Goal: Transaction & Acquisition: Purchase product/service

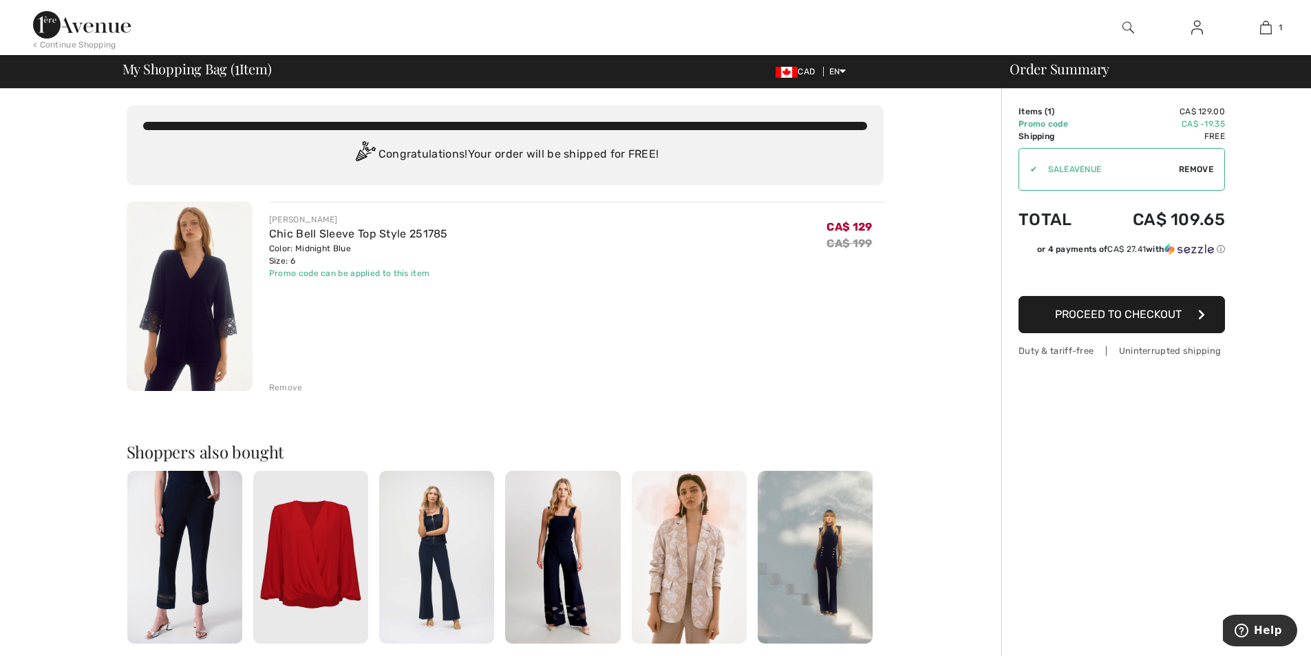
click at [200, 309] on img at bounding box center [190, 296] width 126 height 189
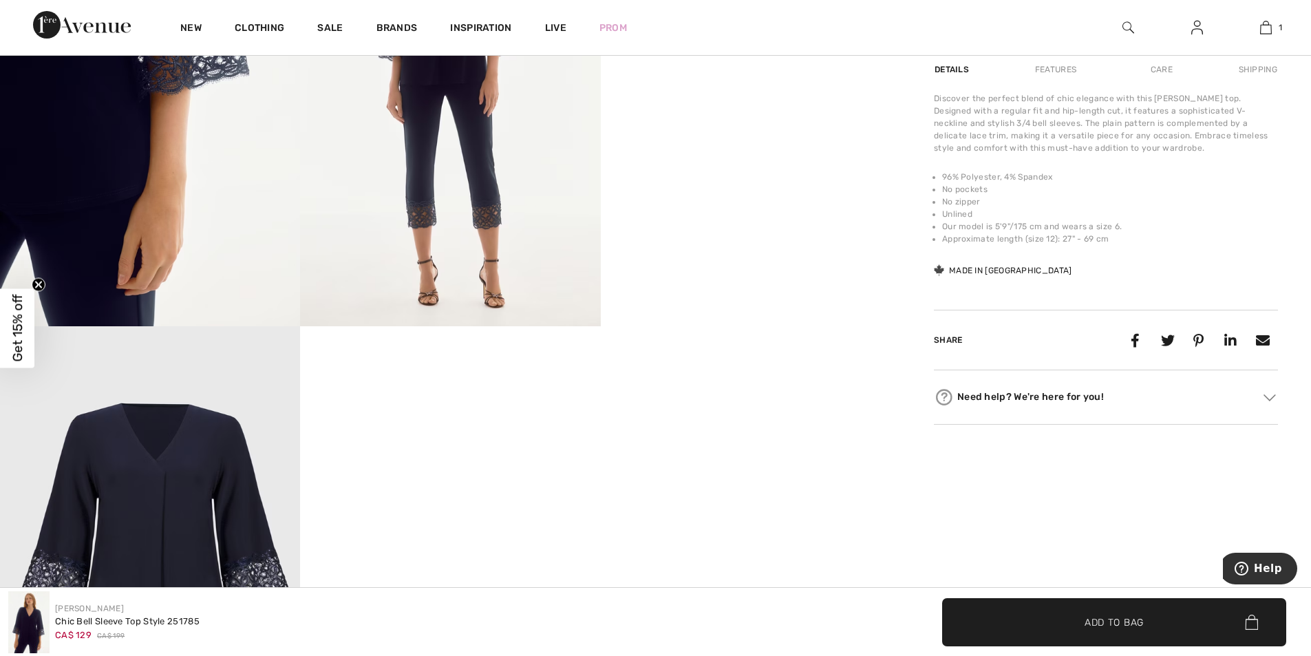
scroll to position [1239, 0]
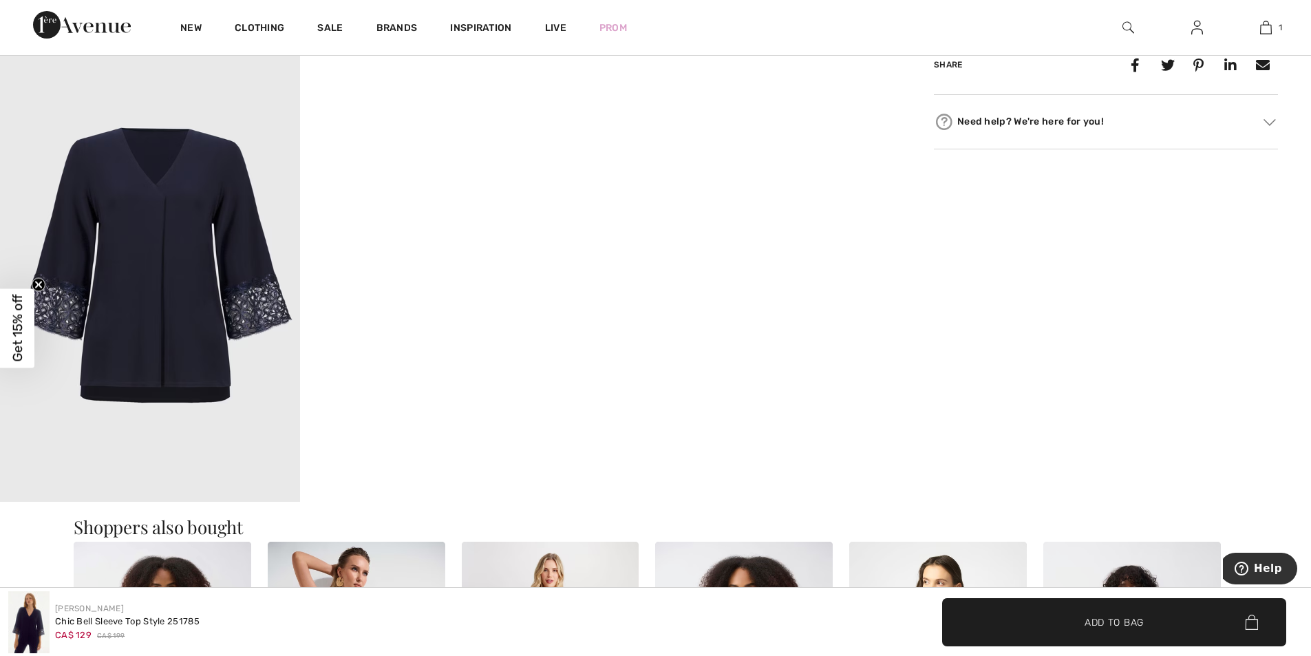
click at [181, 331] on img at bounding box center [150, 276] width 300 height 450
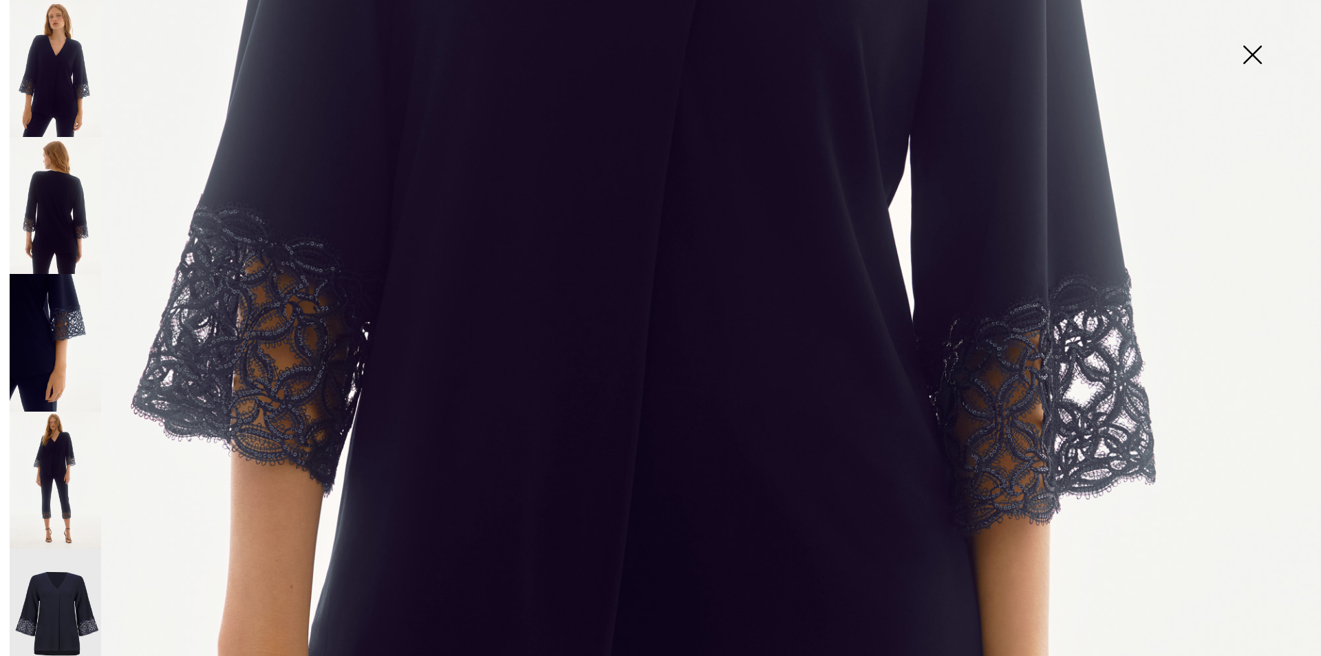
scroll to position [964, 0]
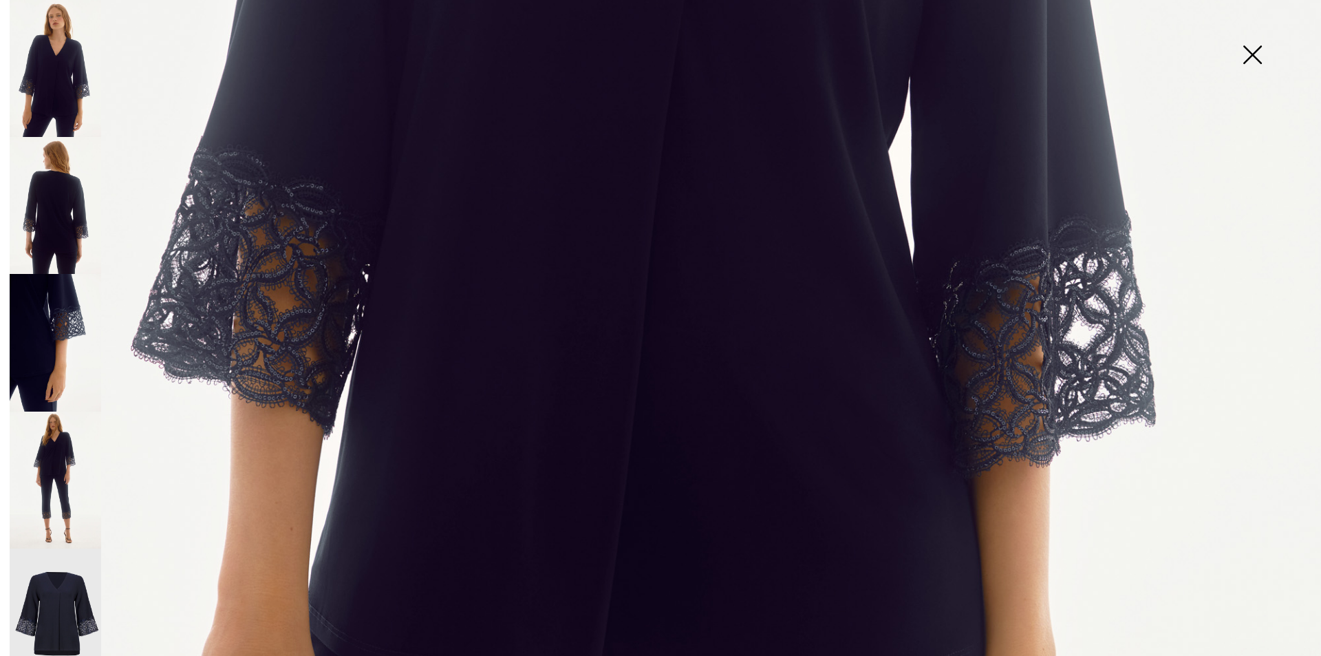
click at [70, 583] on img at bounding box center [56, 618] width 92 height 138
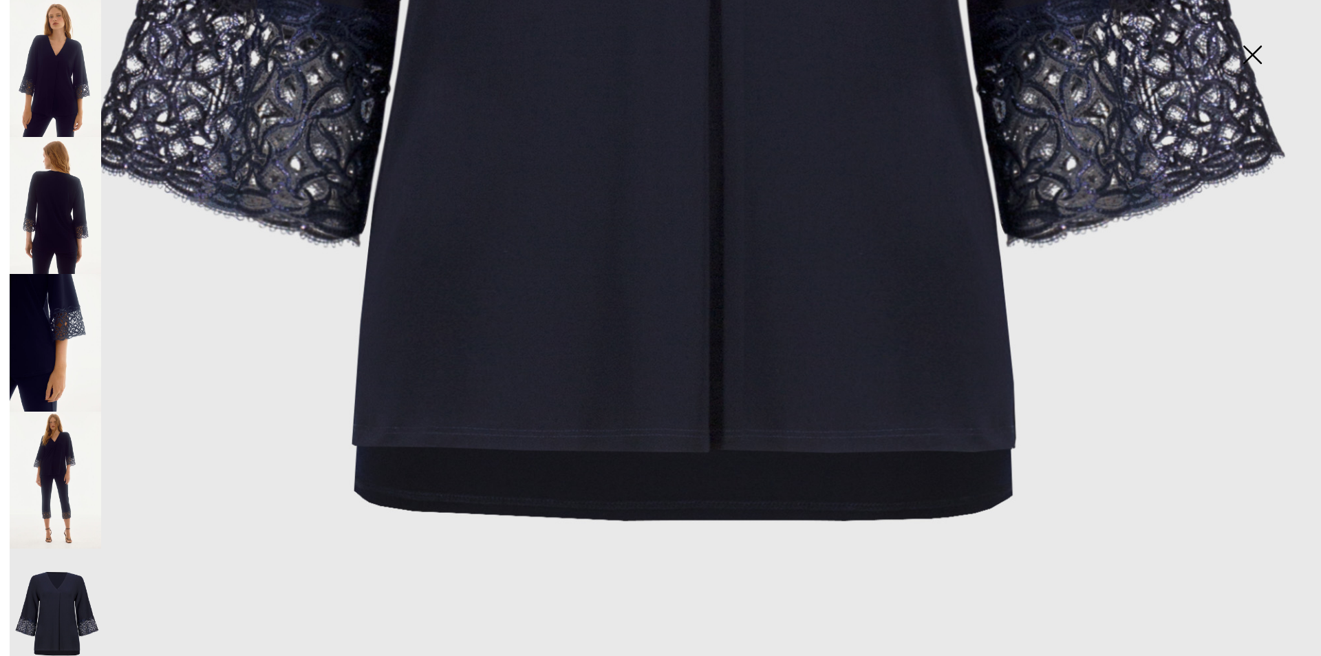
scroll to position [1170, 0]
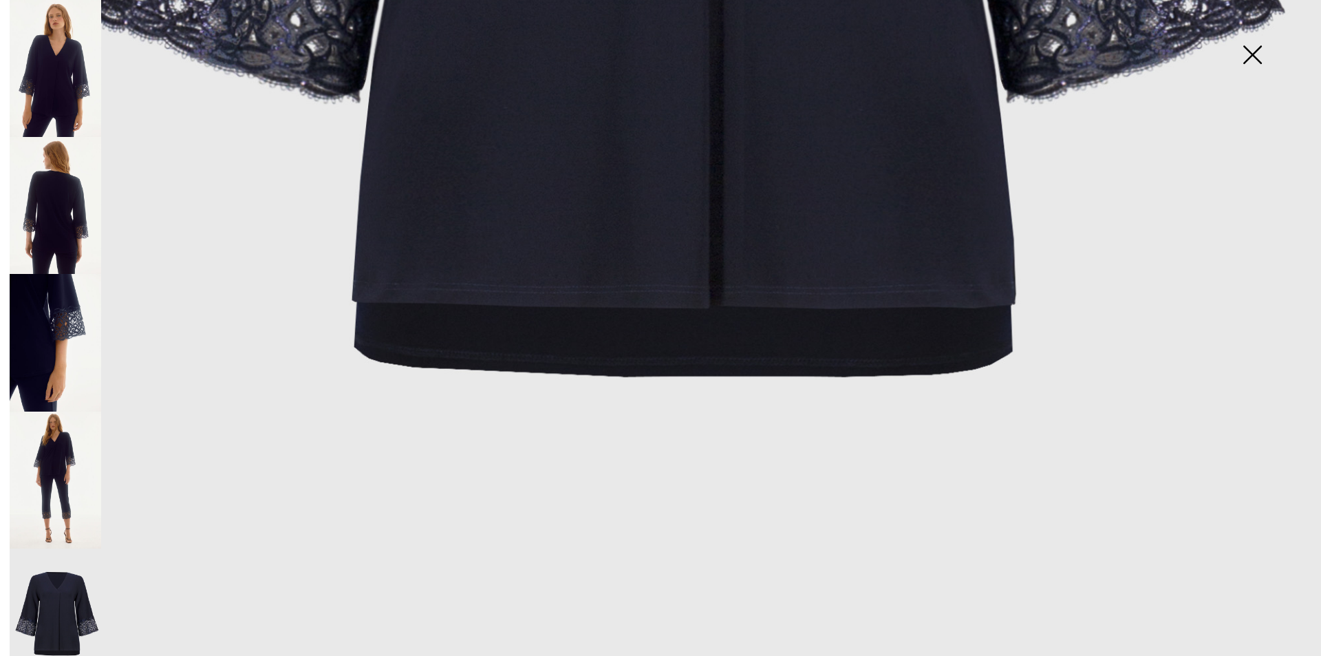
click at [73, 485] on img at bounding box center [56, 480] width 92 height 137
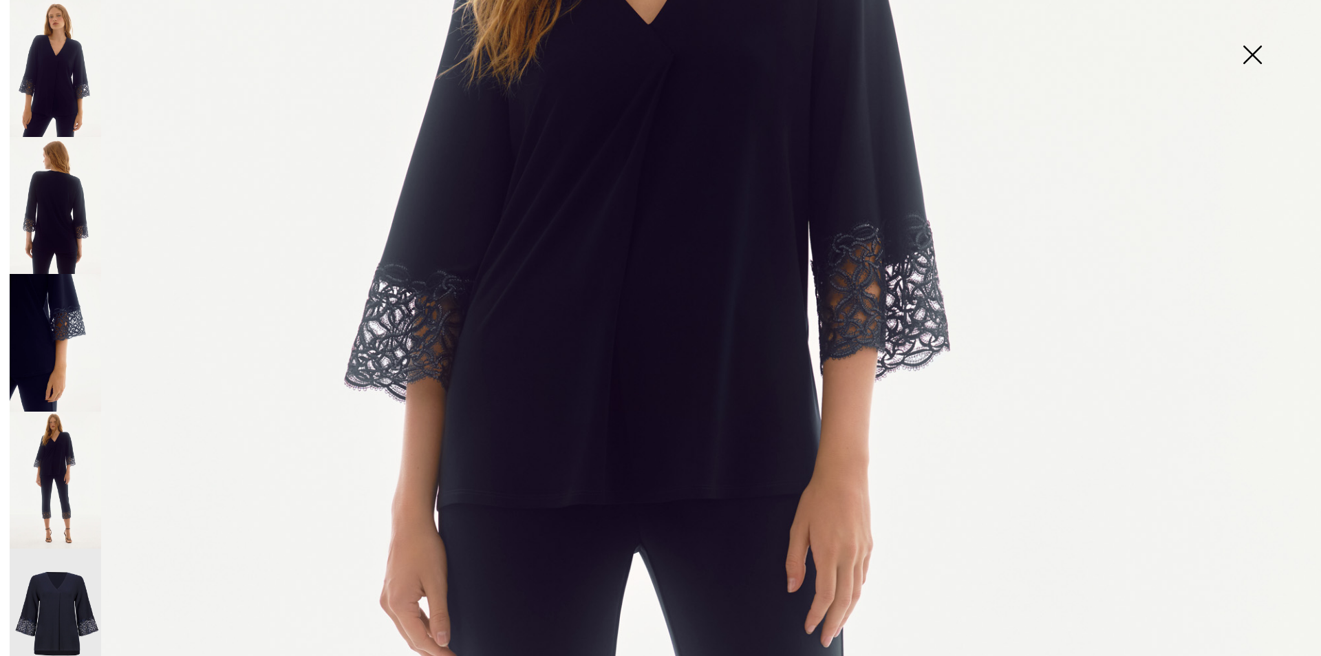
scroll to position [206, 0]
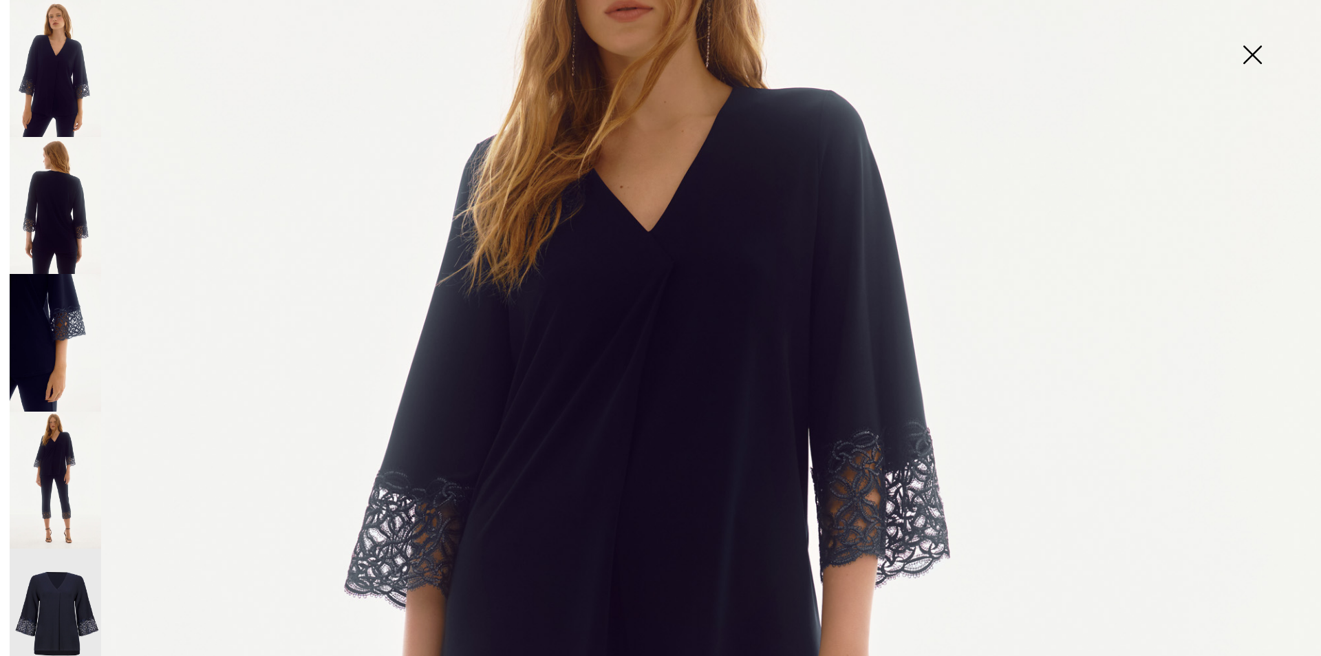
click at [59, 596] on img at bounding box center [56, 618] width 92 height 138
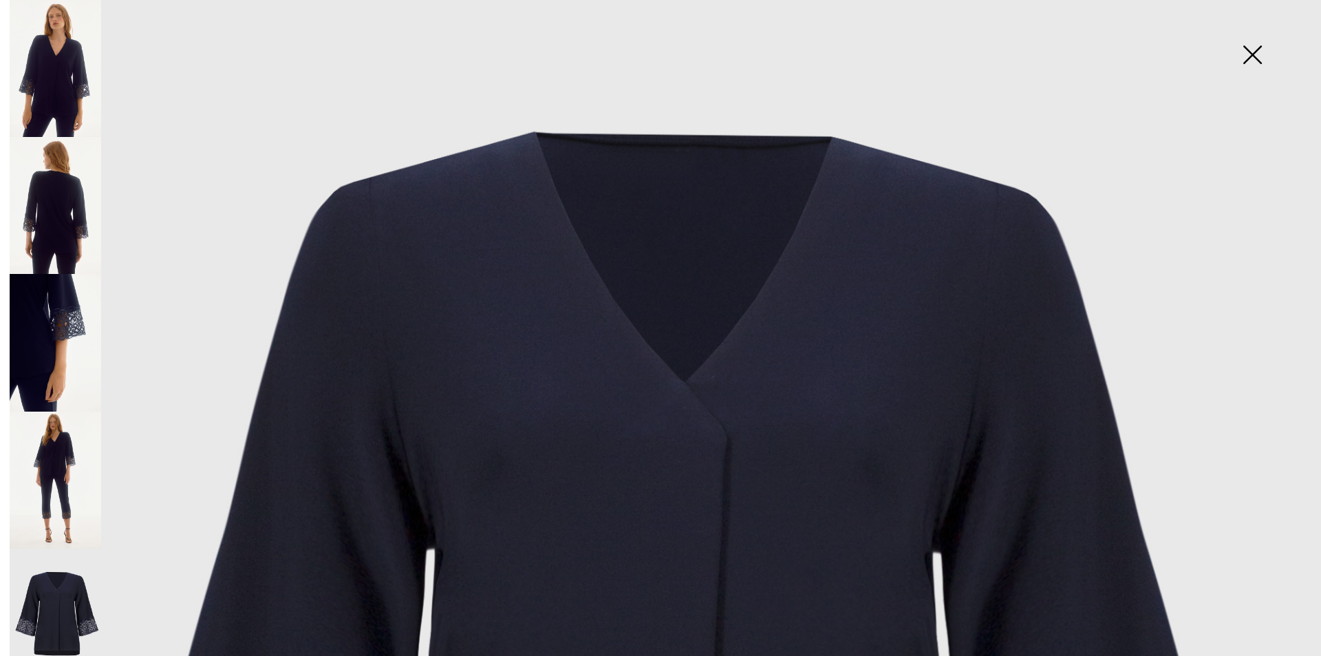
click at [67, 327] on img at bounding box center [56, 342] width 92 height 137
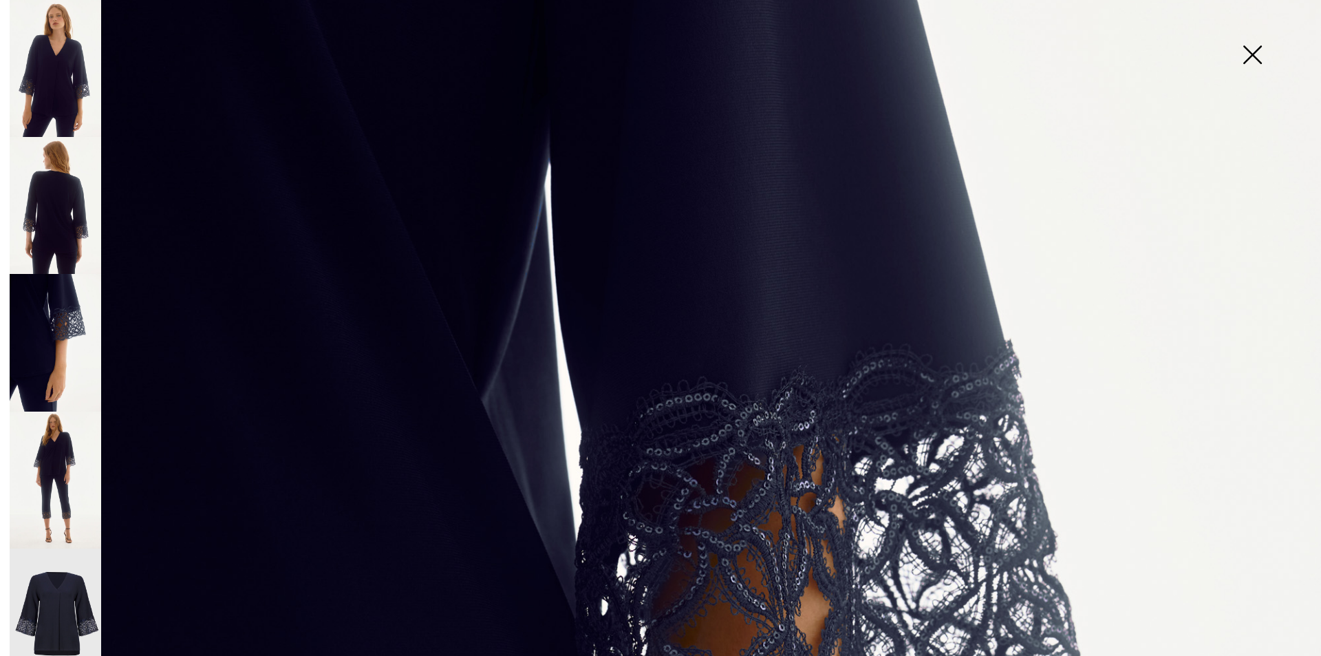
scroll to position [0, 0]
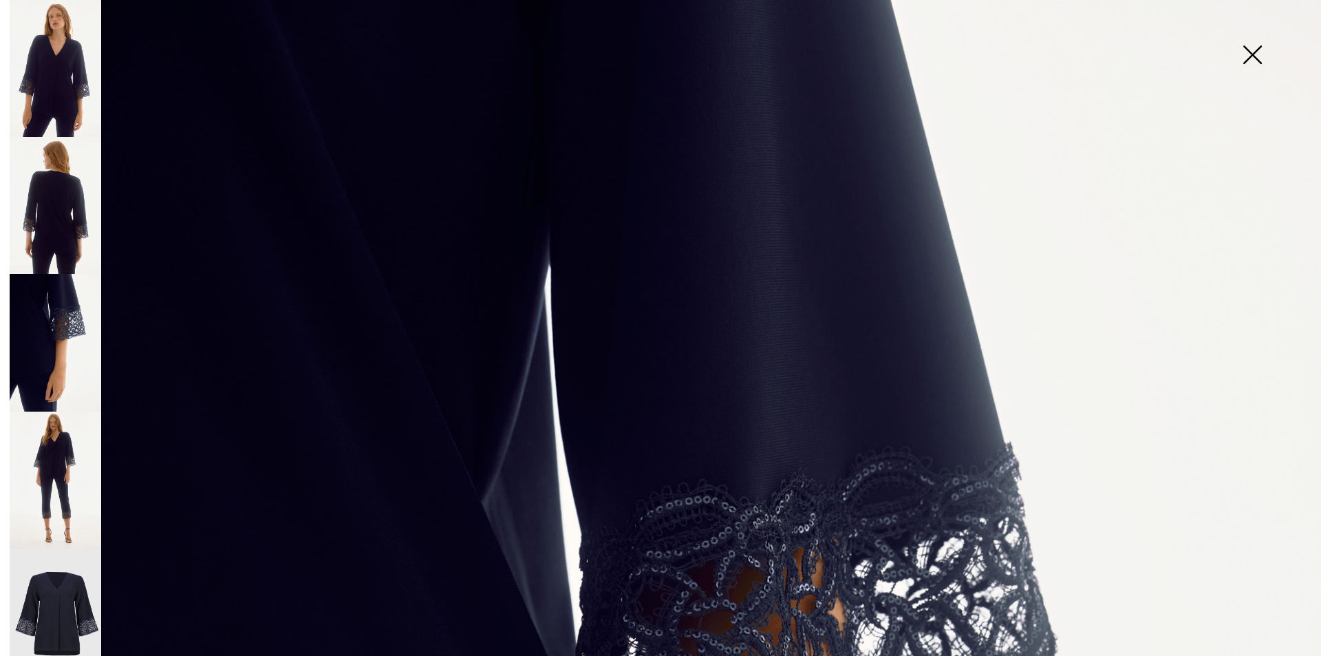
click at [81, 201] on img at bounding box center [56, 205] width 92 height 137
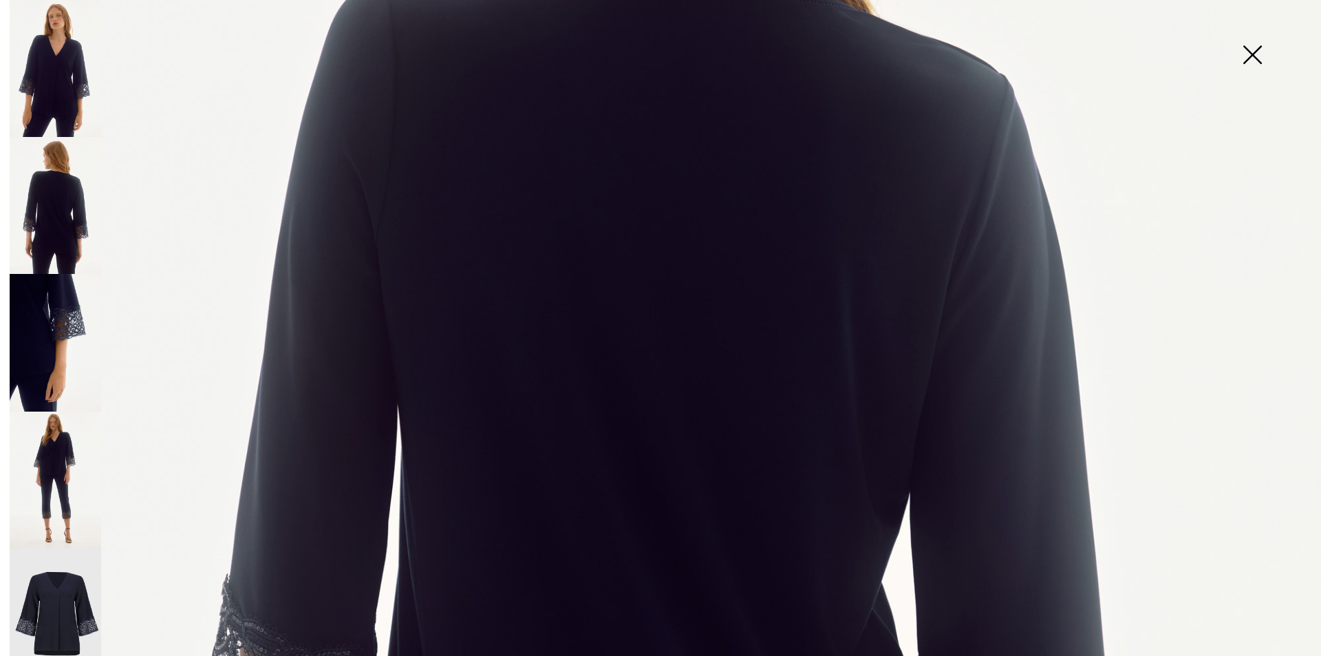
scroll to position [757, 0]
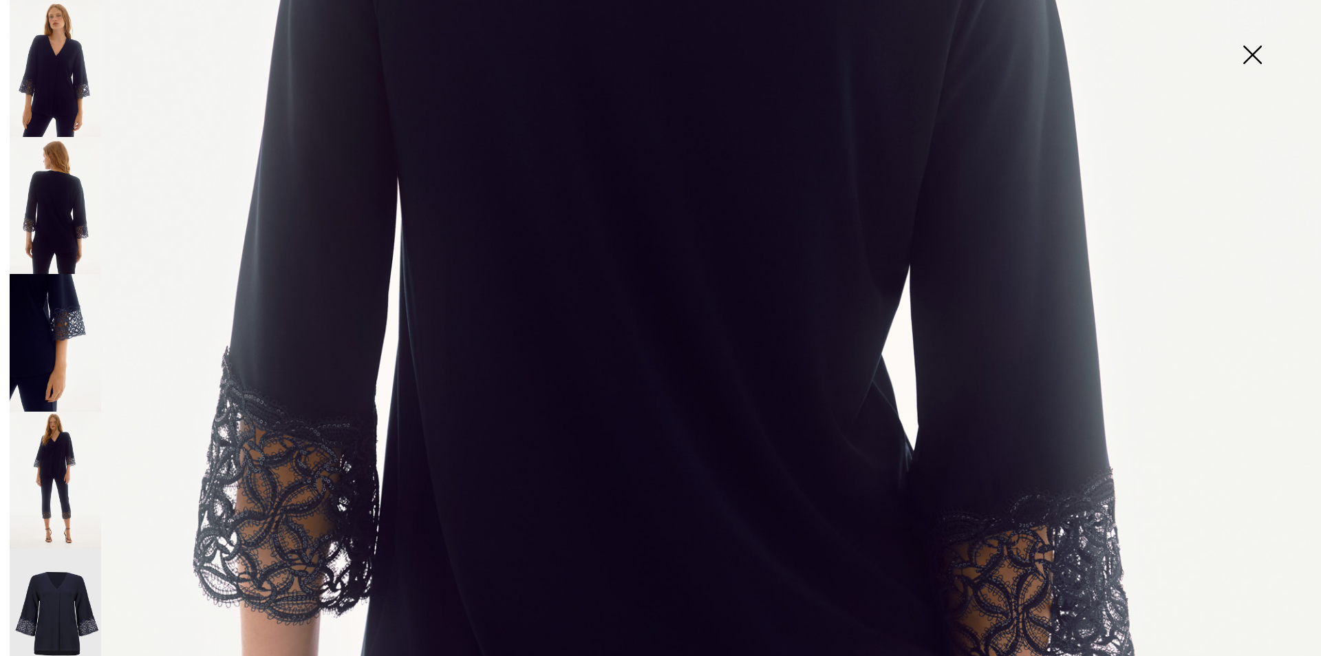
click at [1266, 57] on img at bounding box center [1252, 56] width 69 height 71
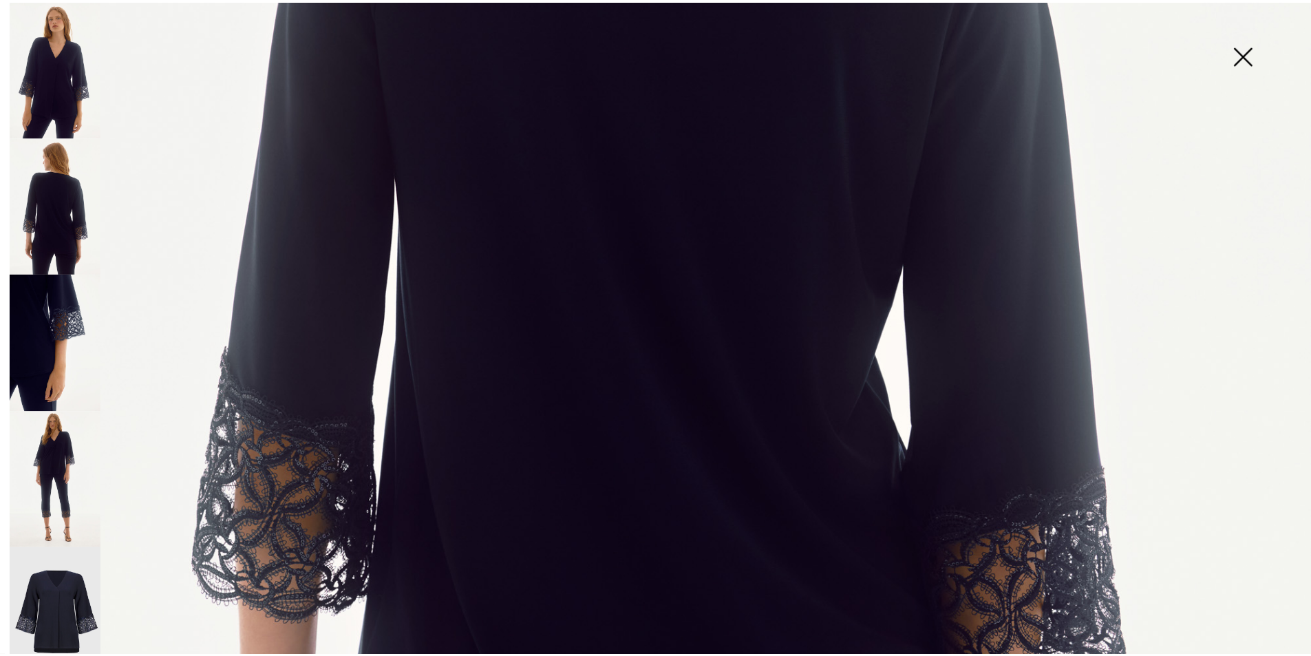
scroll to position [1239, 0]
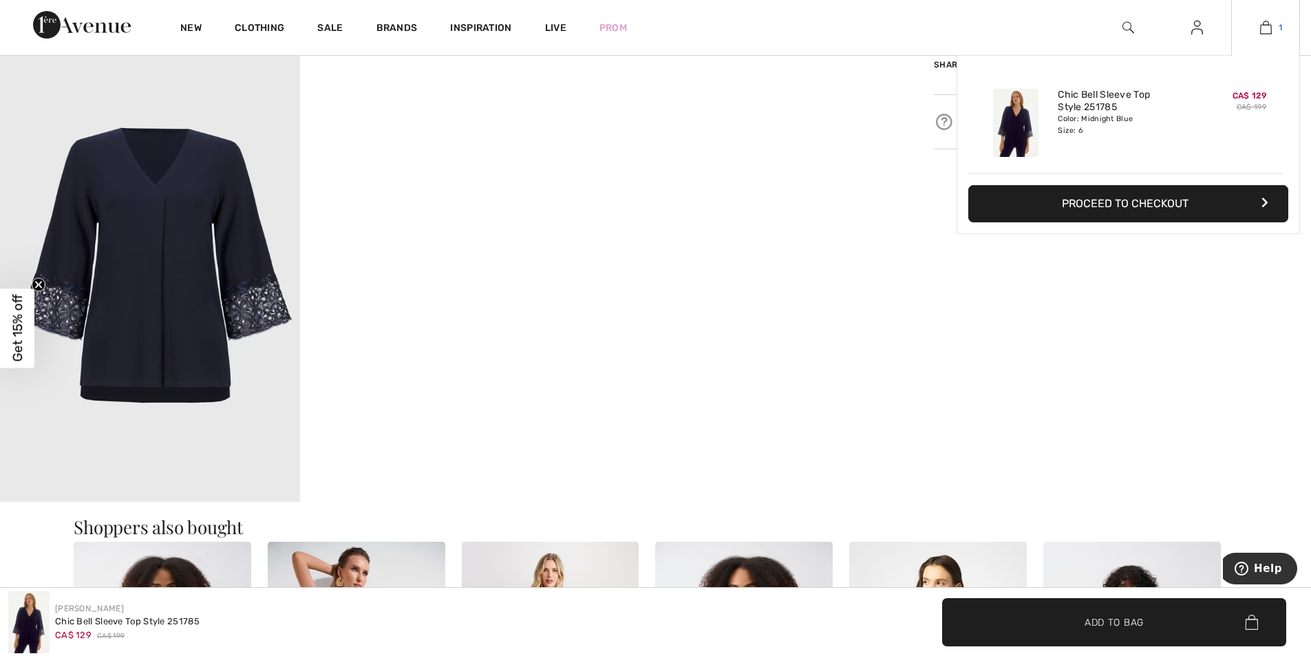
click at [1265, 34] on img at bounding box center [1266, 27] width 12 height 17
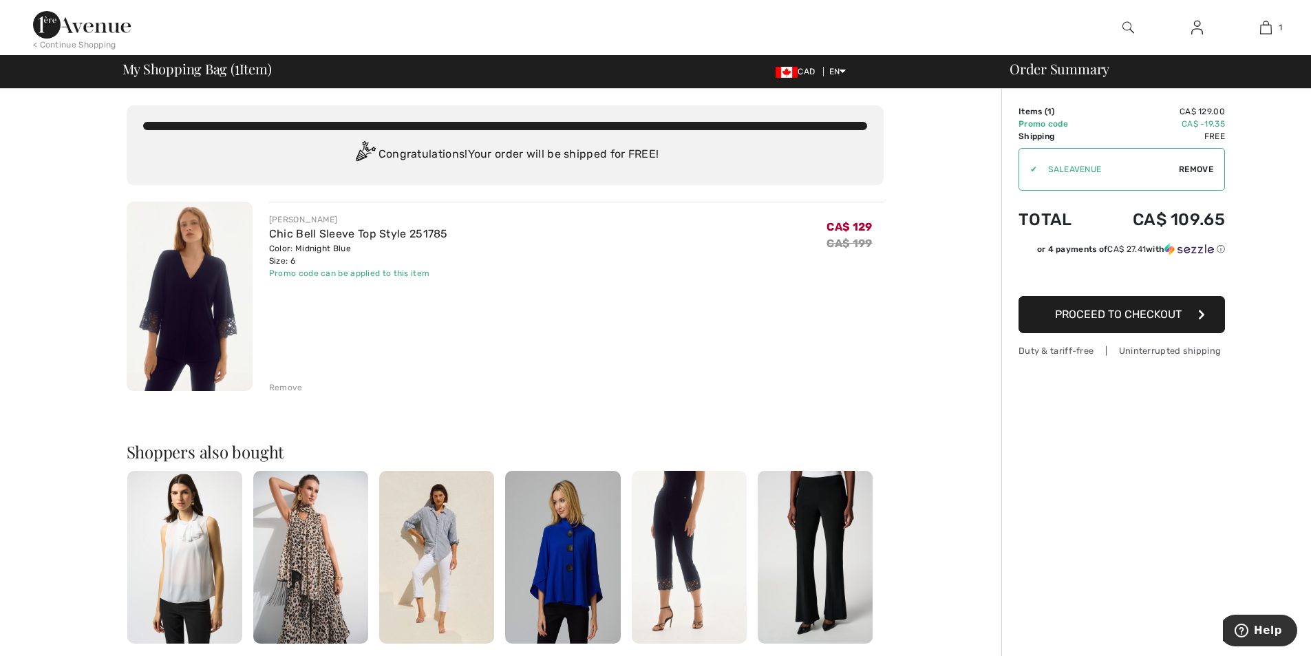
click at [1126, 29] on img at bounding box center [1129, 27] width 12 height 17
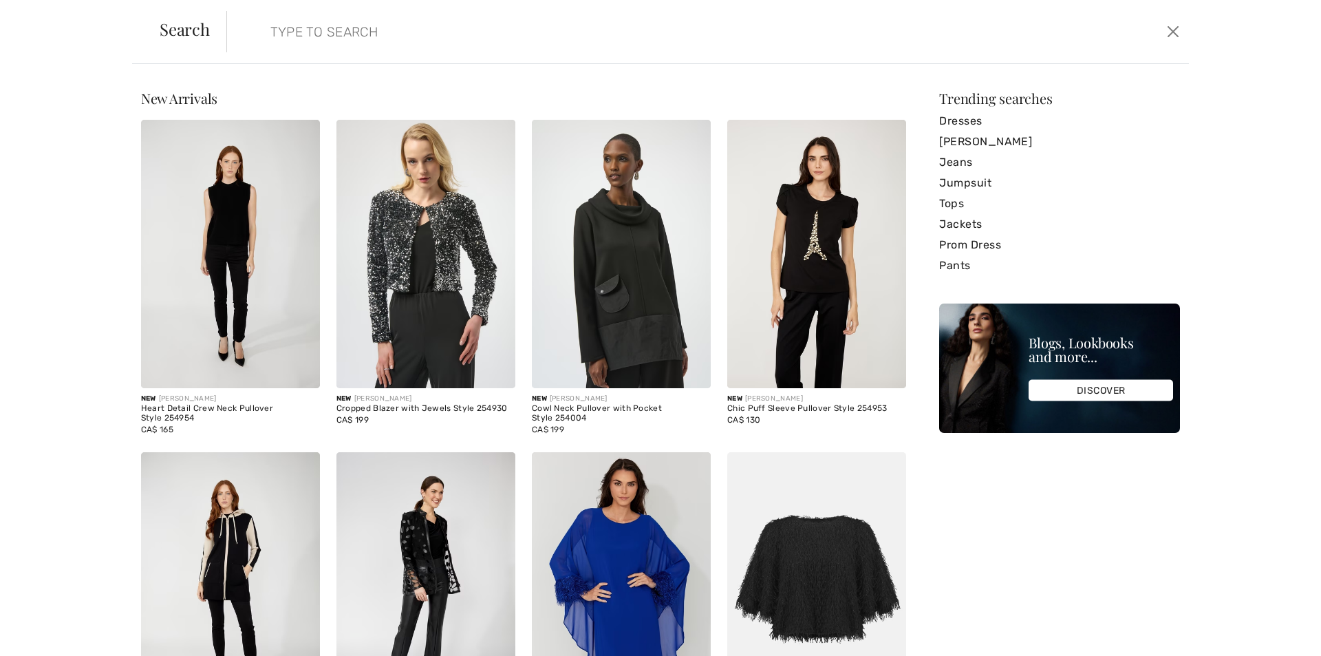
paste input "Joseph Ribkoff Midnight Blue Crop Pants with Lace Hem Style 251736"
type input "Joseph Ribkoff Midnight Blue Crop Pants with Lace Hem Style 251736"
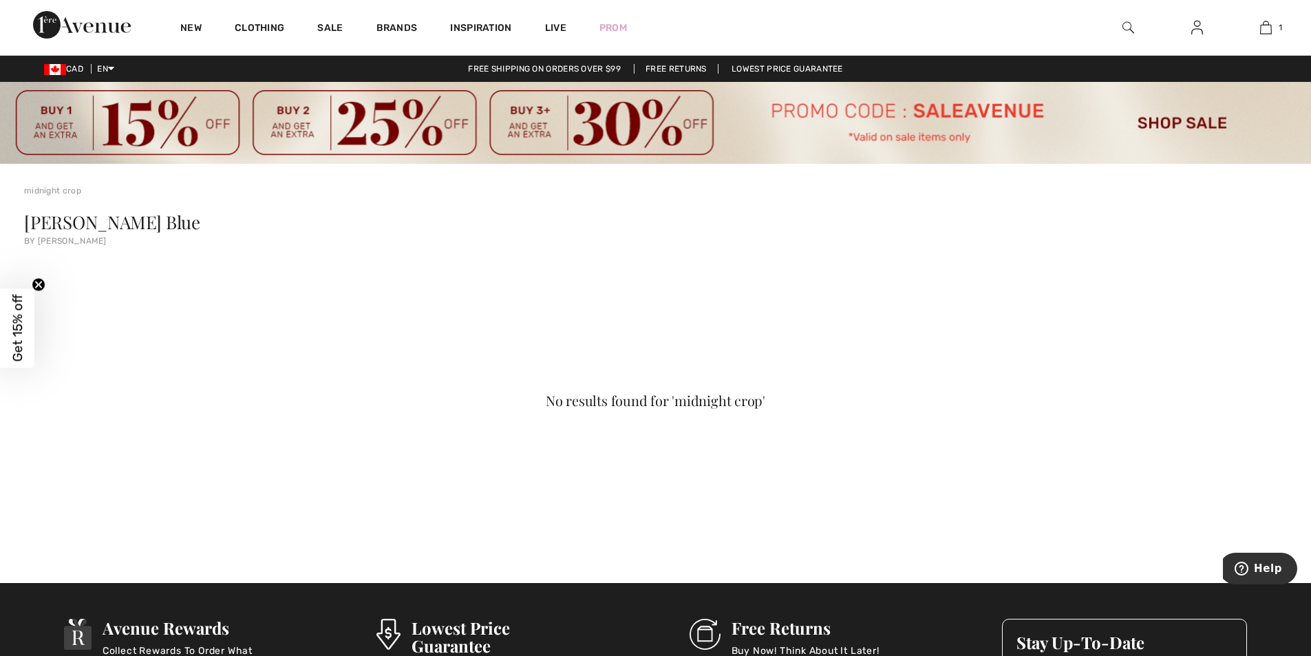
click at [913, 130] on img at bounding box center [655, 123] width 1311 height 82
click at [1123, 23] on img at bounding box center [1129, 27] width 12 height 17
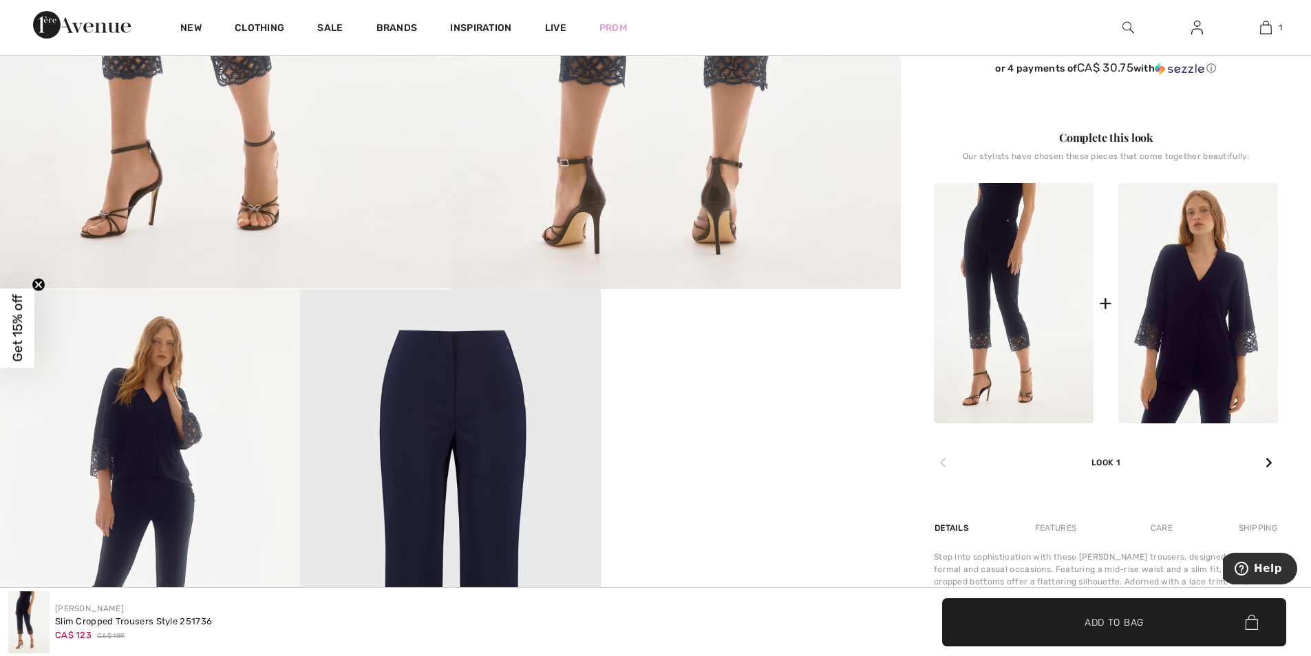
scroll to position [826, 0]
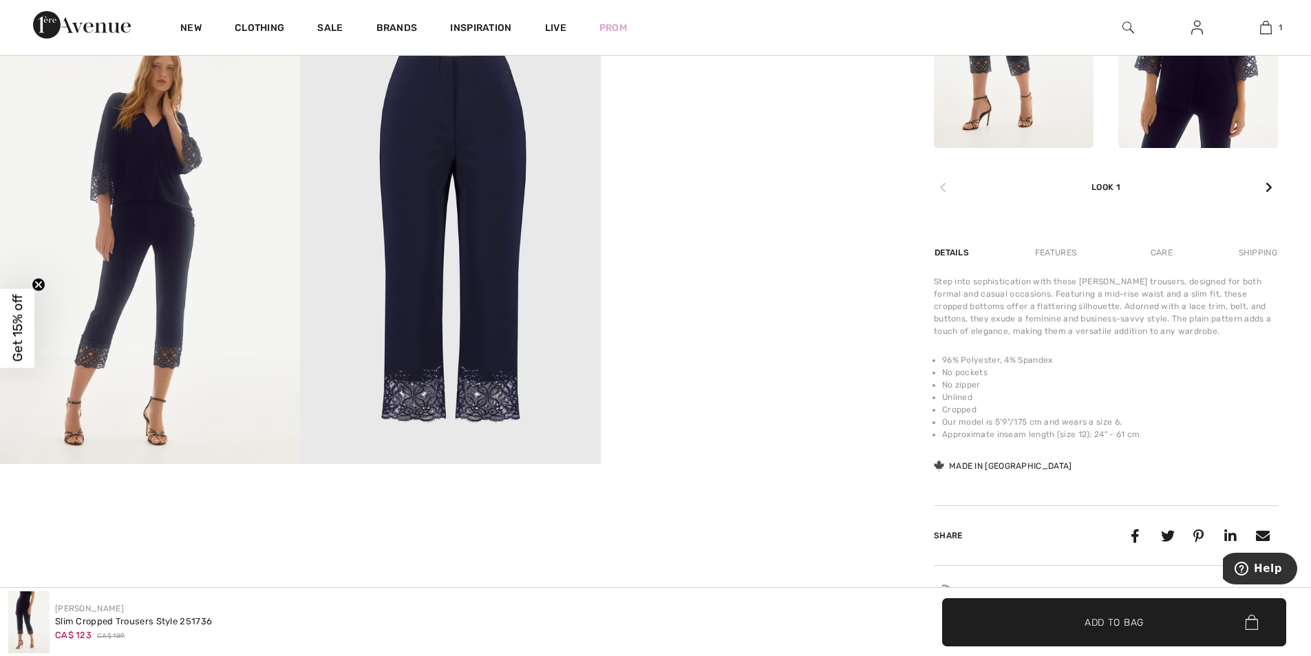
click at [772, 164] on video "Your browser does not support the video tag." at bounding box center [751, 89] width 300 height 150
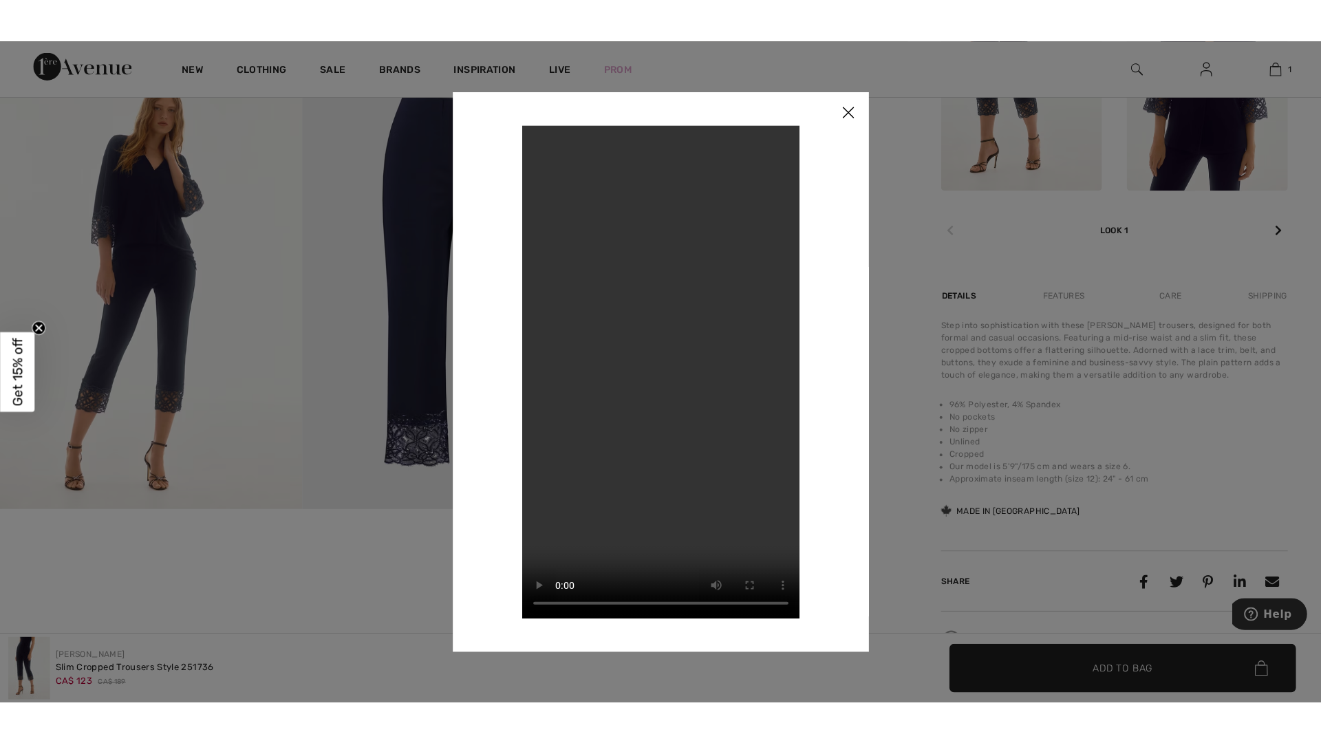
scroll to position [834, 0]
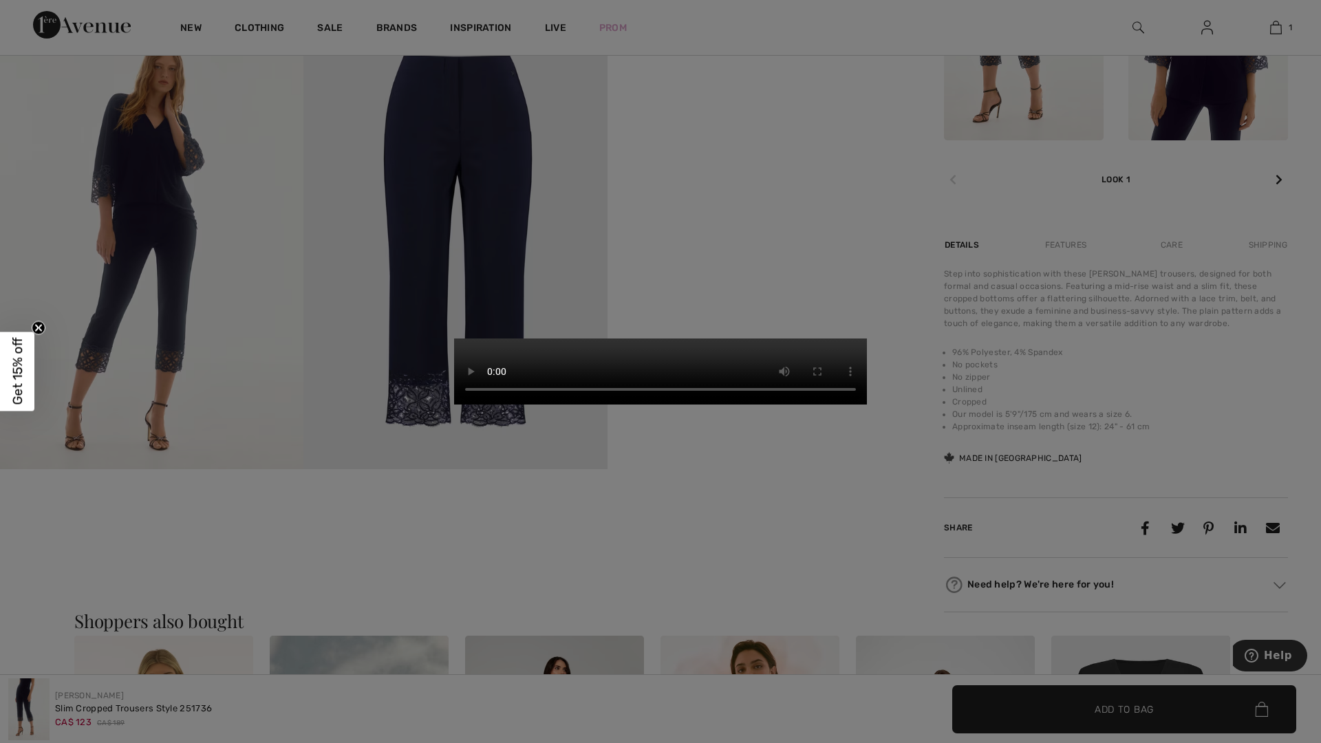
click at [867, 339] on video "Your browser does not support the video tag." at bounding box center [660, 372] width 413 height 66
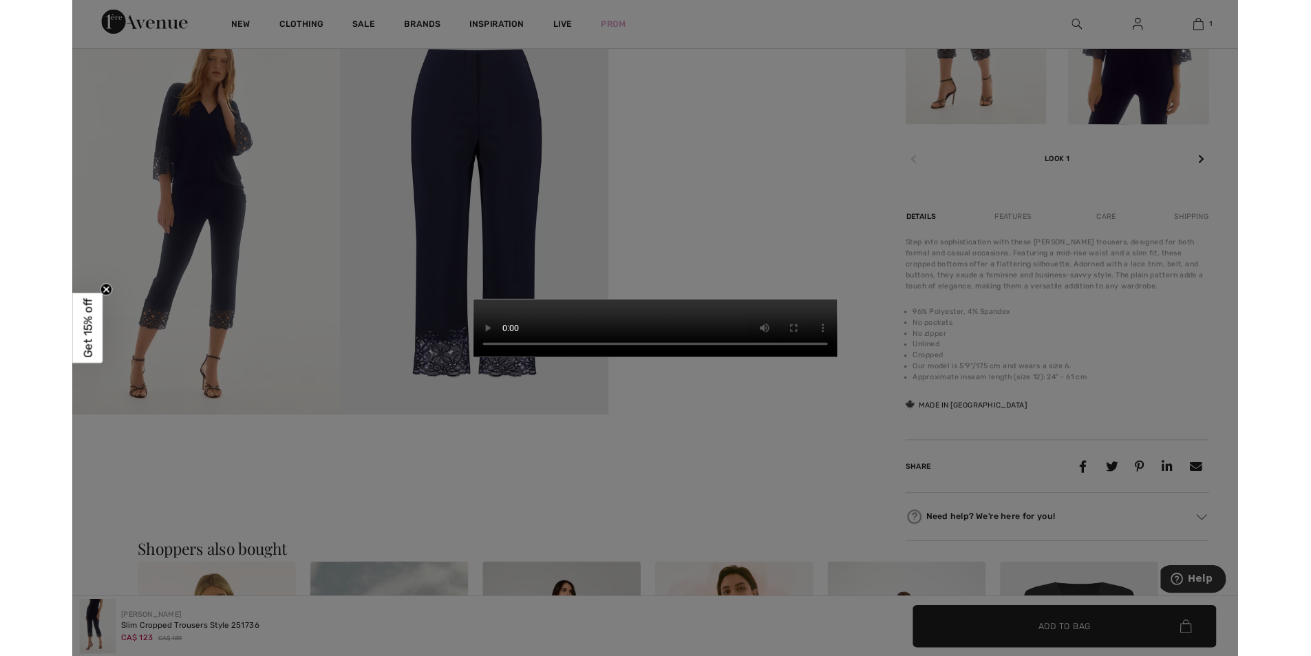
scroll to position [826, 0]
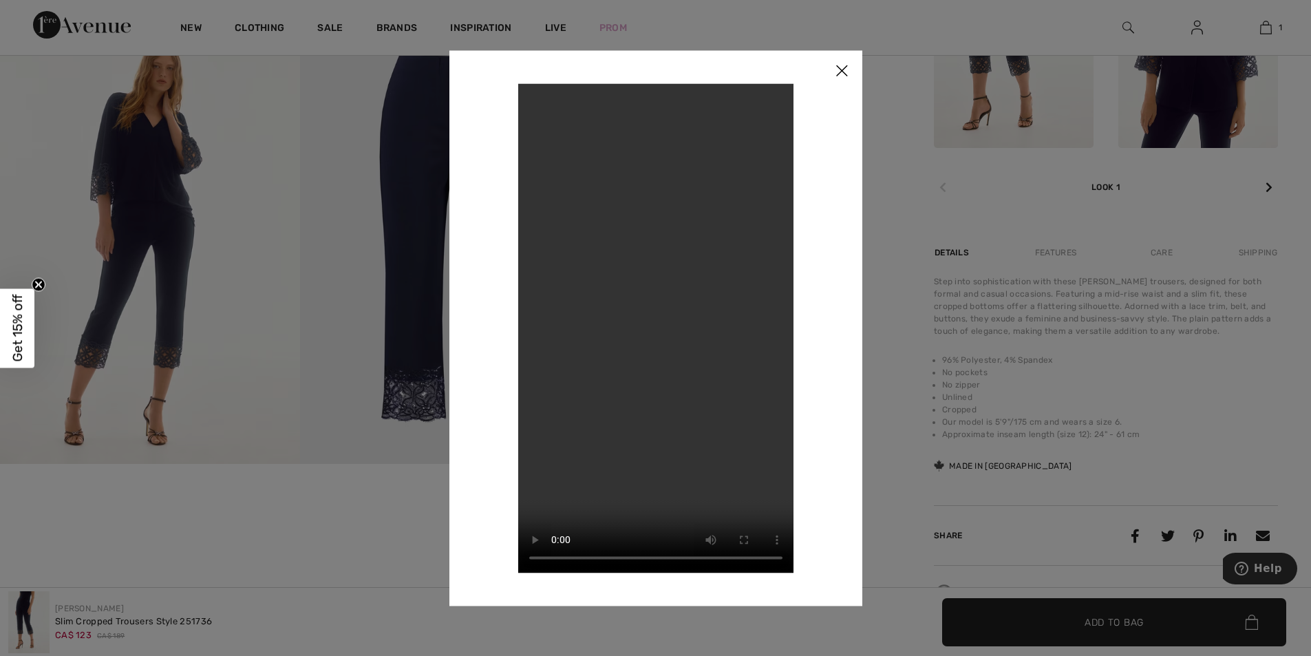
click at [840, 67] on img at bounding box center [841, 71] width 41 height 43
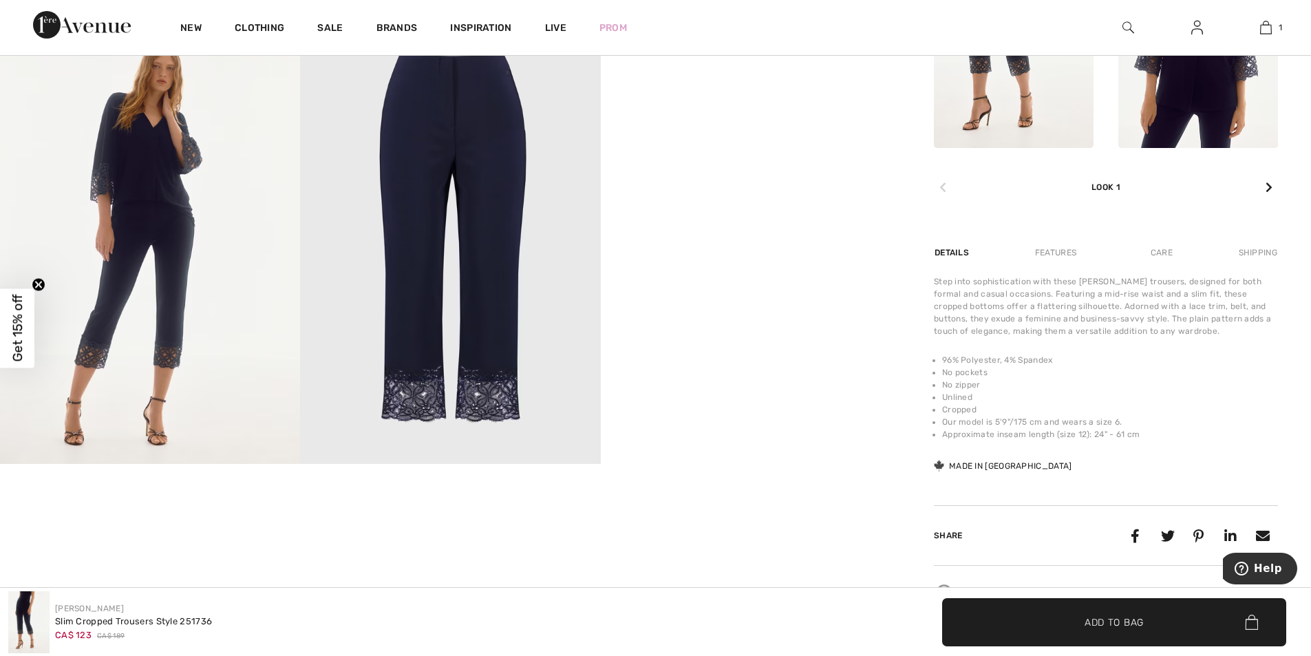
click at [498, 328] on img at bounding box center [450, 239] width 300 height 450
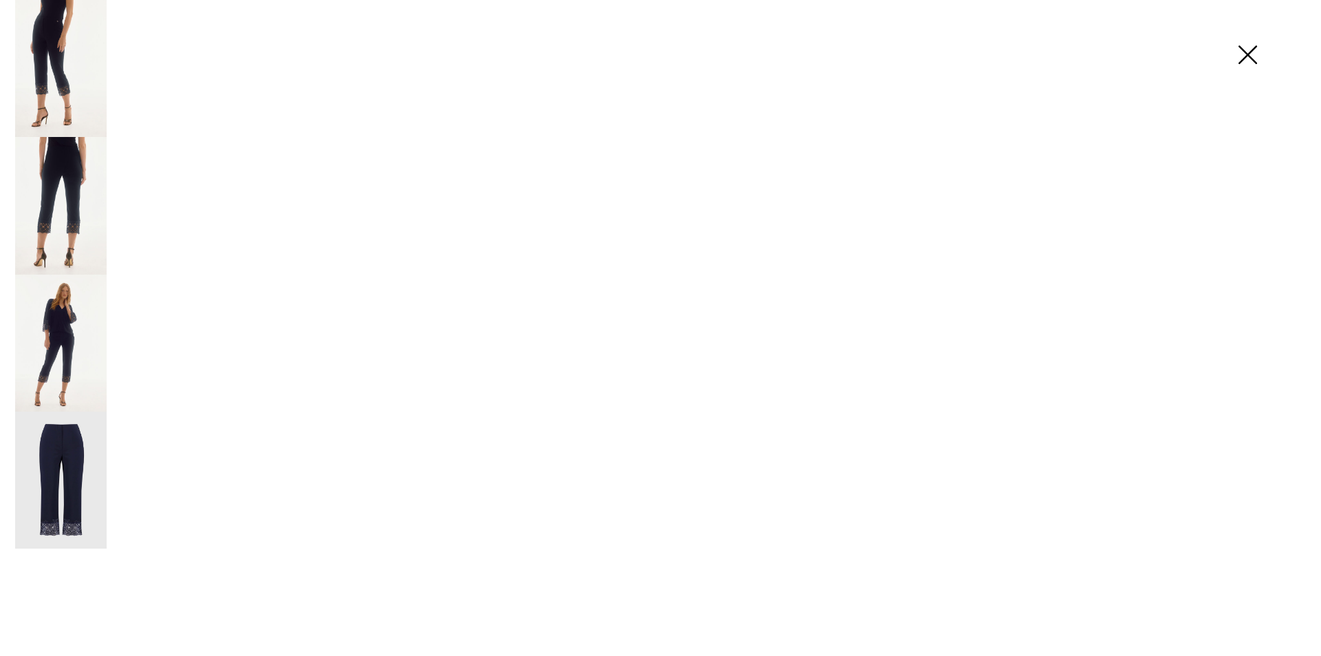
scroll to position [834, 0]
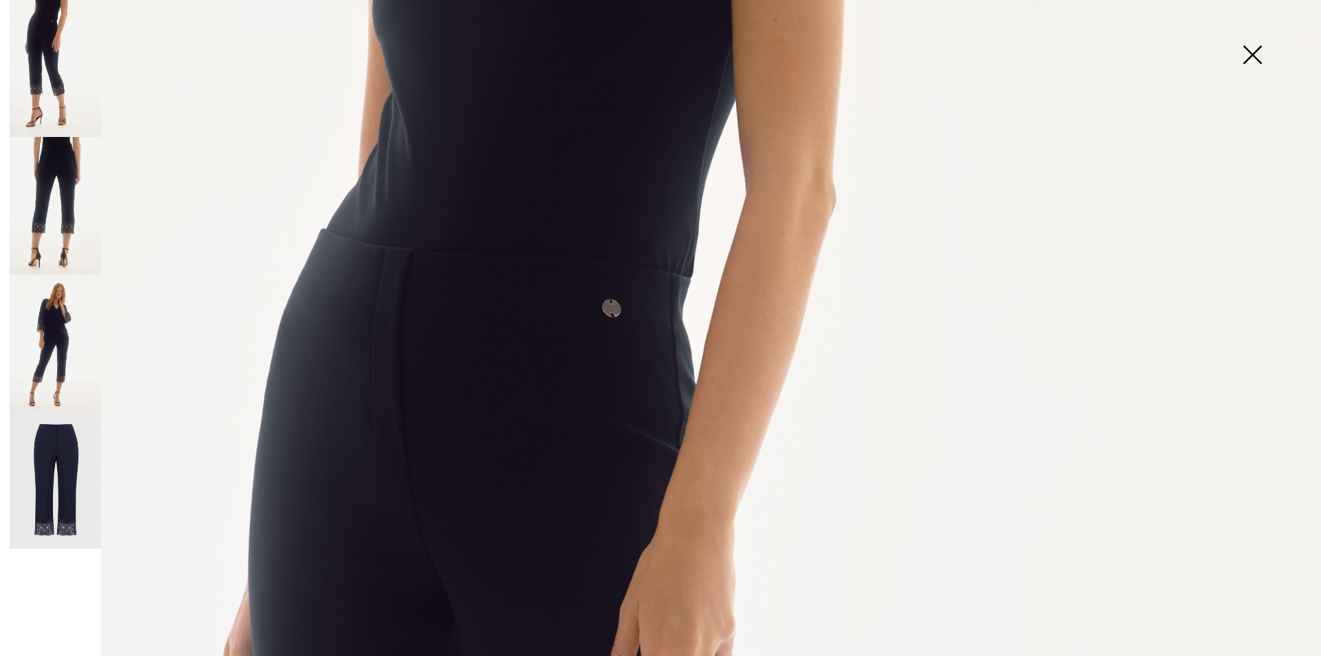
click at [64, 481] on img at bounding box center [56, 481] width 92 height 138
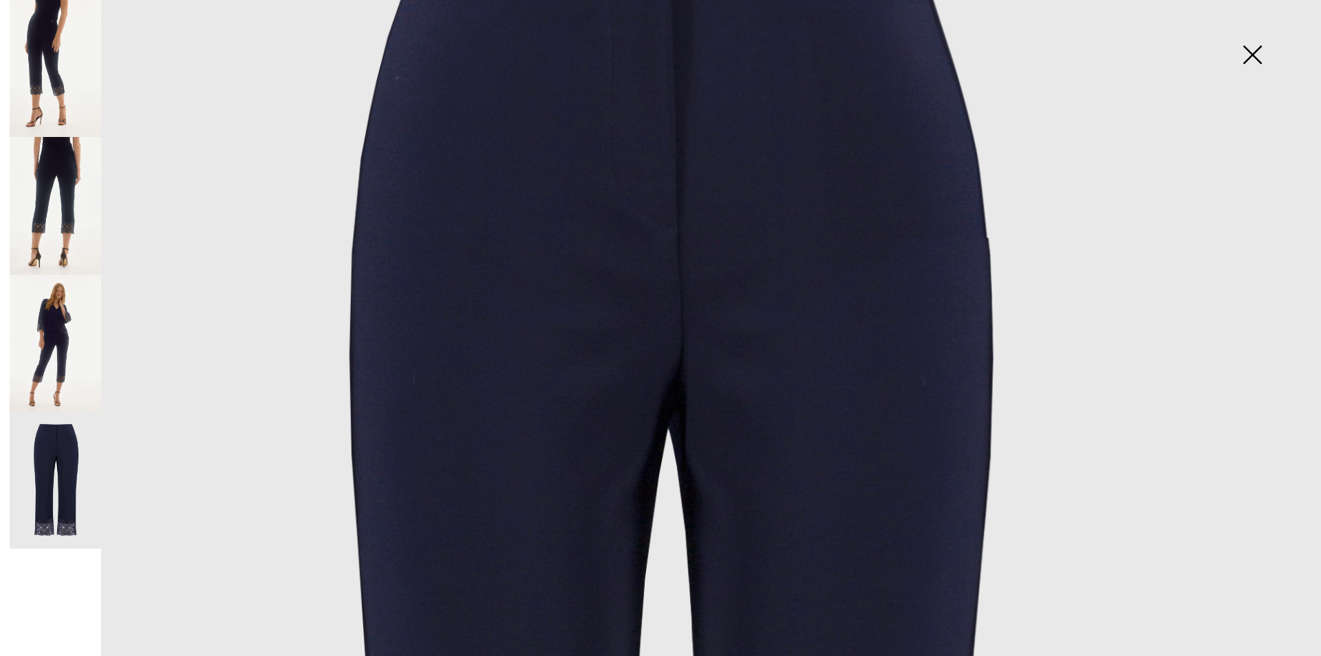
scroll to position [413, 0]
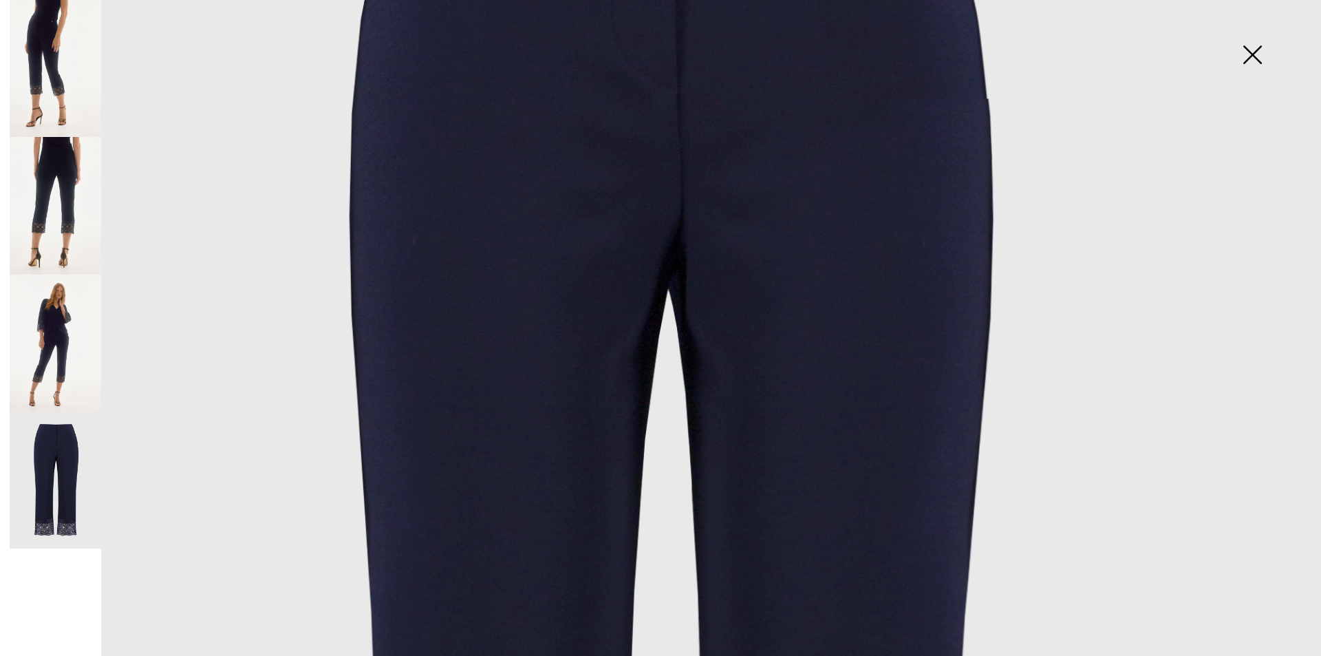
click at [56, 509] on img at bounding box center [56, 481] width 92 height 138
click at [59, 496] on img at bounding box center [56, 481] width 92 height 138
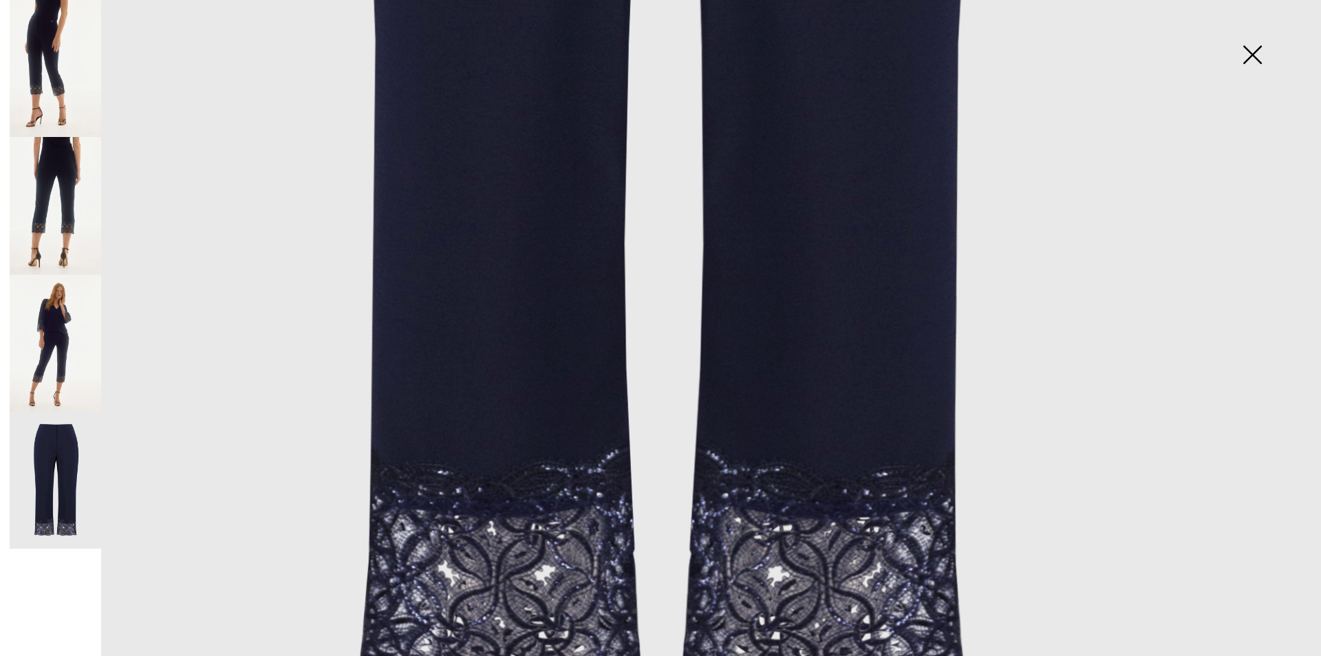
scroll to position [1308, 0]
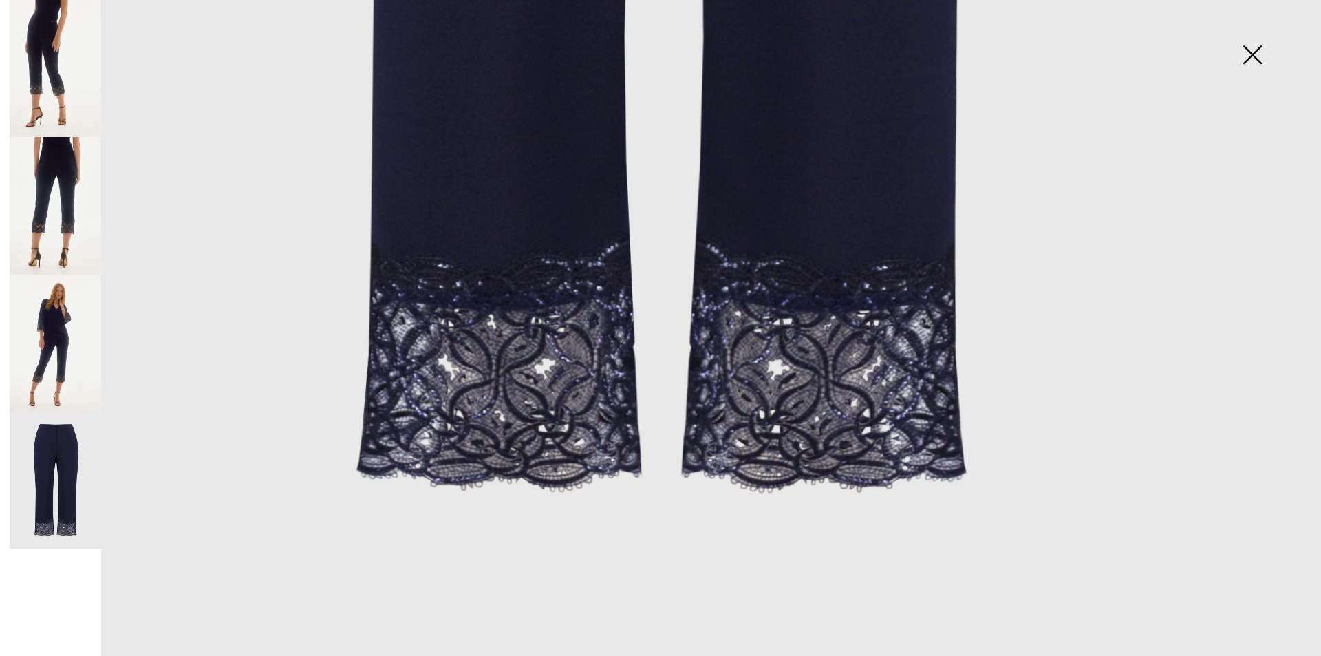
click at [58, 345] on img at bounding box center [56, 343] width 92 height 137
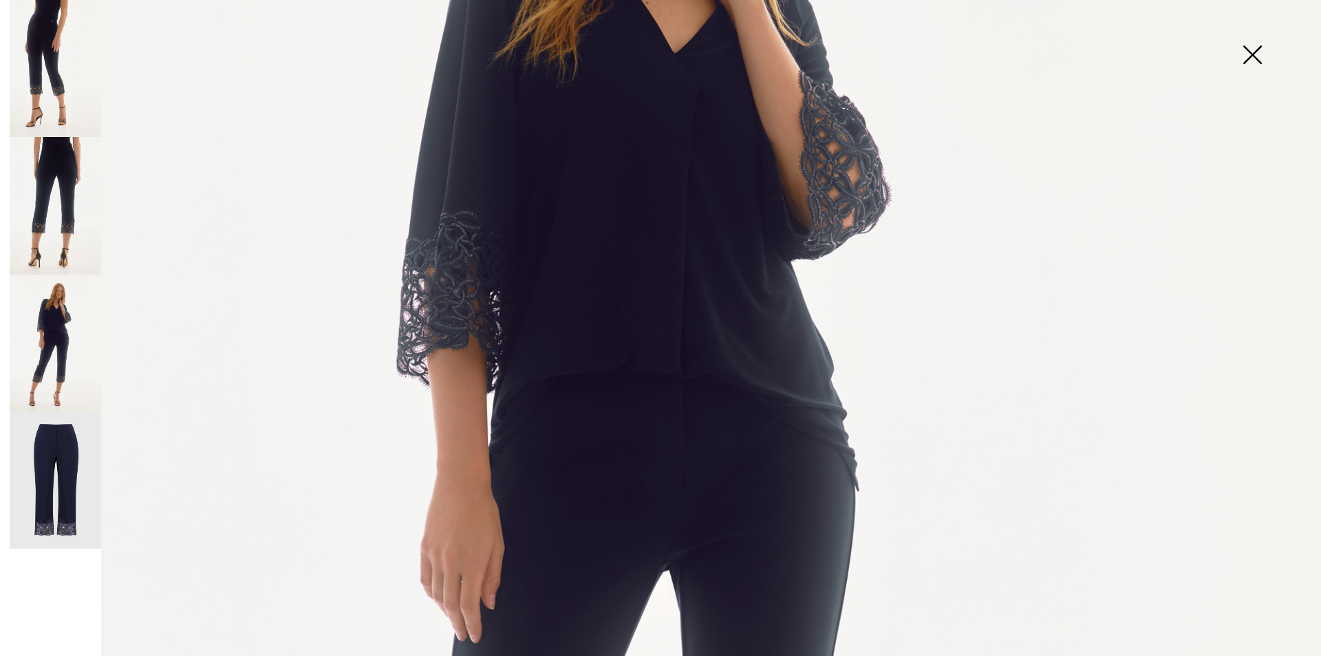
scroll to position [415, 0]
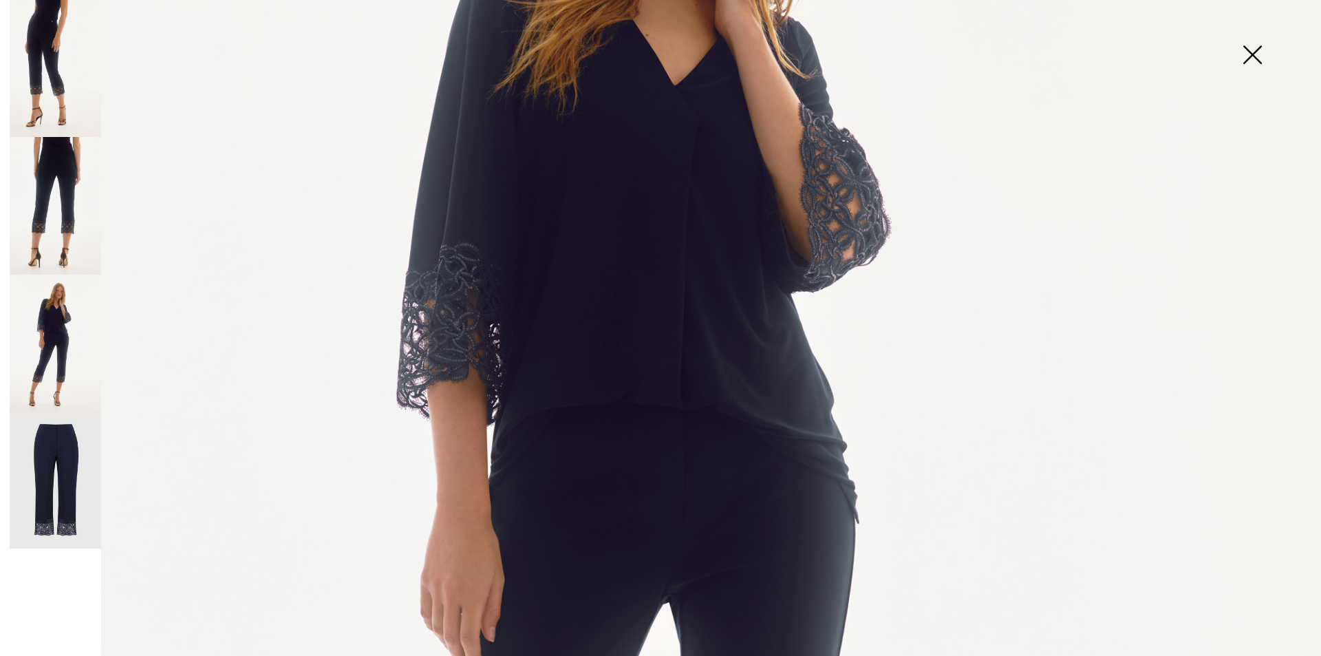
click at [58, 268] on img at bounding box center [56, 206] width 92 height 138
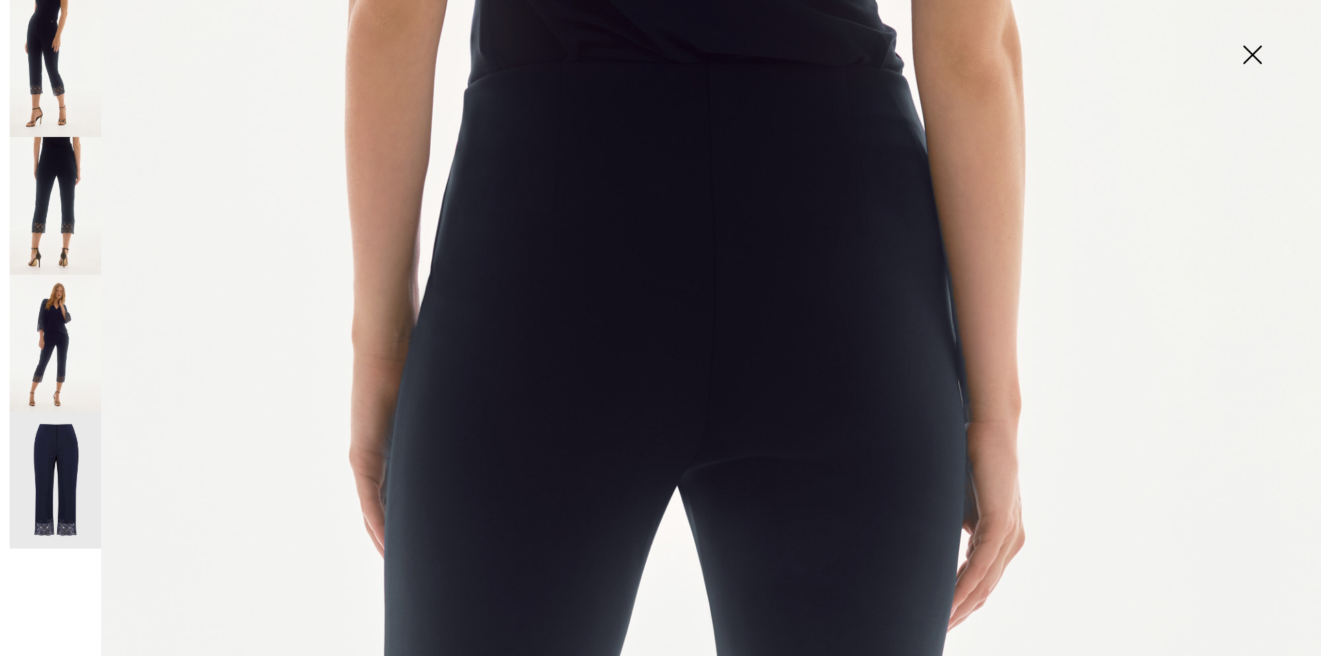
scroll to position [0, 0]
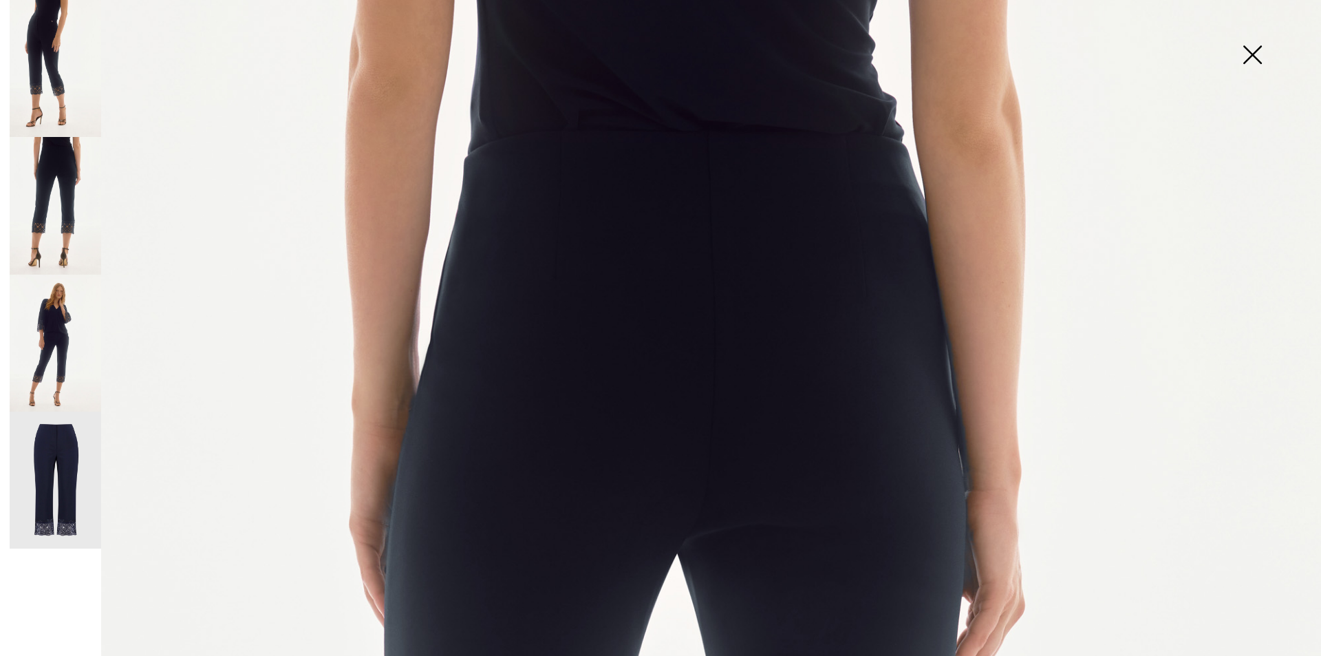
click at [40, 69] on img at bounding box center [56, 68] width 92 height 137
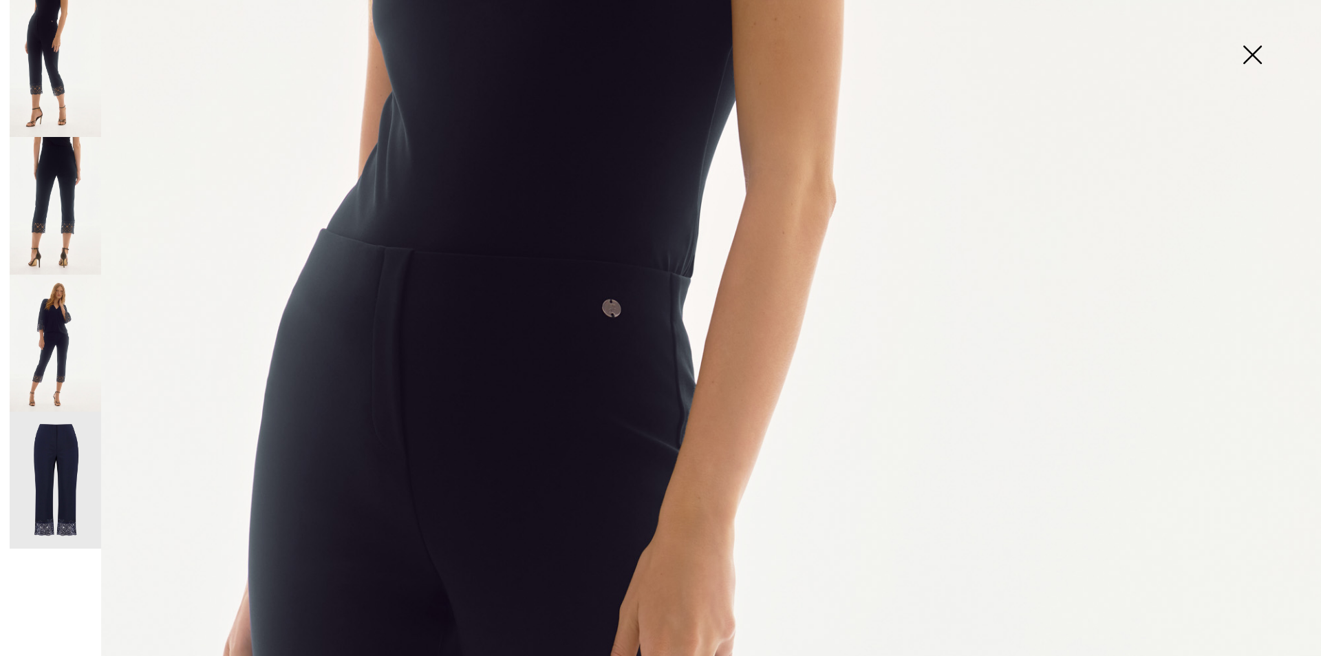
click at [52, 198] on img at bounding box center [56, 206] width 92 height 138
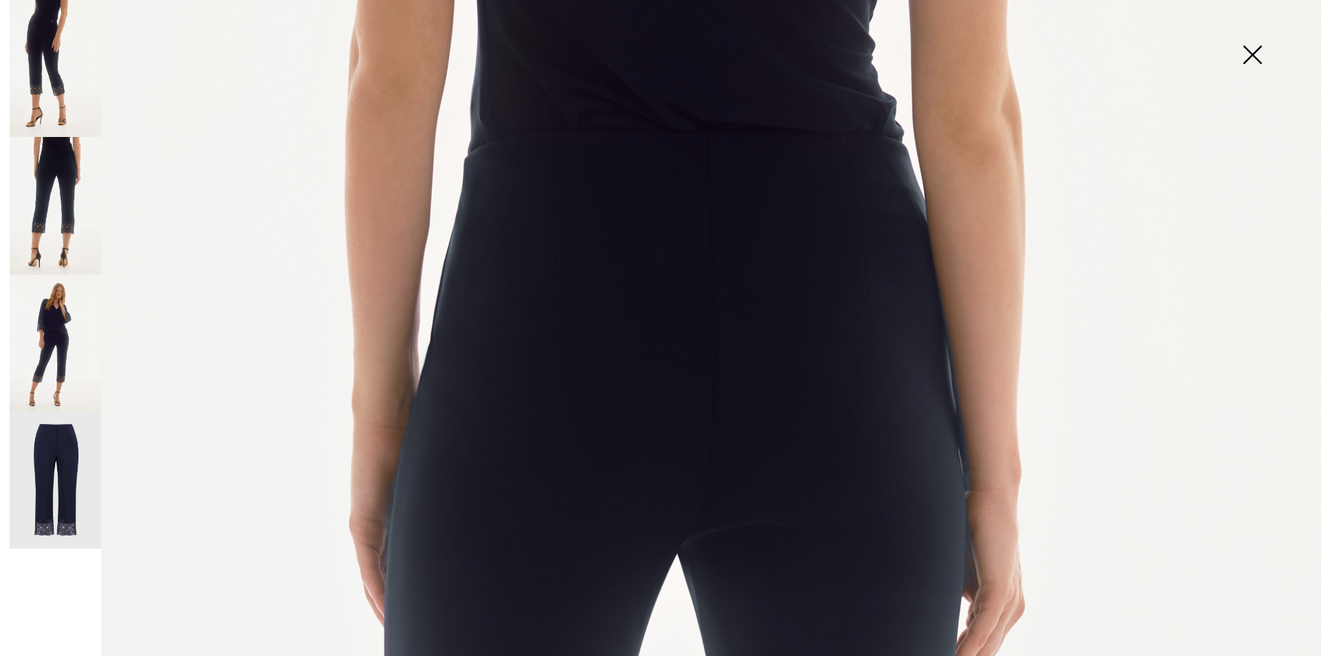
click at [1250, 47] on img at bounding box center [1252, 56] width 69 height 71
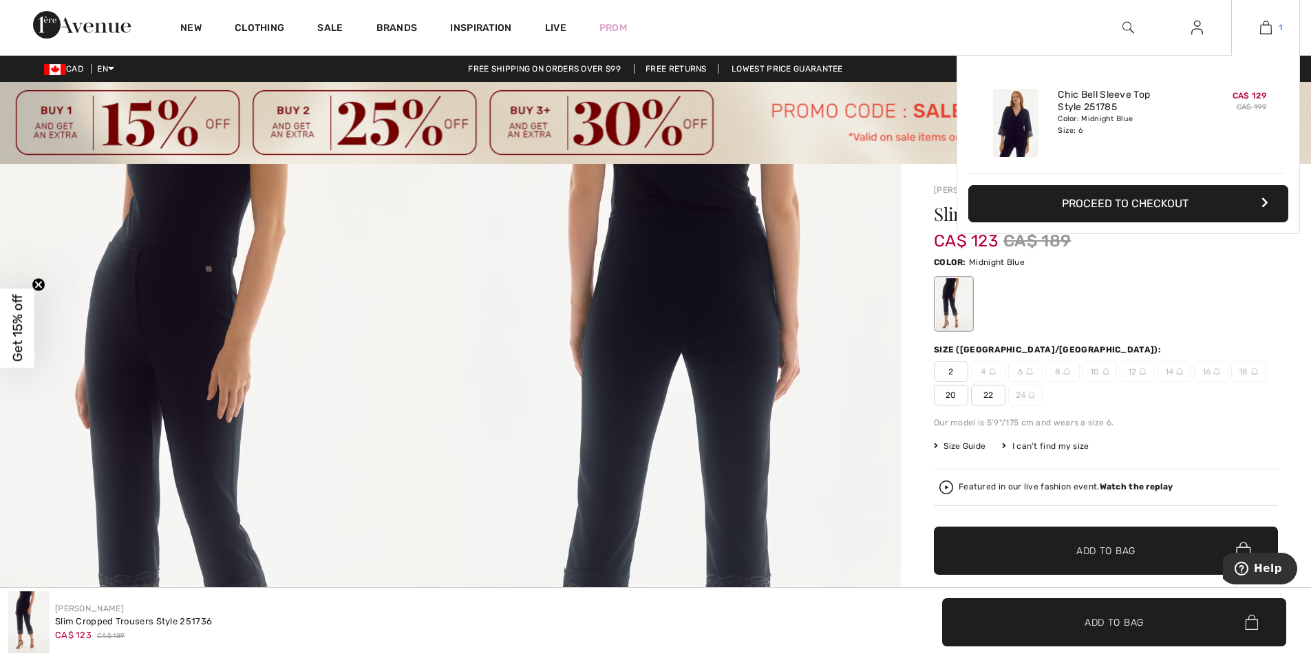
click at [1271, 21] on img at bounding box center [1266, 27] width 12 height 17
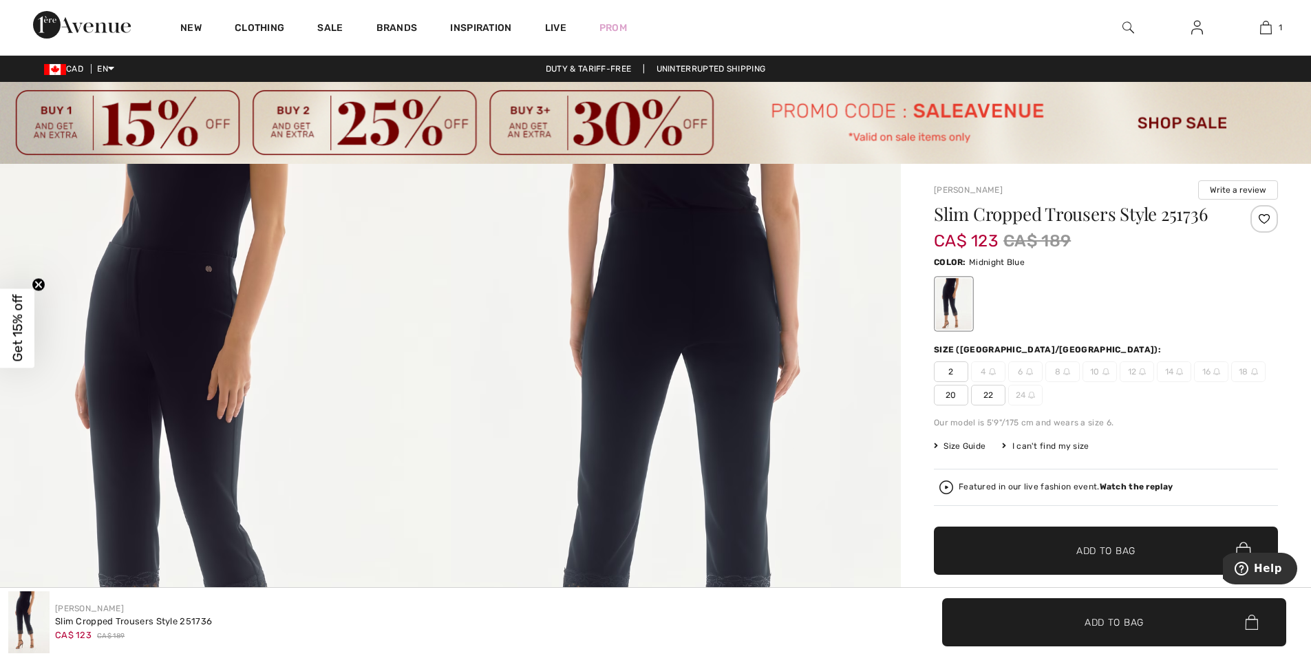
click at [954, 371] on span "2" at bounding box center [951, 371] width 34 height 21
click at [1152, 549] on span "✔ Added to Bag Add to Bag" at bounding box center [1106, 551] width 344 height 48
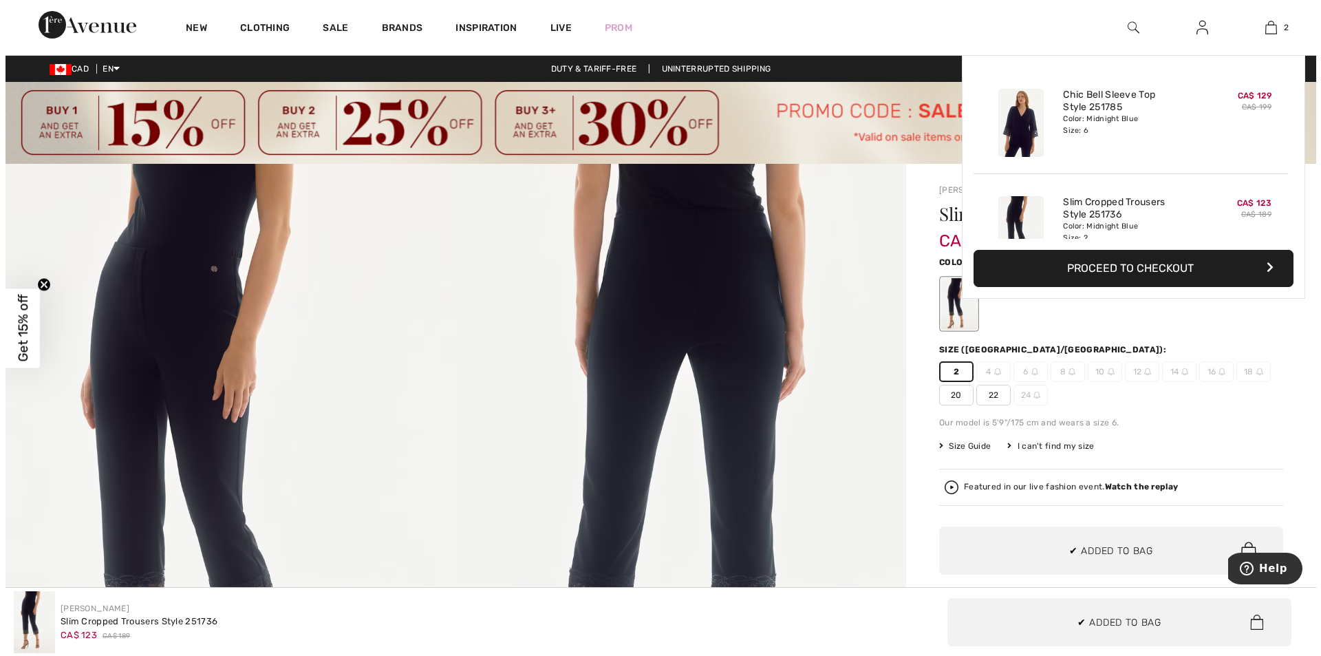
scroll to position [43, 0]
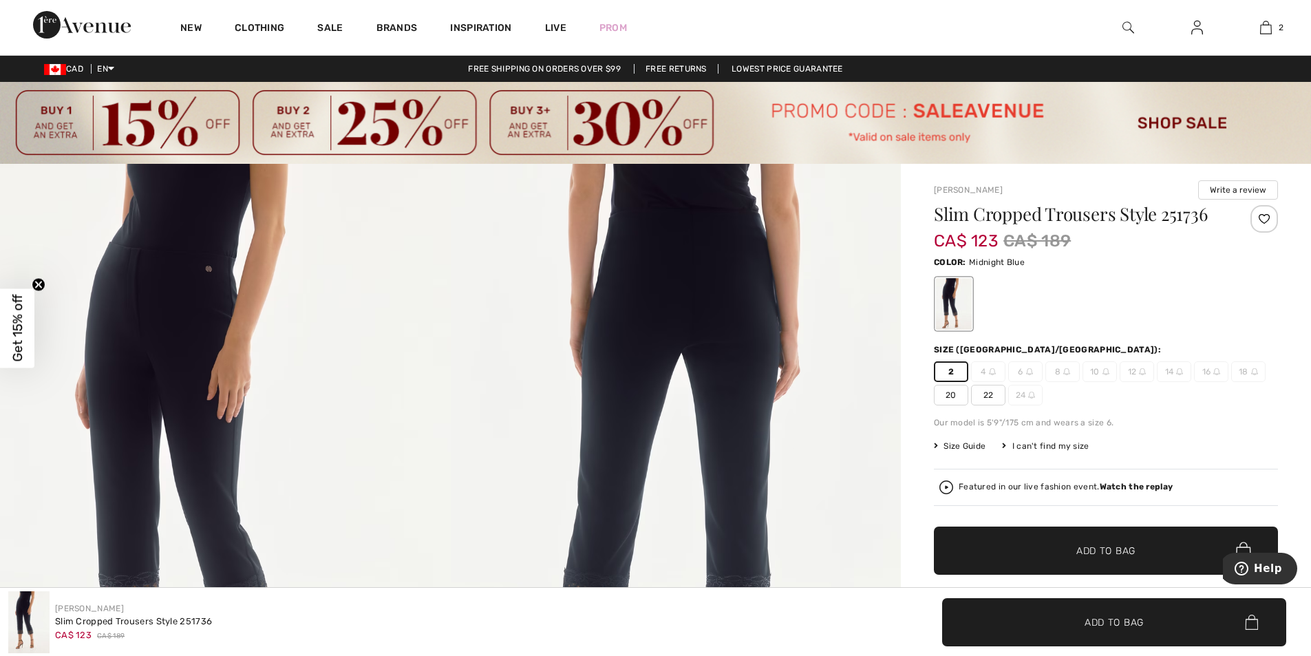
click at [873, 477] on img at bounding box center [676, 502] width 451 height 676
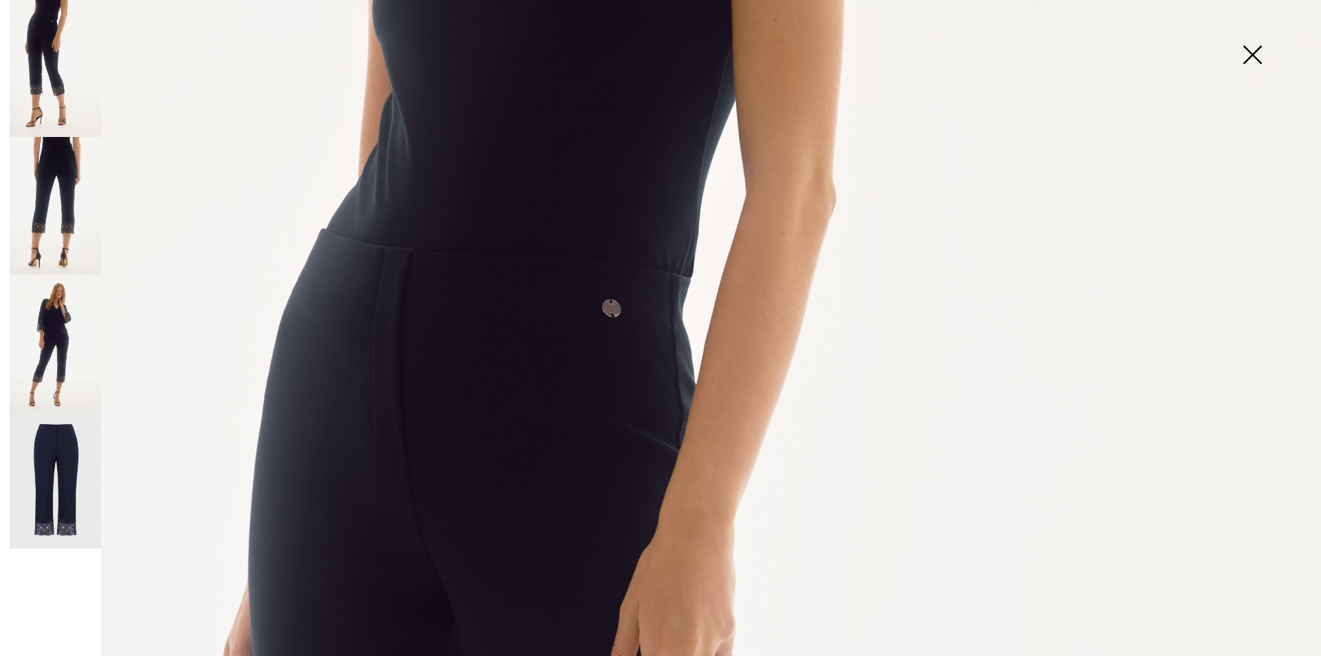
click at [64, 326] on img at bounding box center [56, 343] width 92 height 137
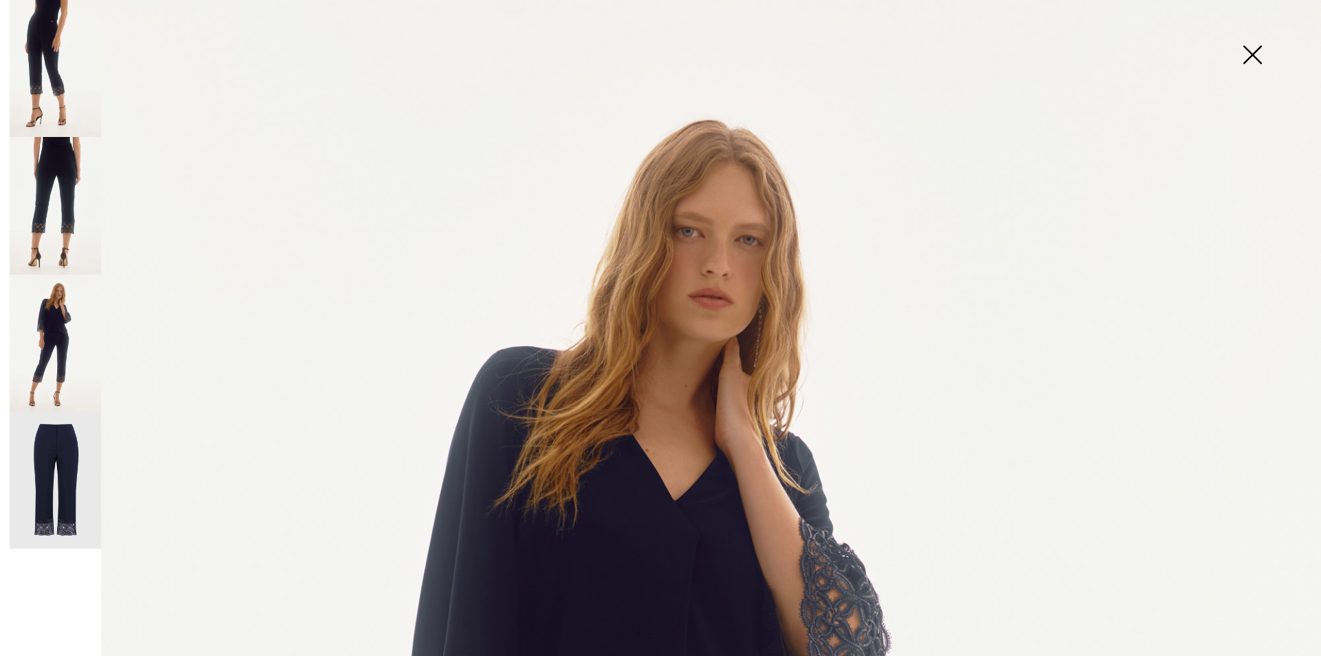
click at [63, 242] on img at bounding box center [56, 206] width 92 height 138
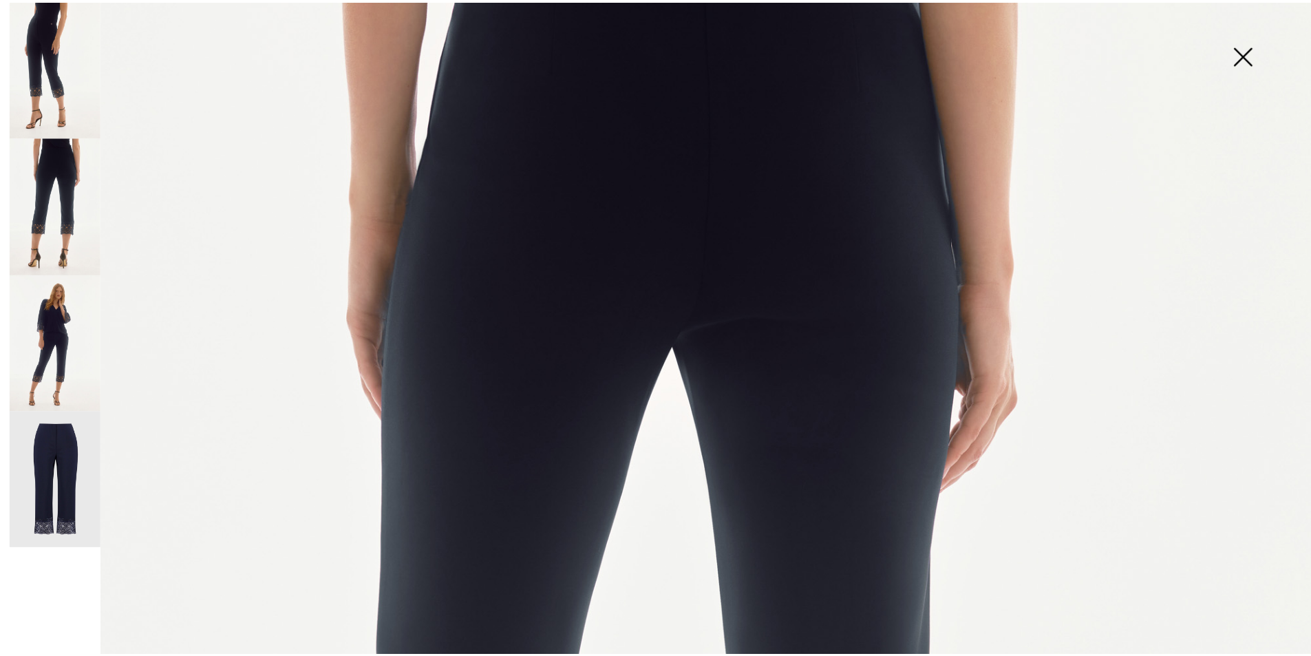
scroll to position [0, 0]
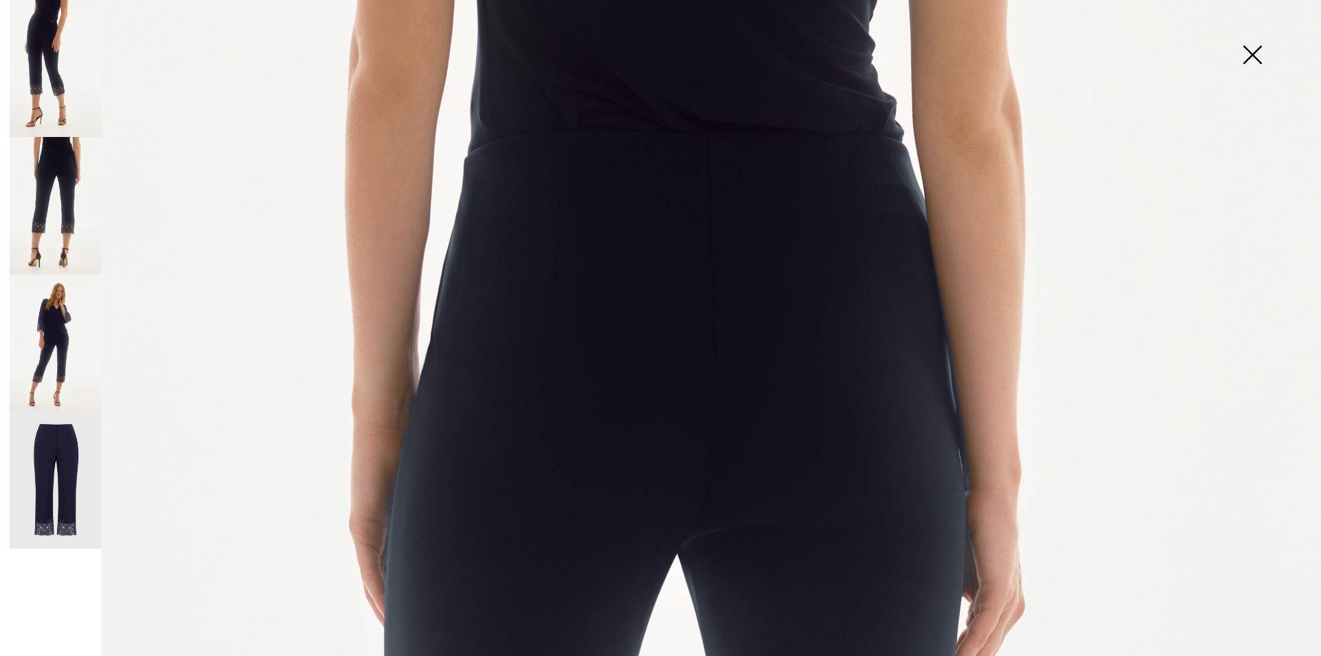
click at [53, 65] on img at bounding box center [56, 68] width 92 height 137
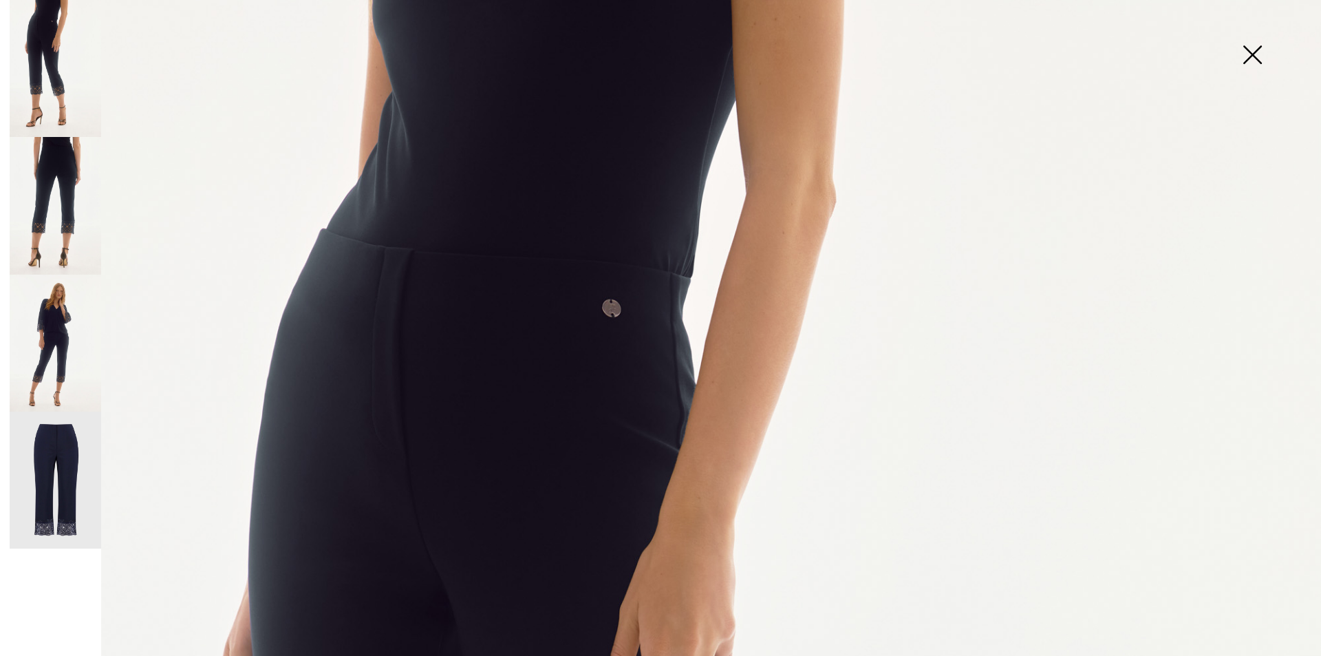
click at [1250, 50] on img at bounding box center [1252, 56] width 69 height 71
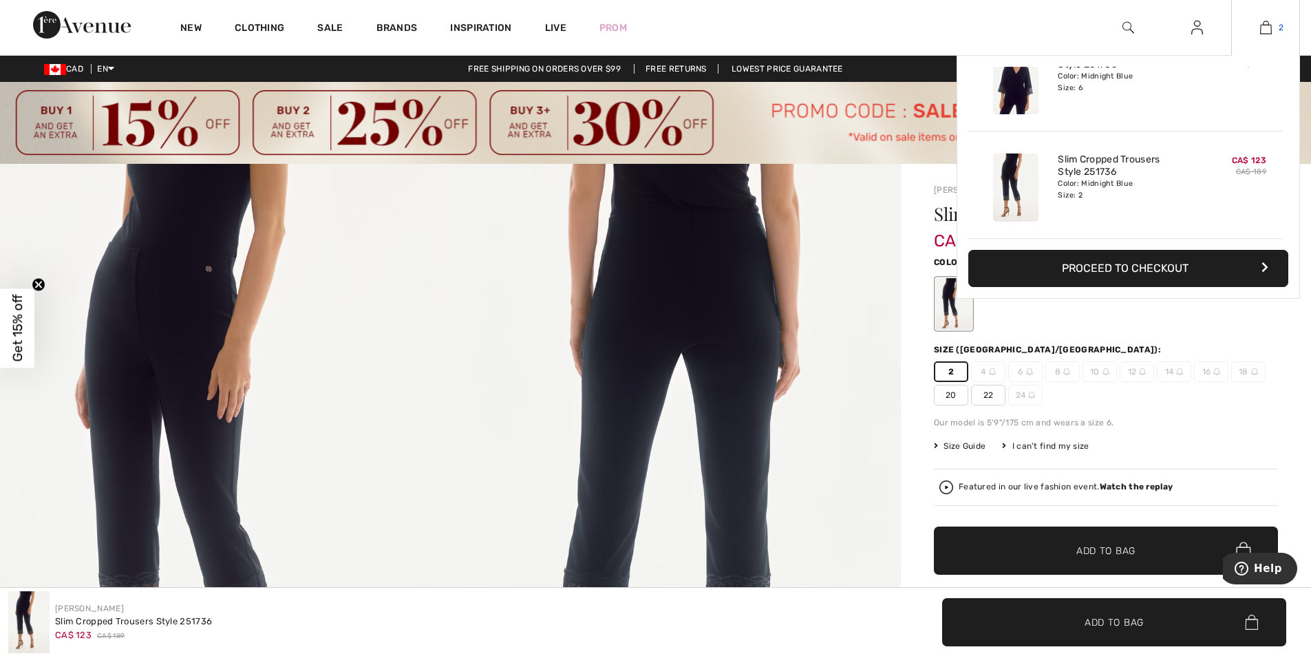
click at [1262, 31] on img at bounding box center [1266, 27] width 12 height 17
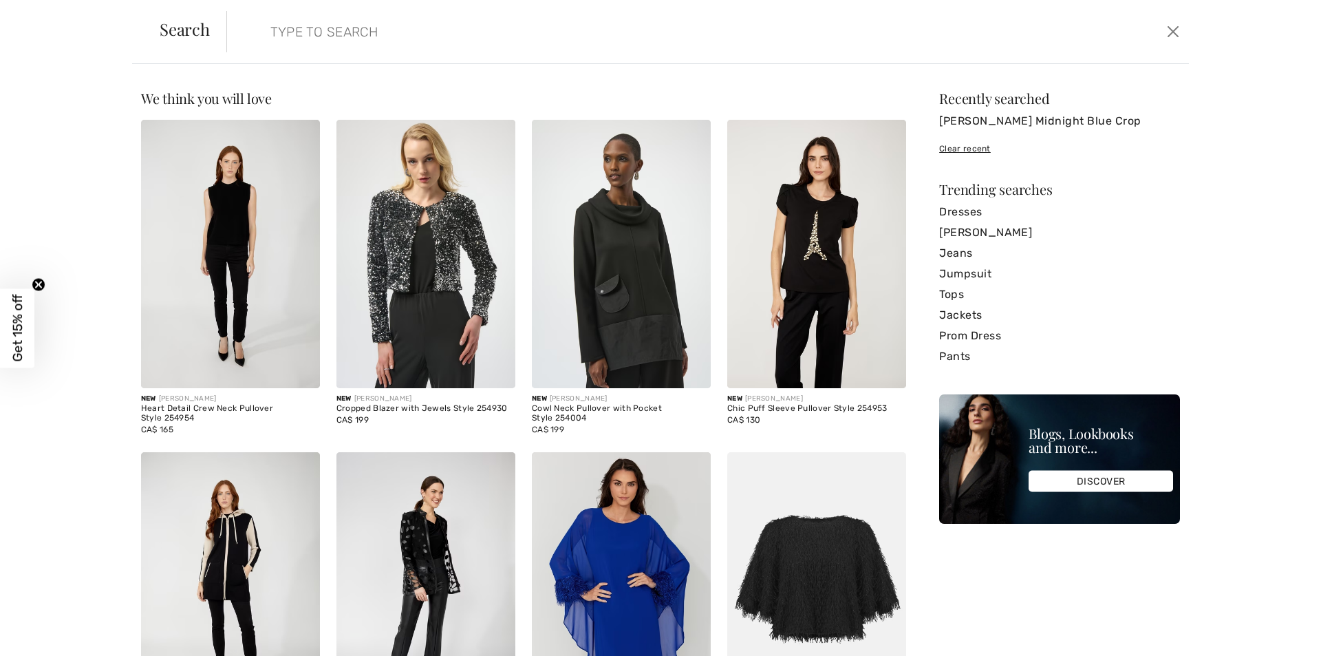
paste input "[PERSON_NAME] Midnight Blue Crop Pants with Lace Hem Style 251736"
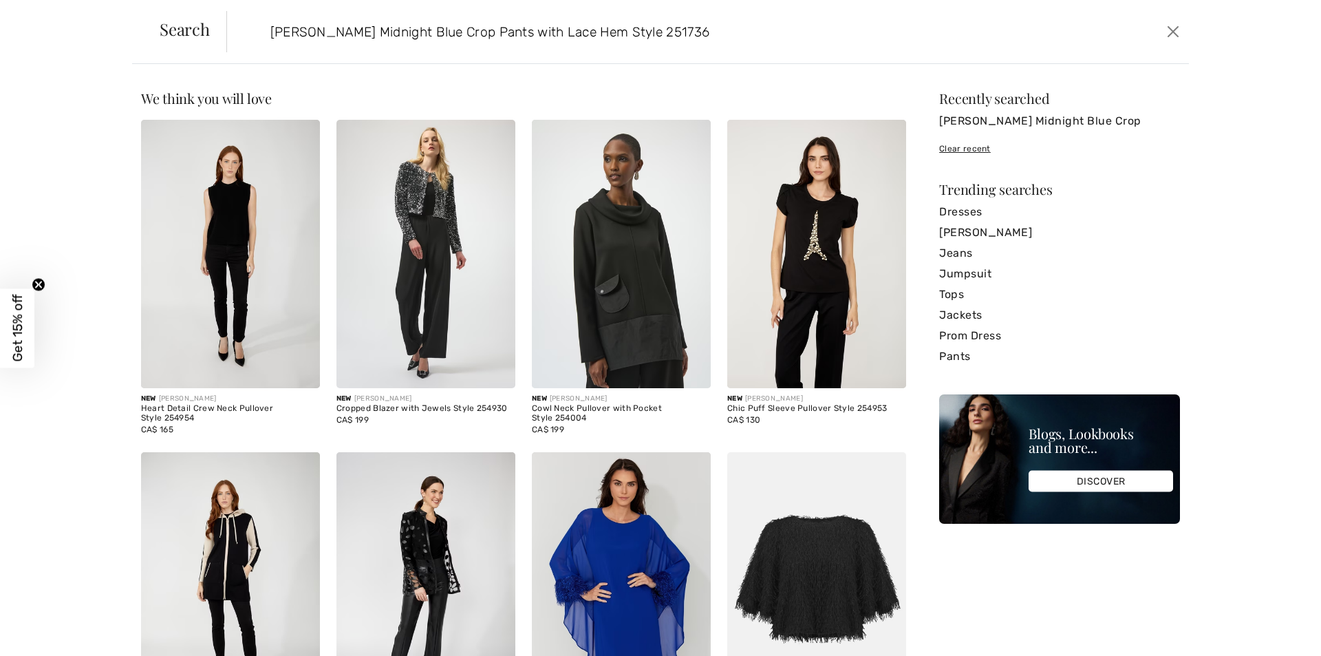
type input "[PERSON_NAME] Midnight Blue Crop Pants with Lace Hem Style 251736"
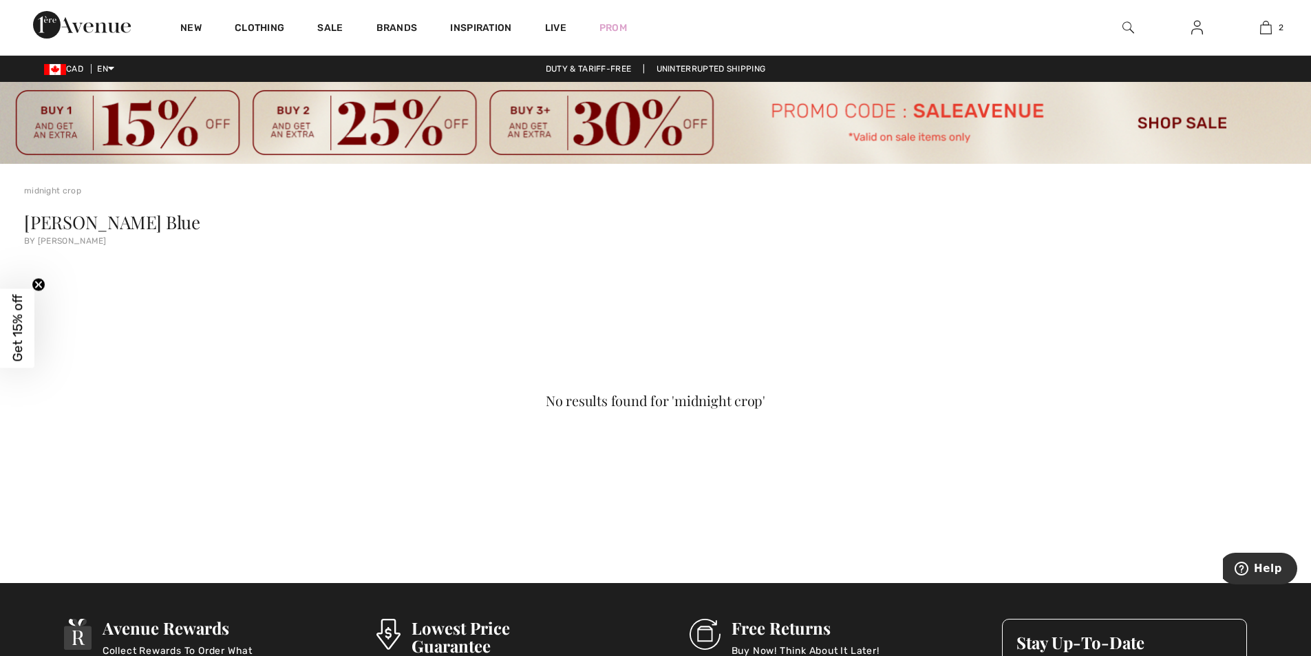
click at [1127, 26] on img at bounding box center [1129, 27] width 12 height 17
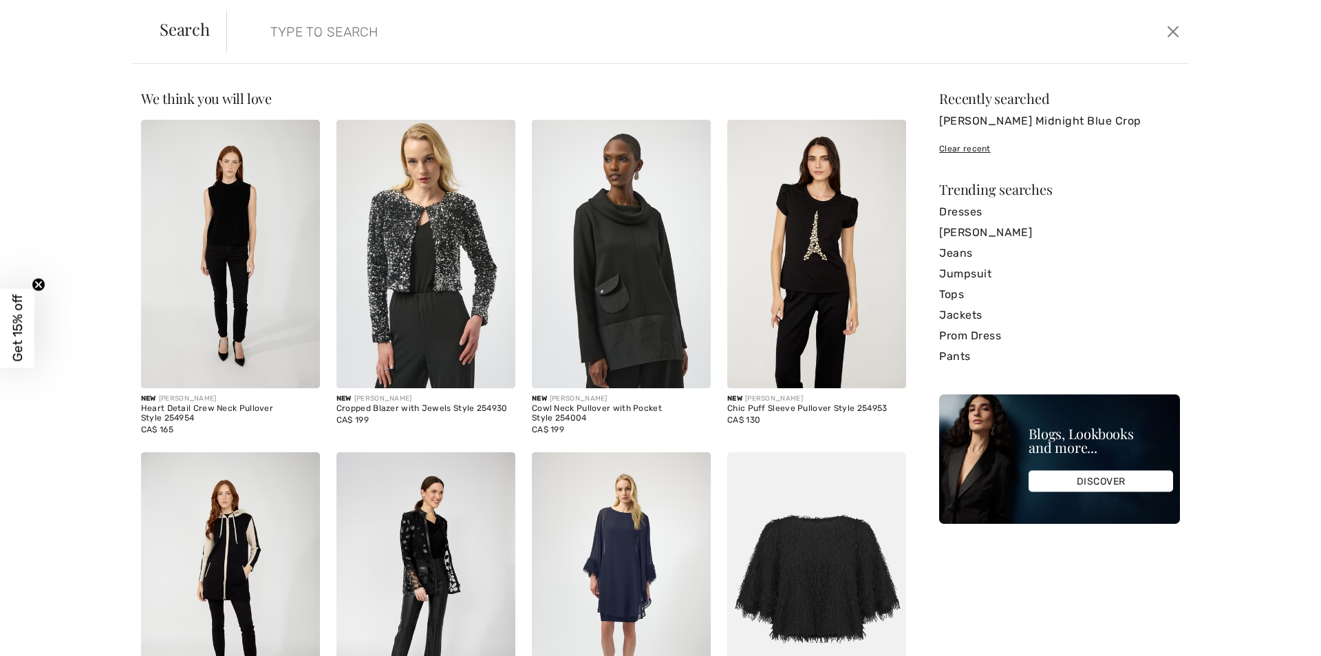
paste input "[PERSON_NAME] Midnight Blue Crop Pants with Lace Hem Style 251736"
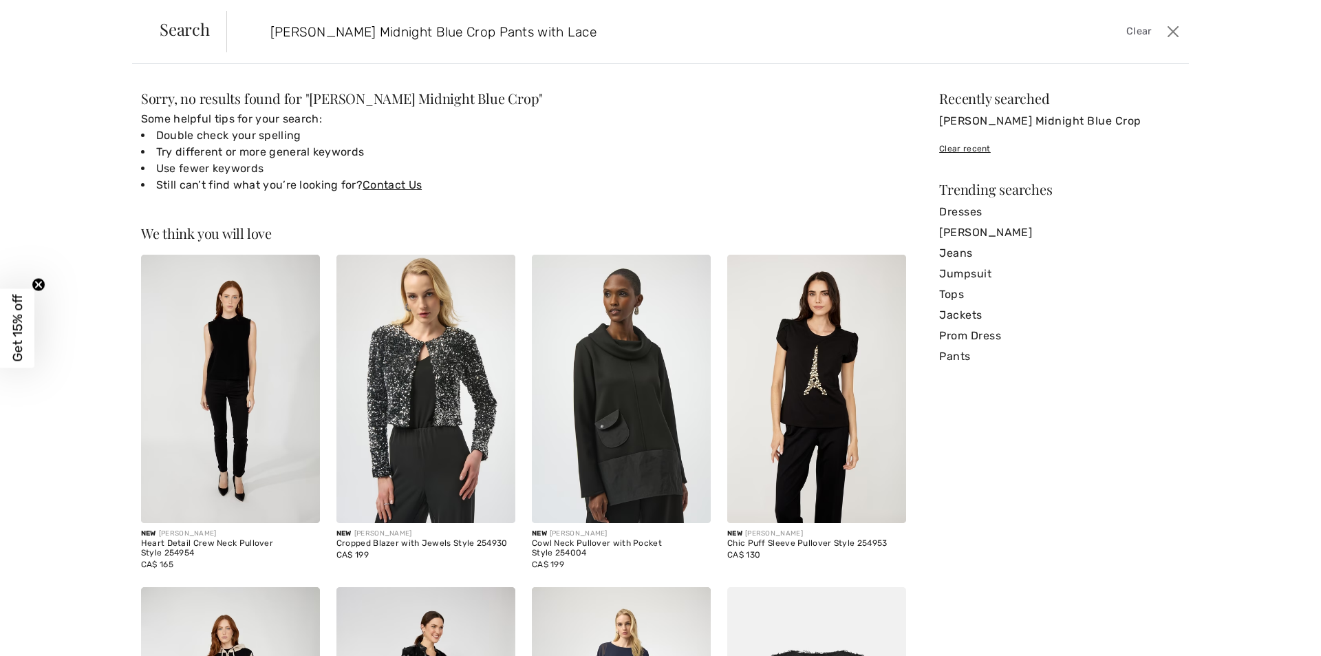
type input "[PERSON_NAME] Midnight Blue Crop Pants with Lace"
click at [1144, 30] on span "Clear" at bounding box center [1139, 31] width 25 height 15
click at [1173, 29] on button "Close" at bounding box center [1173, 32] width 21 height 22
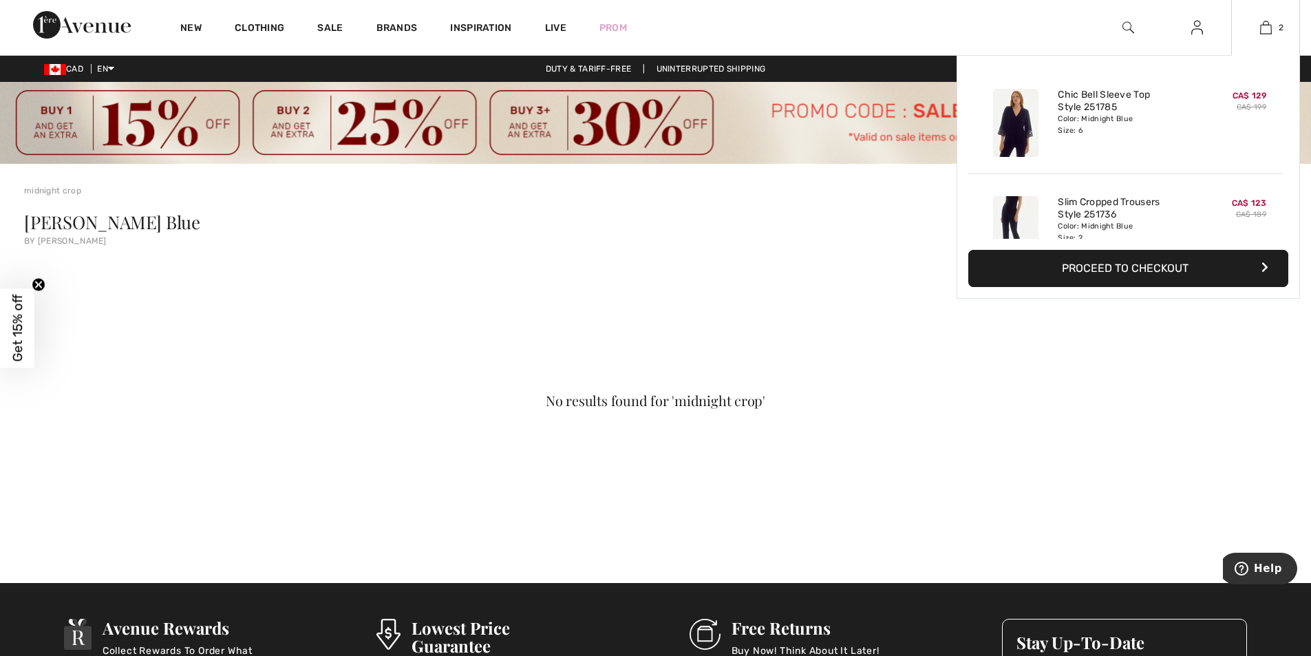
click at [1109, 261] on button "Proceed to Checkout" at bounding box center [1128, 268] width 320 height 37
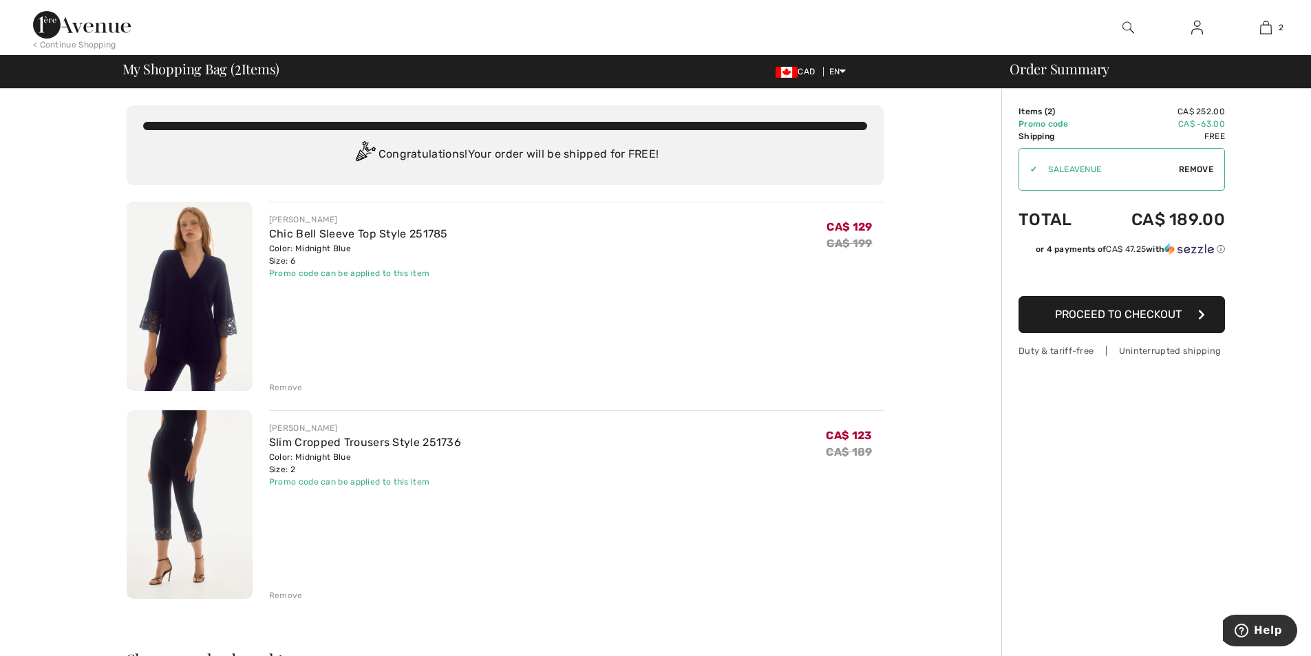
click at [197, 449] on img at bounding box center [190, 504] width 126 height 189
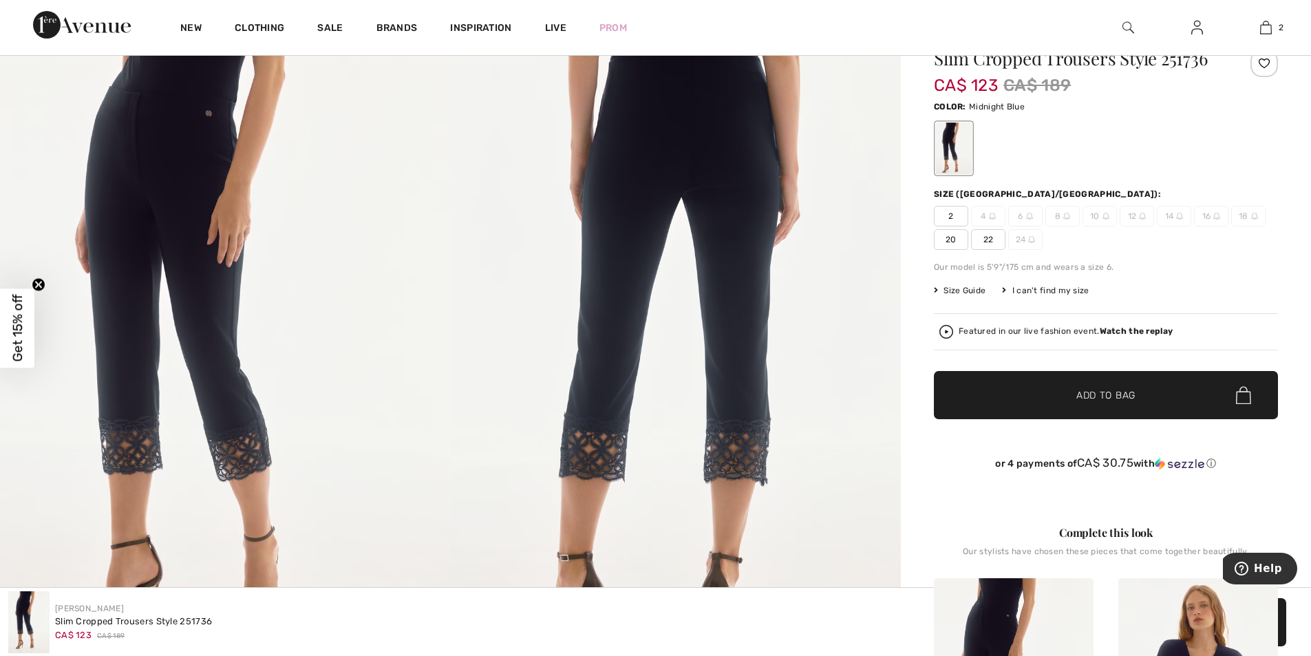
scroll to position [206, 0]
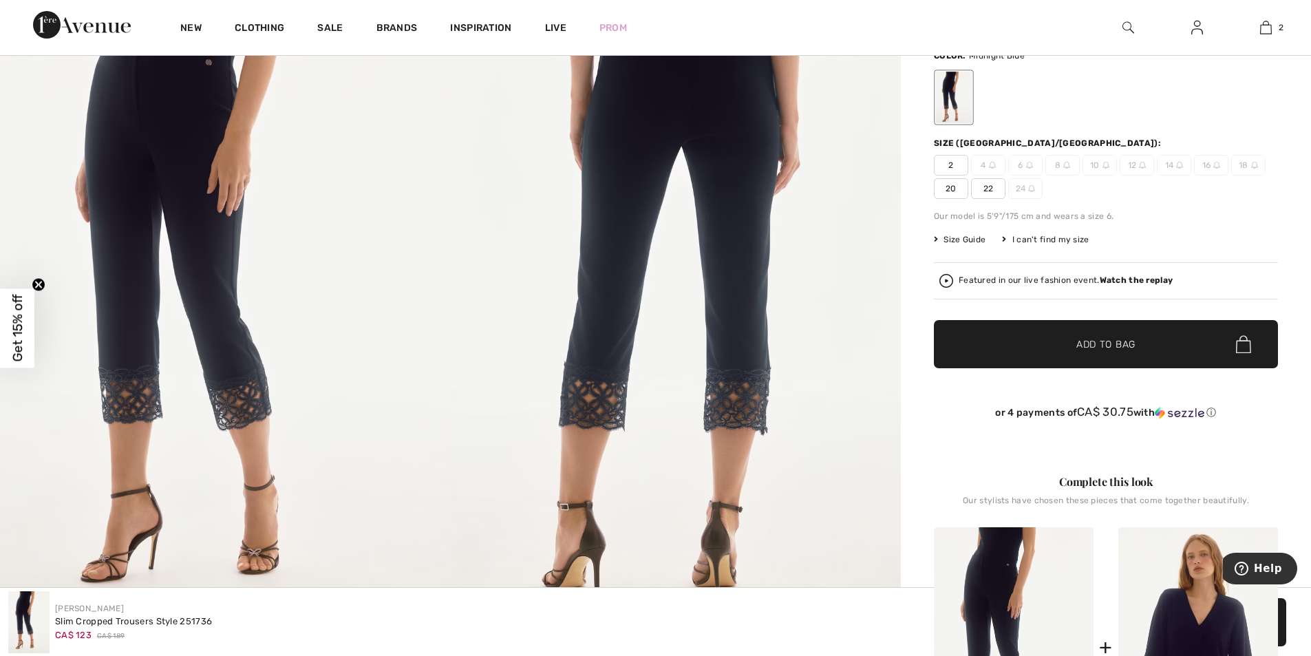
click at [973, 240] on span "Size Guide" at bounding box center [960, 239] width 52 height 12
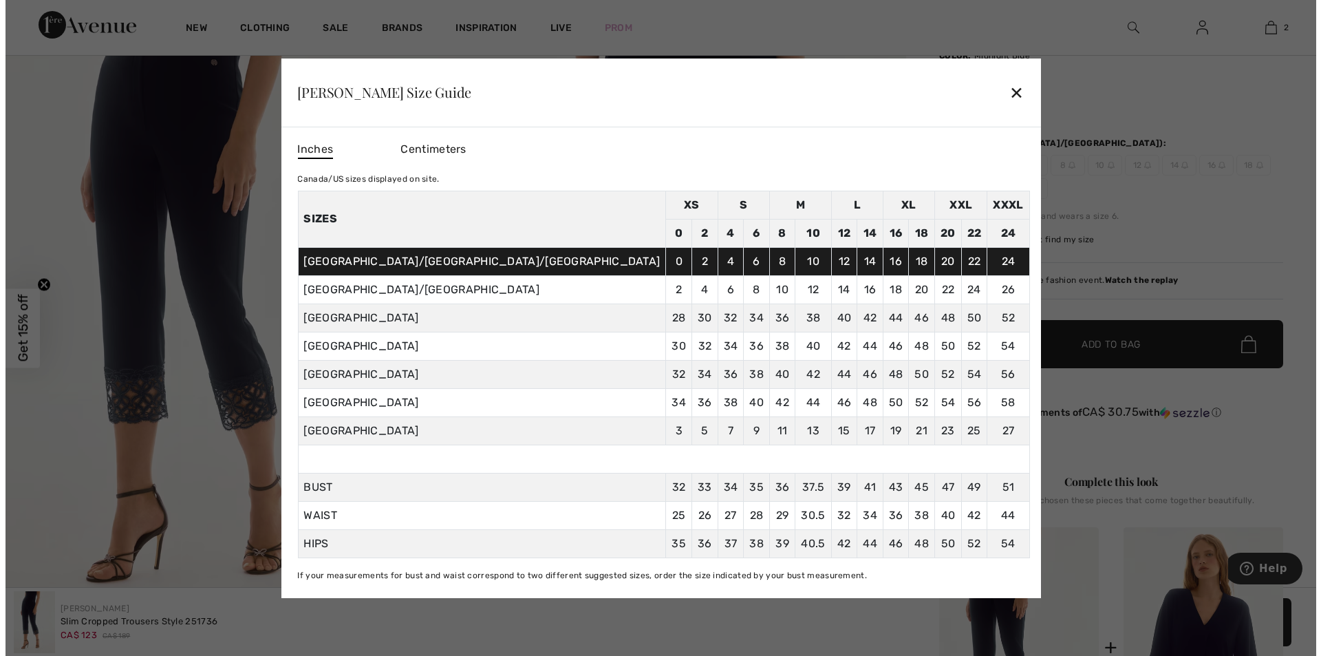
scroll to position [207, 0]
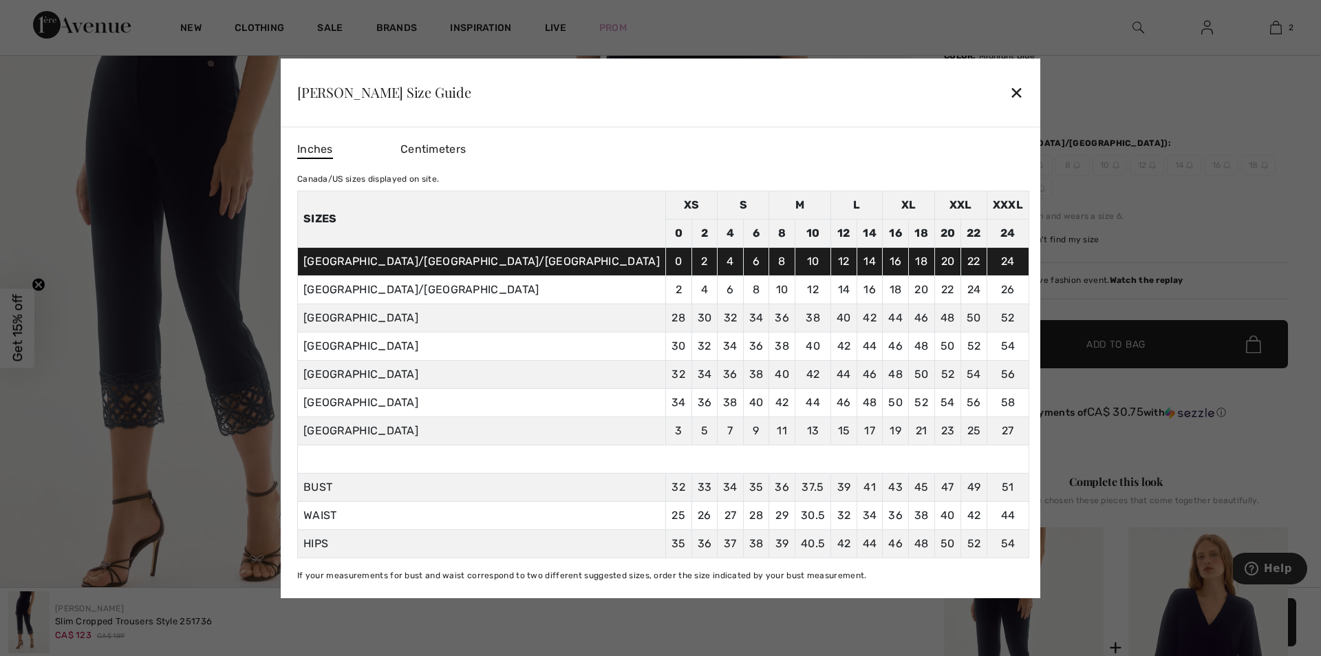
click at [741, 614] on div at bounding box center [660, 328] width 1321 height 656
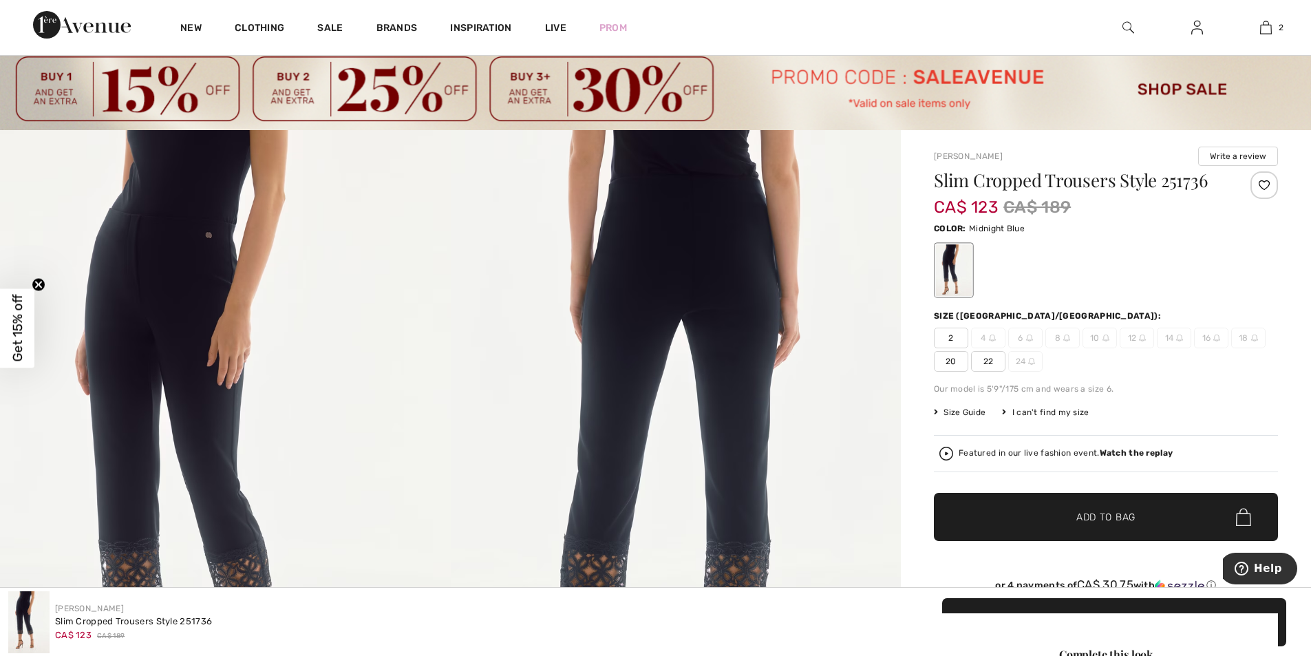
scroll to position [0, 0]
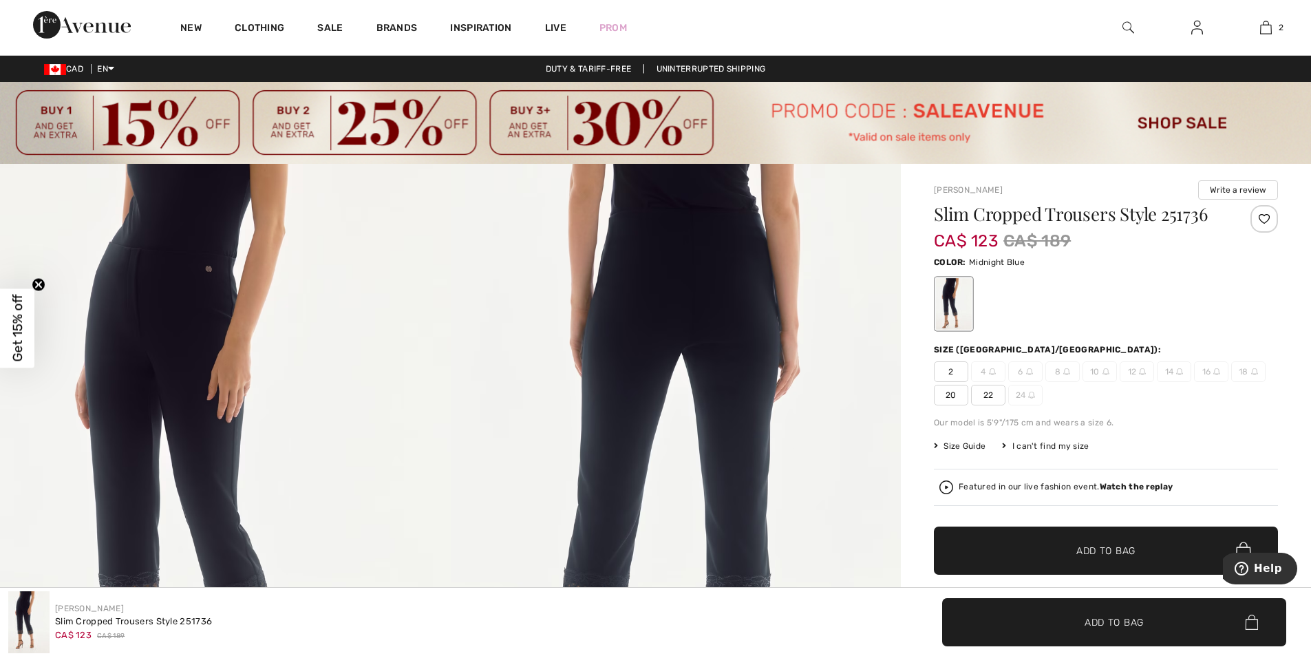
click at [772, 365] on img at bounding box center [676, 502] width 451 height 676
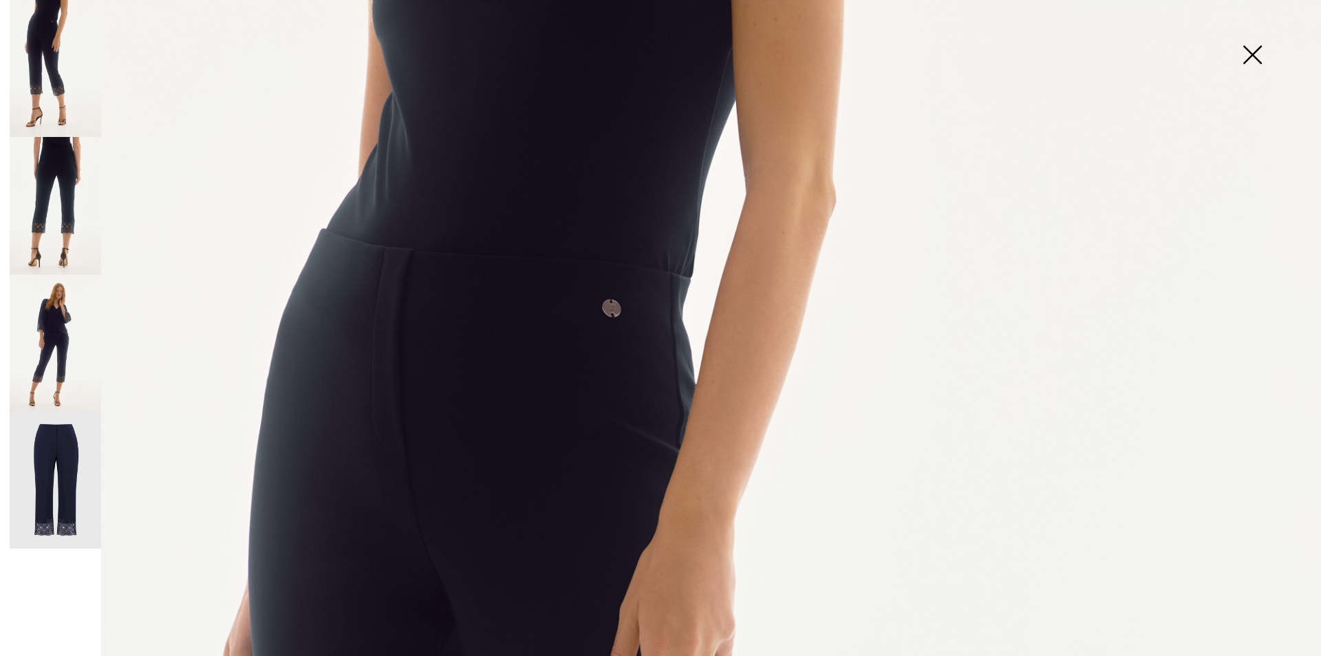
click at [1255, 55] on img at bounding box center [1252, 56] width 69 height 71
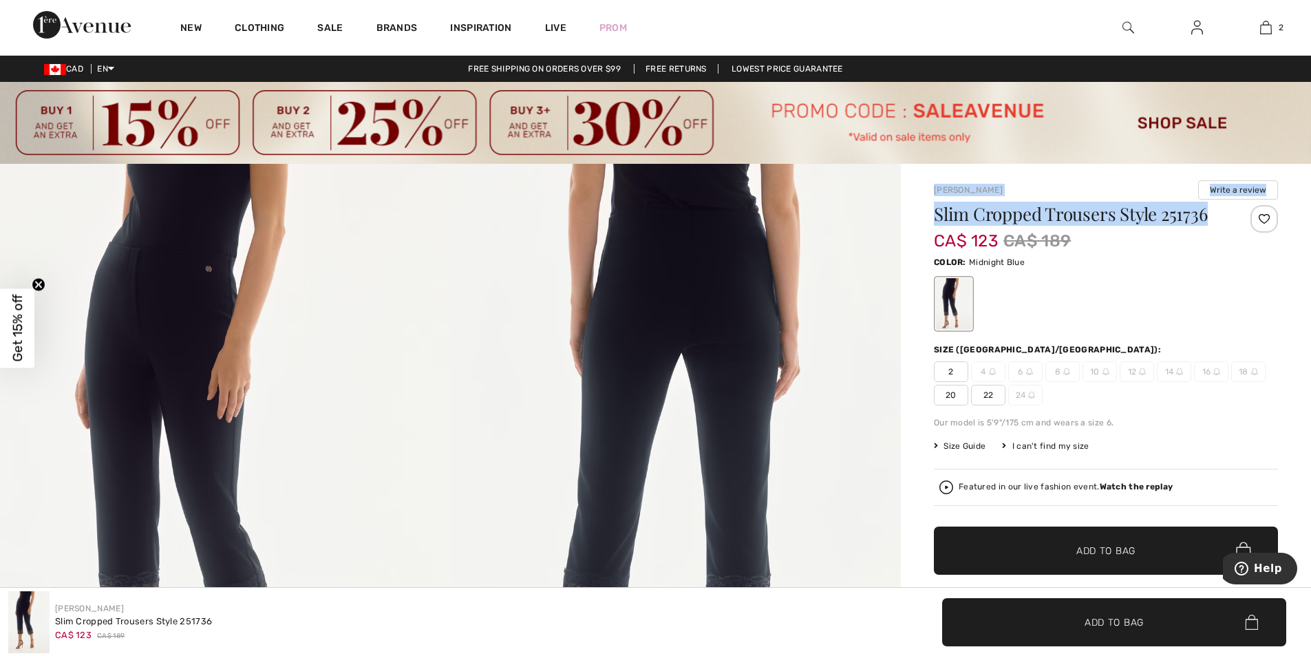
drag, startPoint x: 924, startPoint y: 183, endPoint x: 1211, endPoint y: 225, distance: 290.1
copy div "Joseph Ribkoff Write a review Slim Cropped Trousers Style 251736"
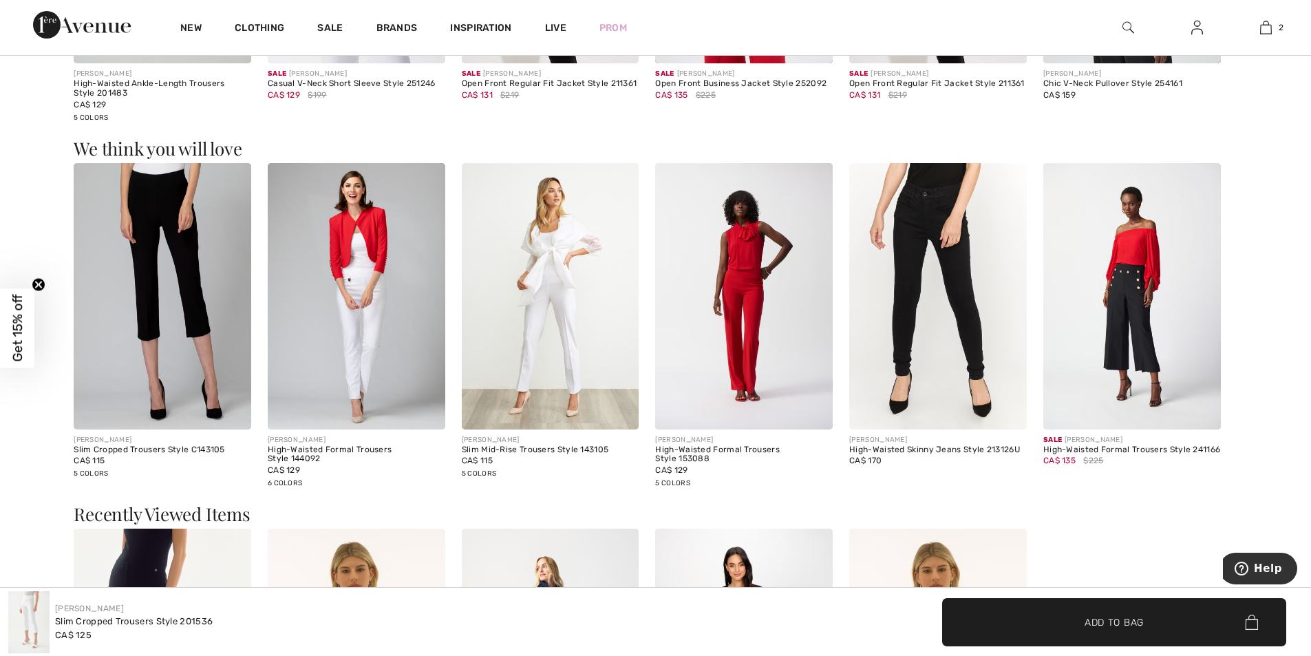
scroll to position [2327, 0]
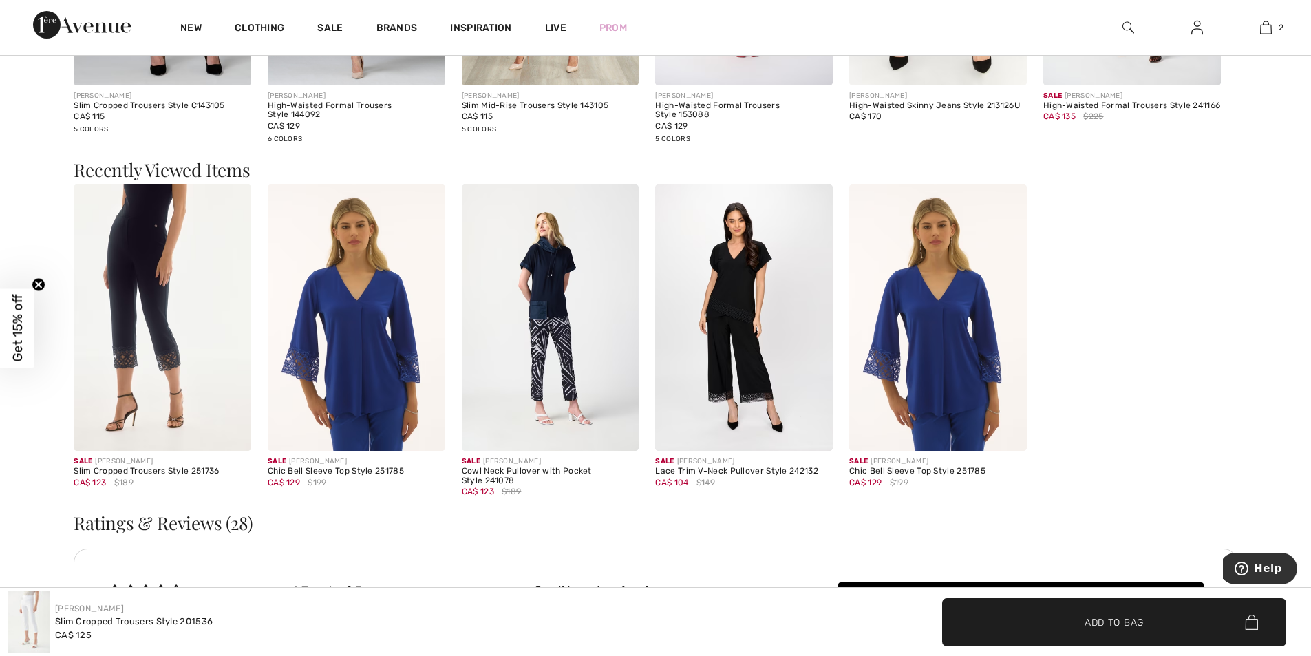
click at [956, 386] on img at bounding box center [938, 317] width 178 height 266
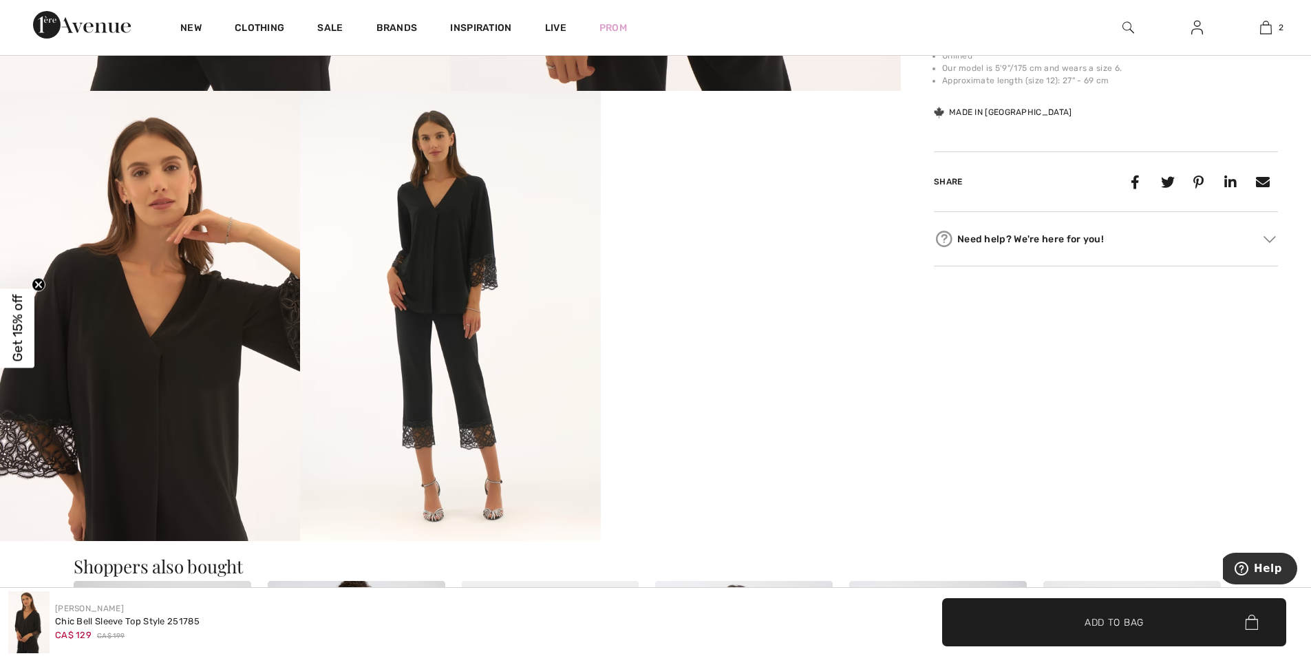
scroll to position [551, 0]
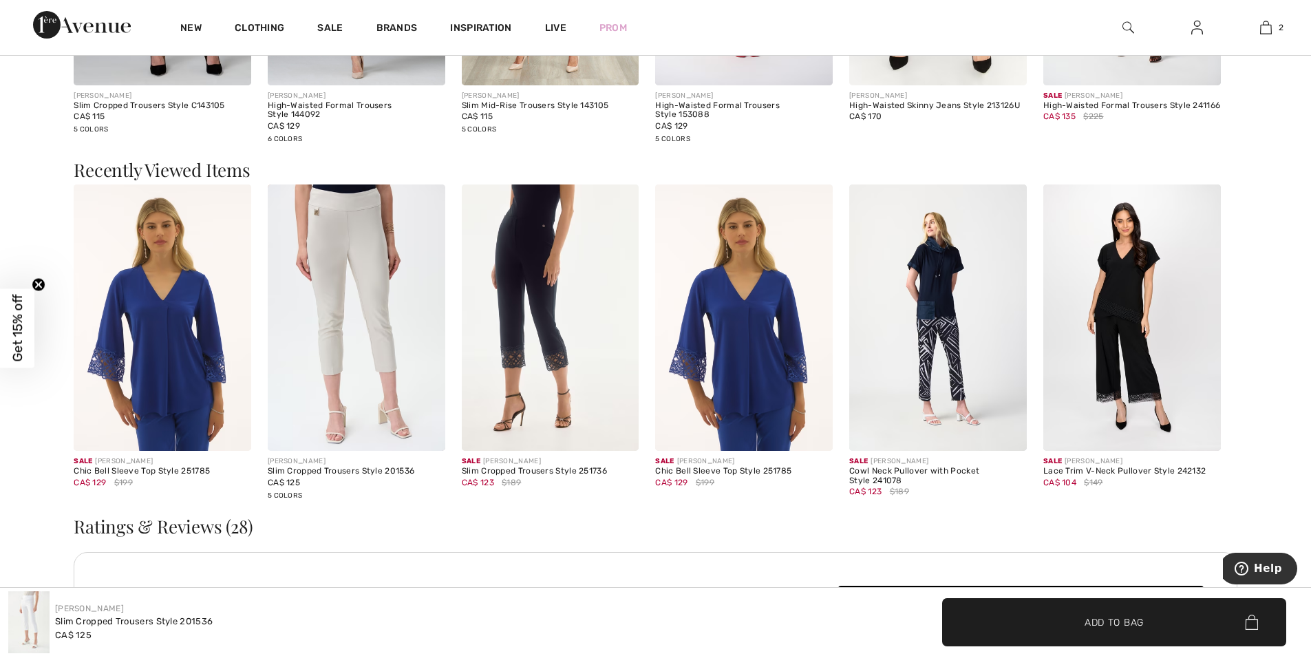
click at [756, 381] on img at bounding box center [744, 317] width 178 height 266
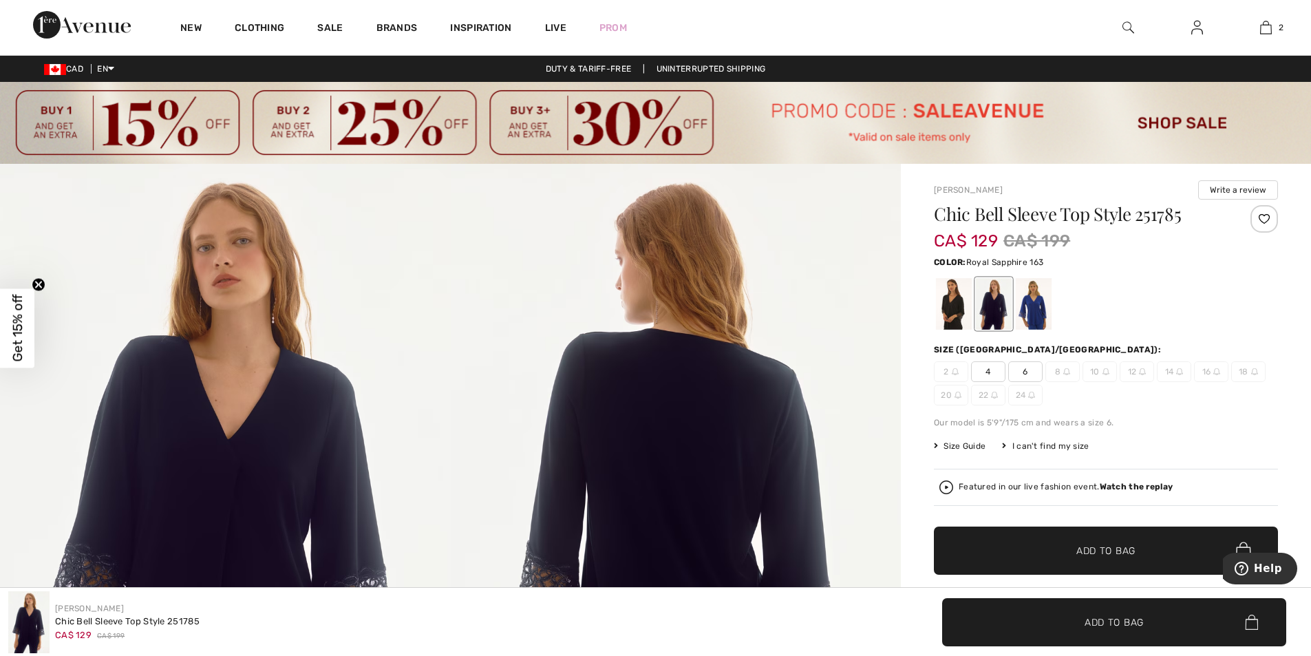
click at [1028, 318] on div at bounding box center [1034, 304] width 36 height 52
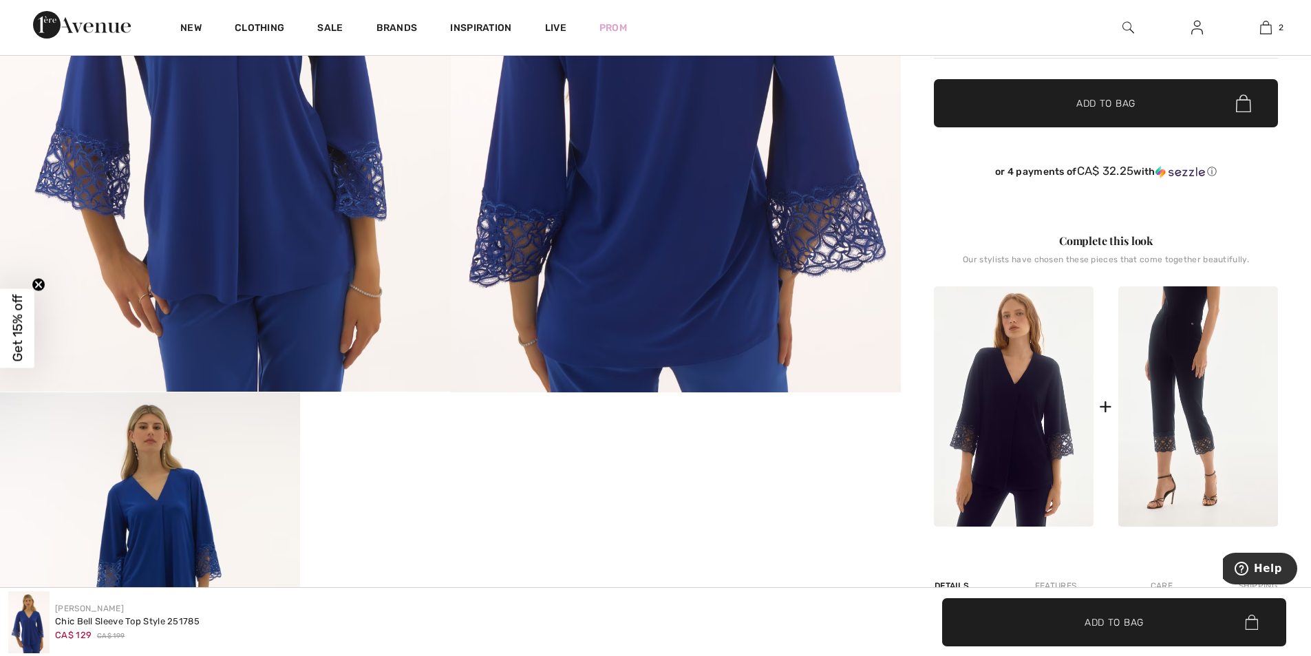
scroll to position [275, 0]
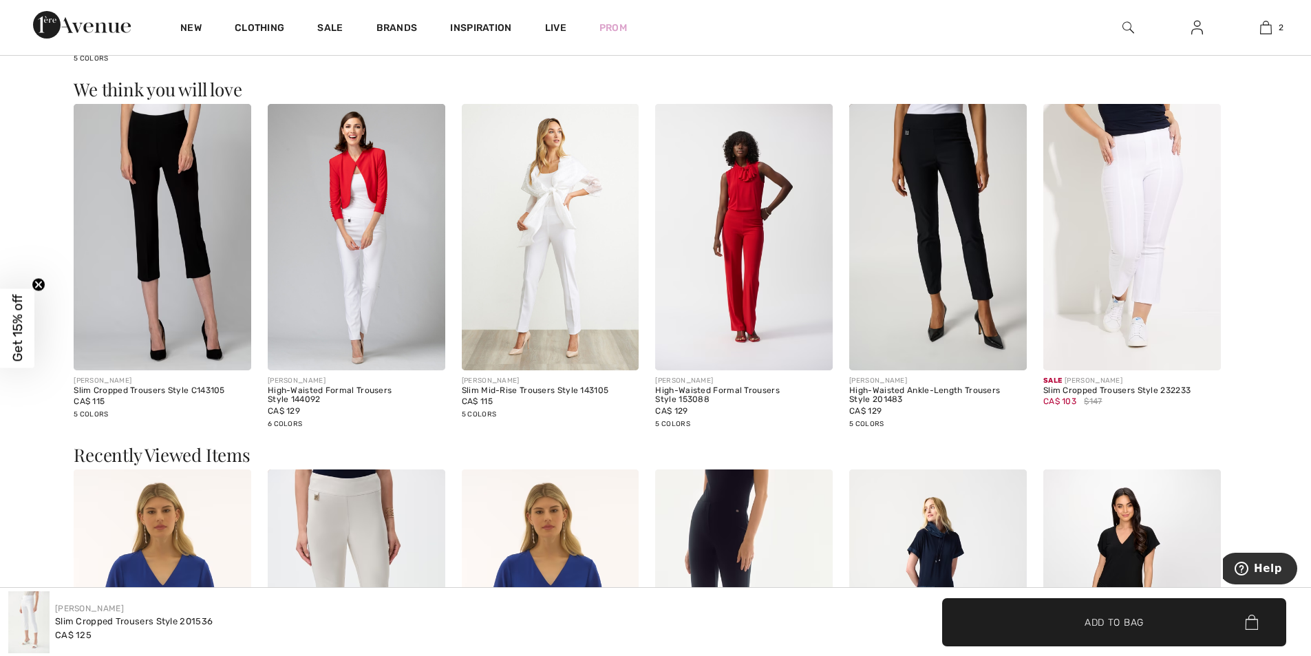
scroll to position [2340, 0]
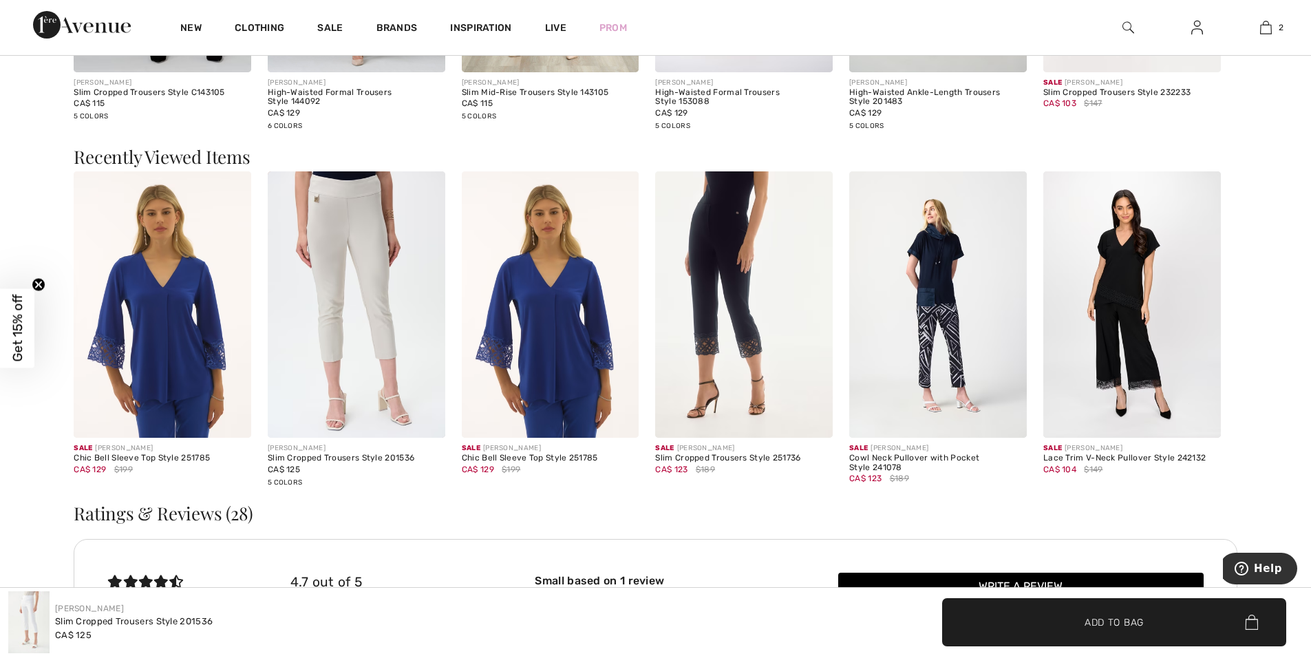
click at [932, 348] on img at bounding box center [938, 304] width 178 height 266
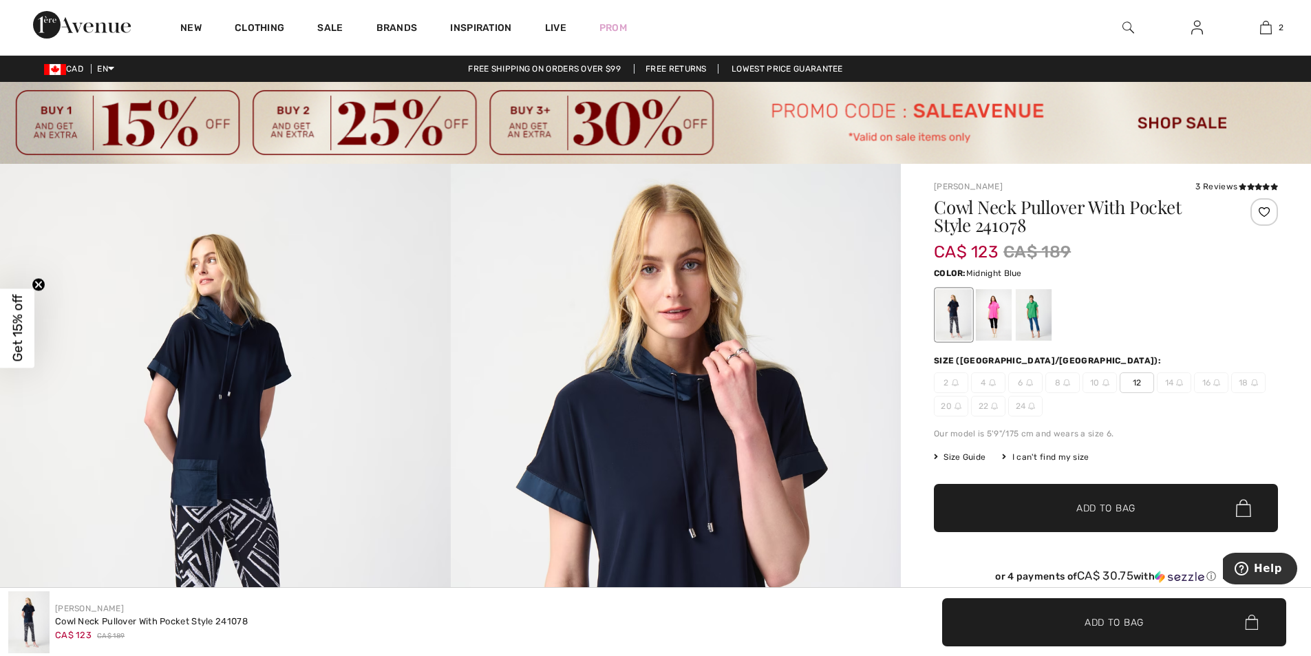
click at [1125, 27] on img at bounding box center [1129, 27] width 12 height 17
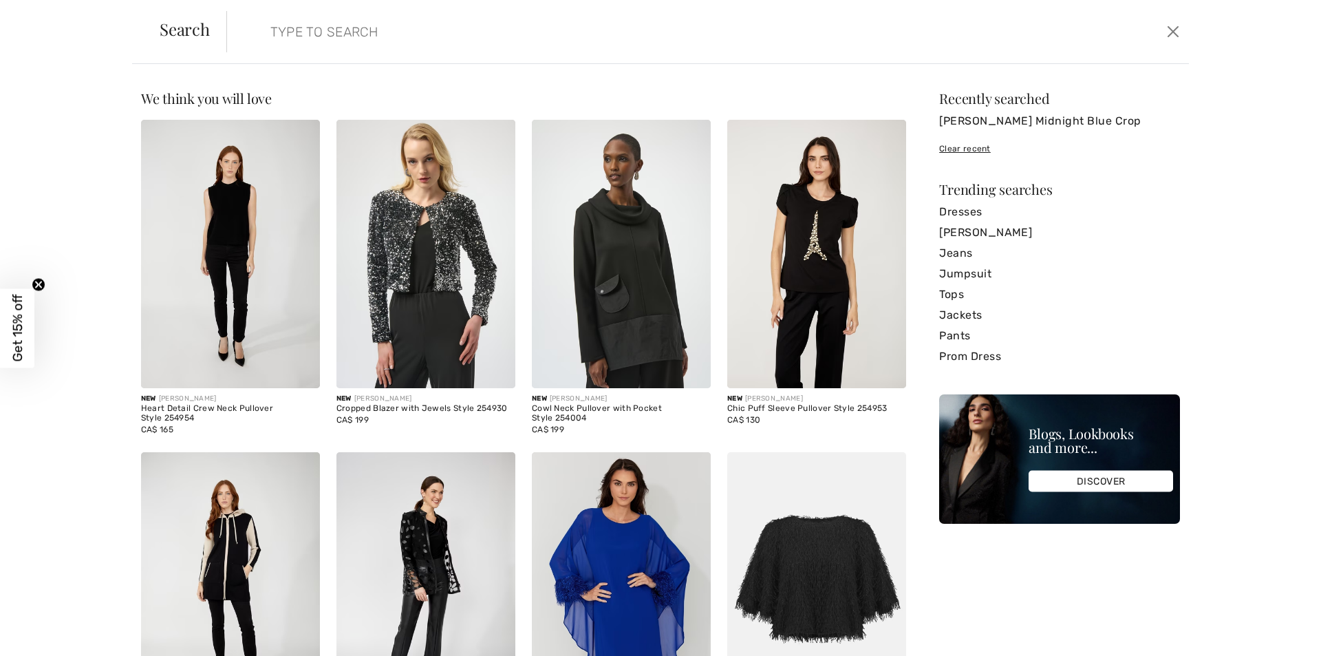
drag, startPoint x: 323, startPoint y: 26, endPoint x: 383, endPoint y: 17, distance: 60.0
click at [369, 19] on input "search" at bounding box center [598, 31] width 677 height 41
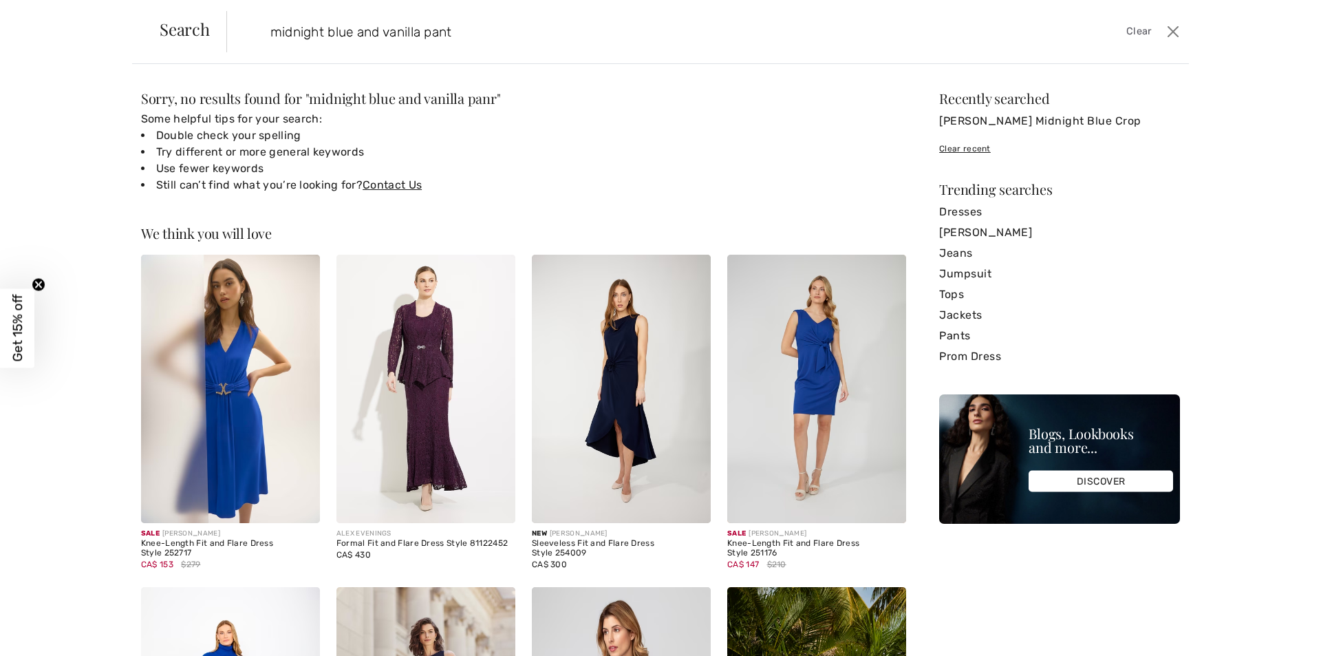
type input "midnight blue and vanilla pant"
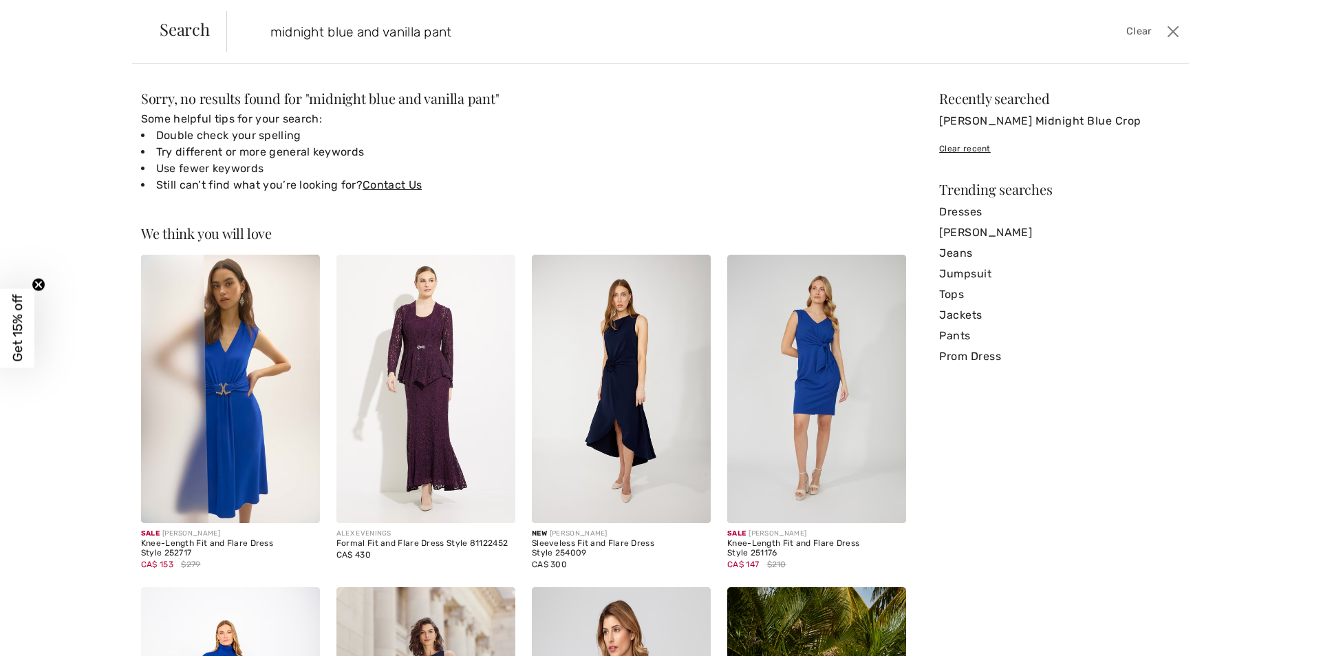
click at [1135, 29] on span "Clear" at bounding box center [1139, 31] width 25 height 15
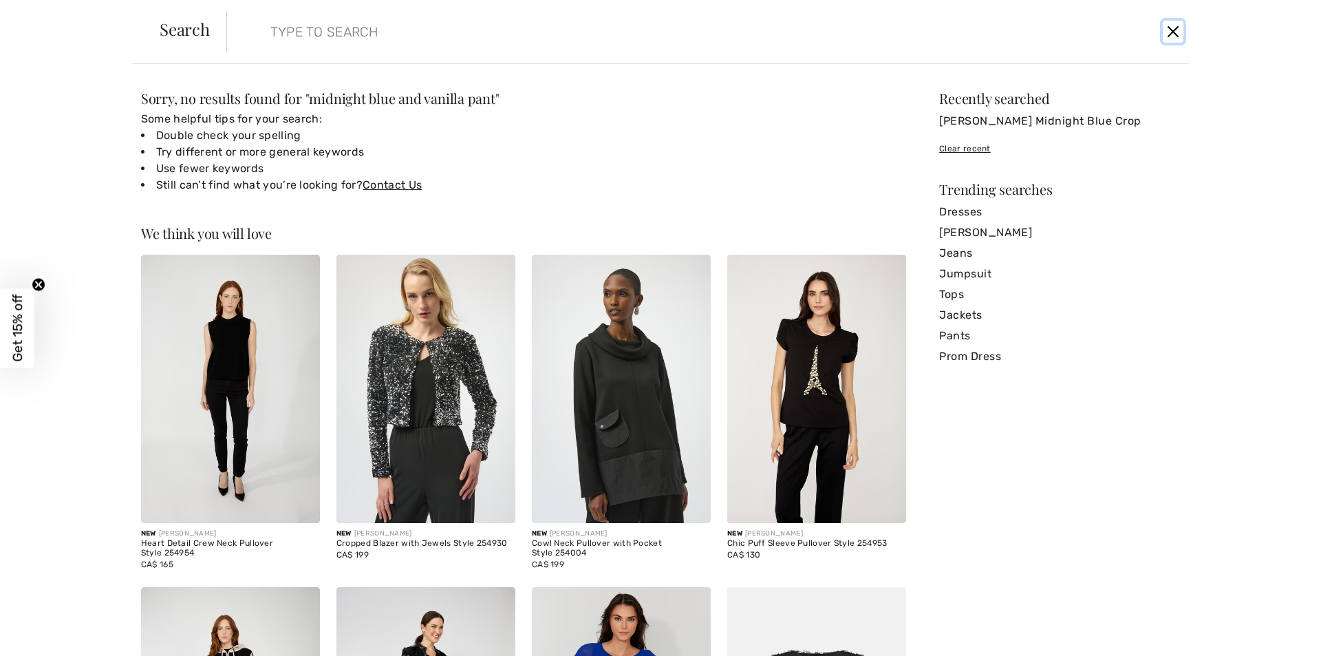
click at [1173, 31] on button "Close" at bounding box center [1173, 32] width 21 height 22
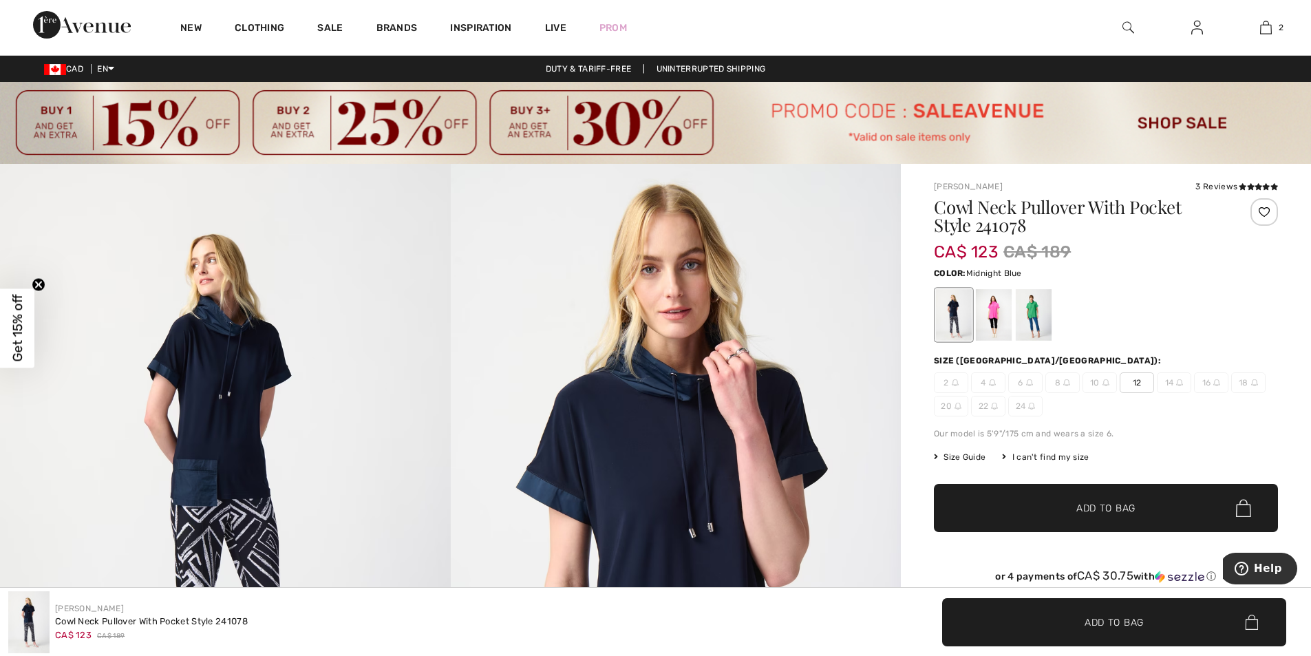
click at [1127, 25] on img at bounding box center [1129, 27] width 12 height 17
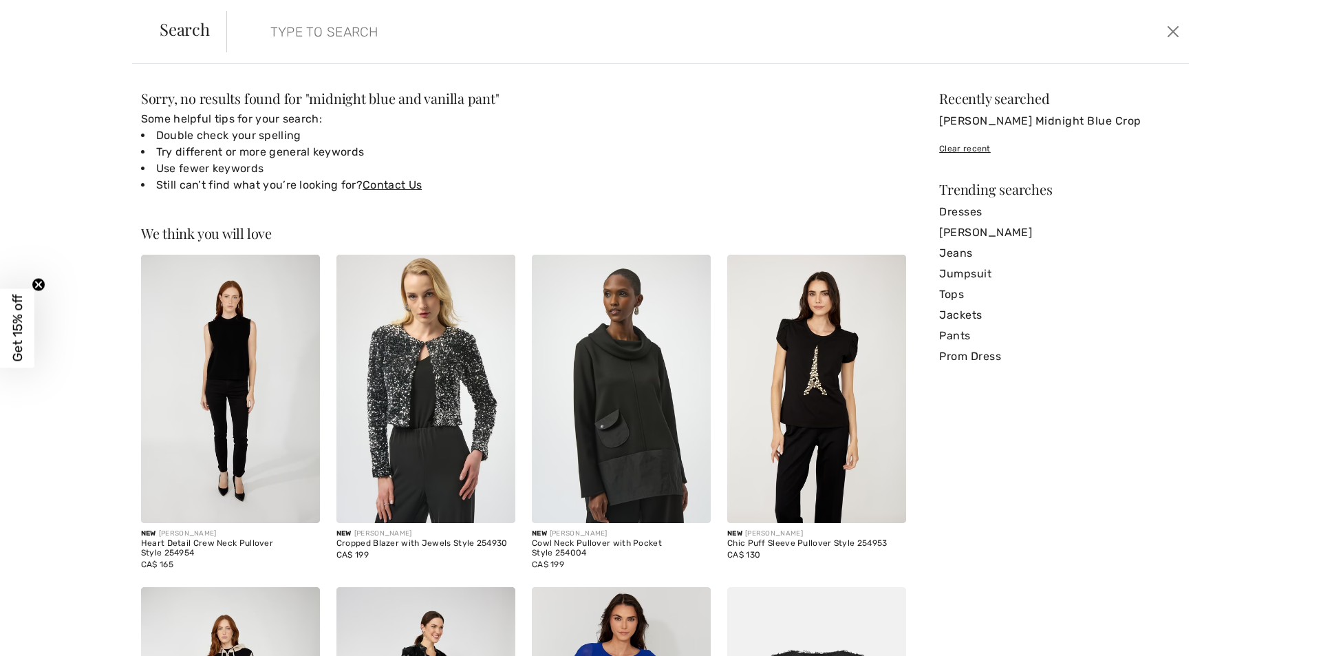
click at [486, 27] on input "search" at bounding box center [598, 31] width 677 height 41
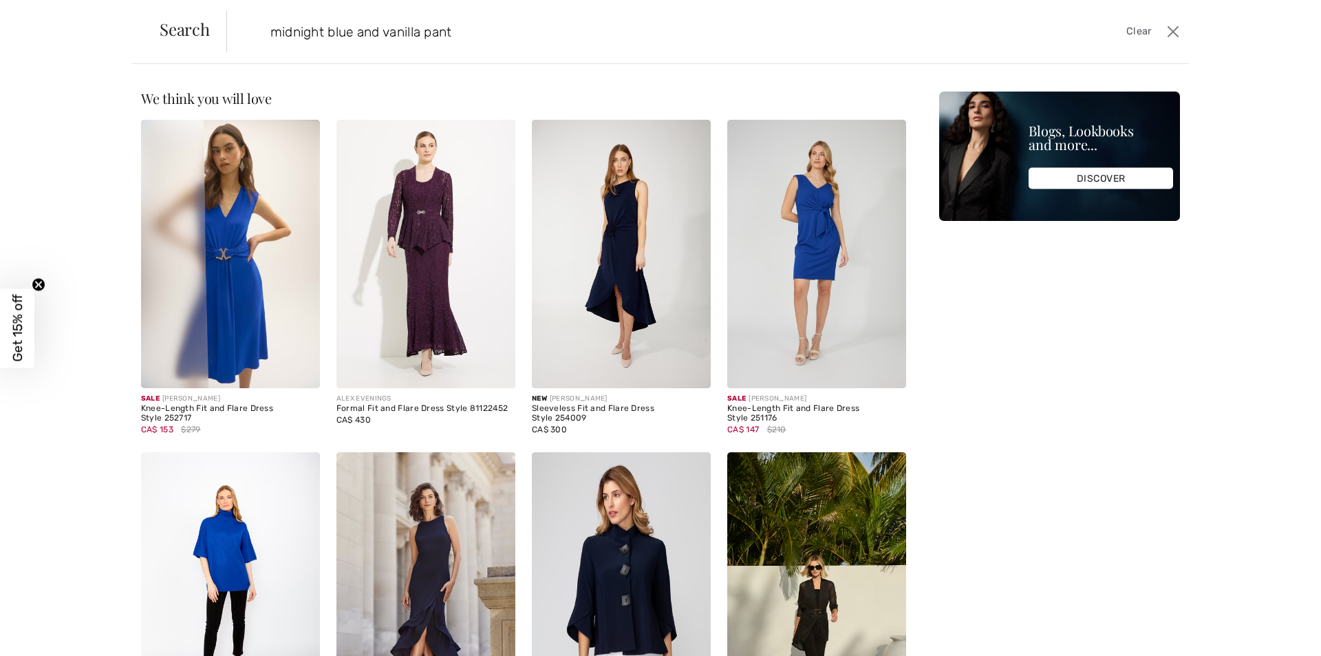
type input "midnight blue and vanilla pant"
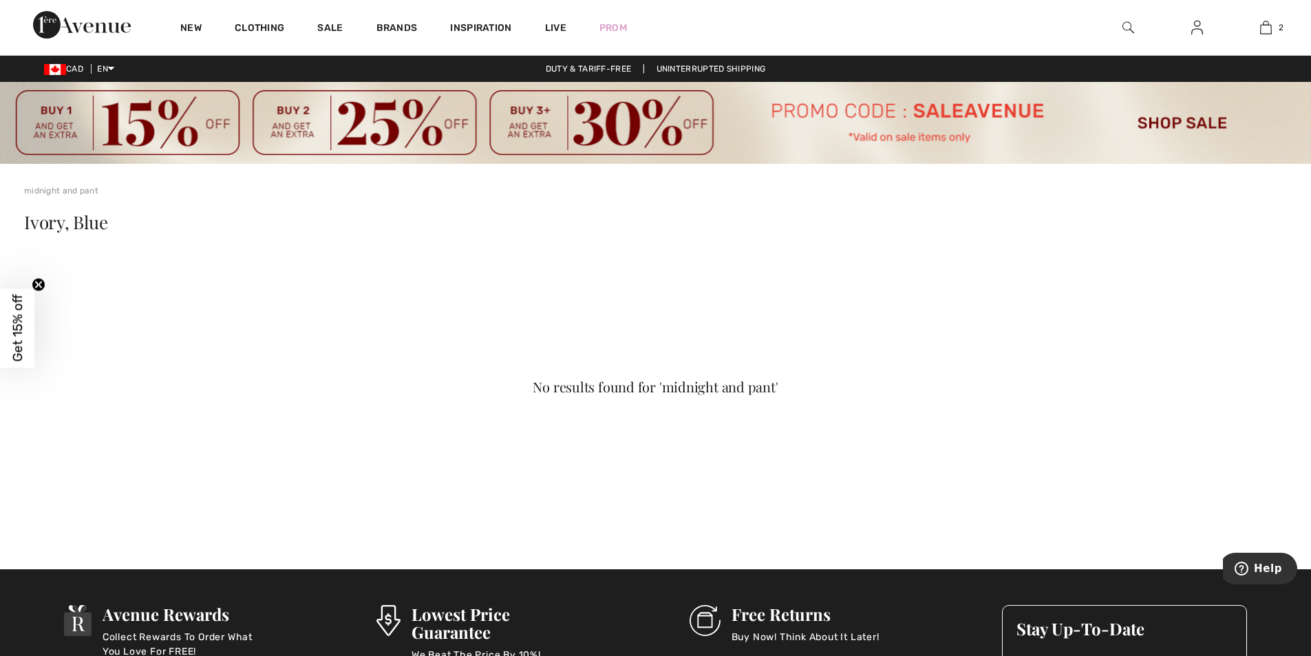
click at [1127, 27] on img at bounding box center [1129, 27] width 12 height 17
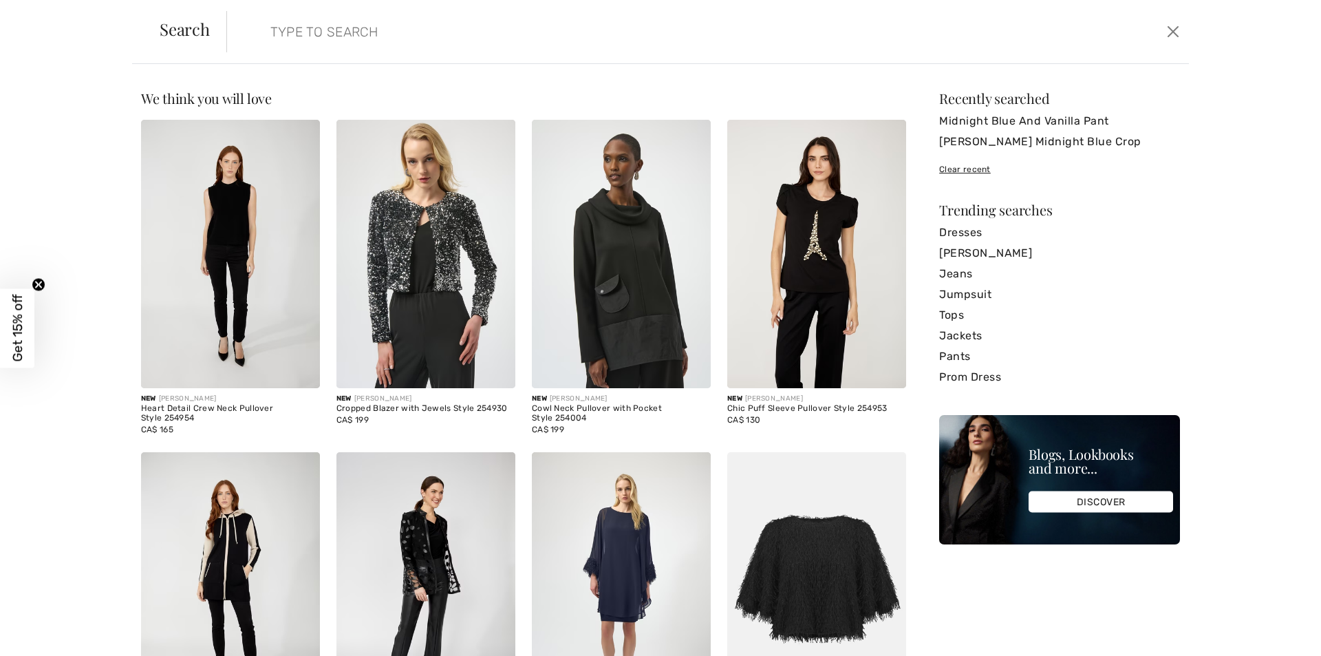
click at [533, 42] on input "search" at bounding box center [598, 31] width 677 height 41
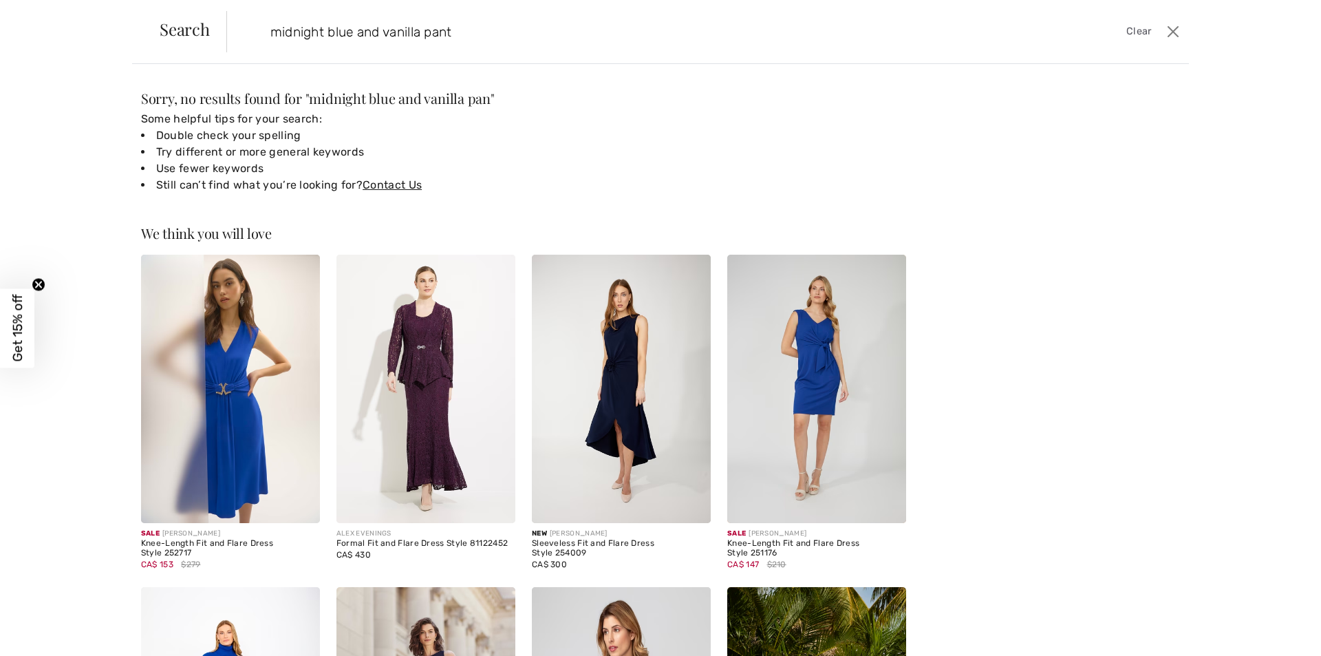
type input "midnight blue and vanilla pant"
click at [1134, 32] on span "Clear" at bounding box center [1139, 31] width 25 height 15
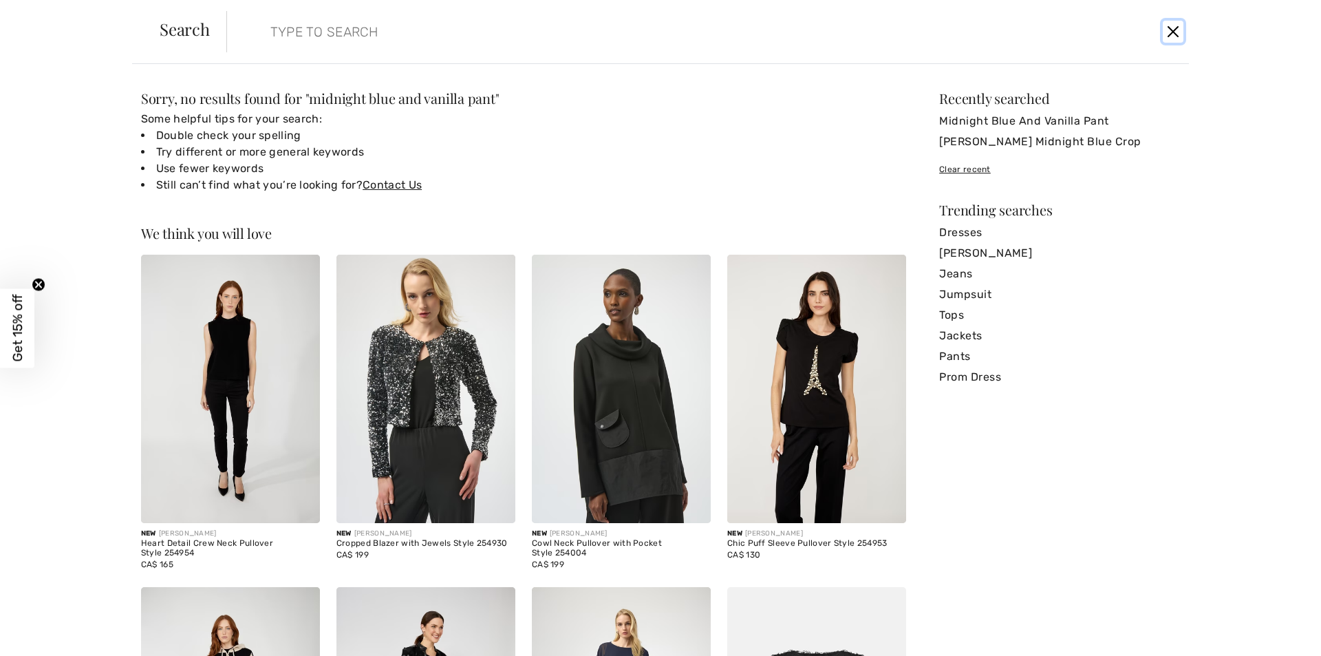
click at [1172, 28] on button "Close" at bounding box center [1173, 32] width 21 height 22
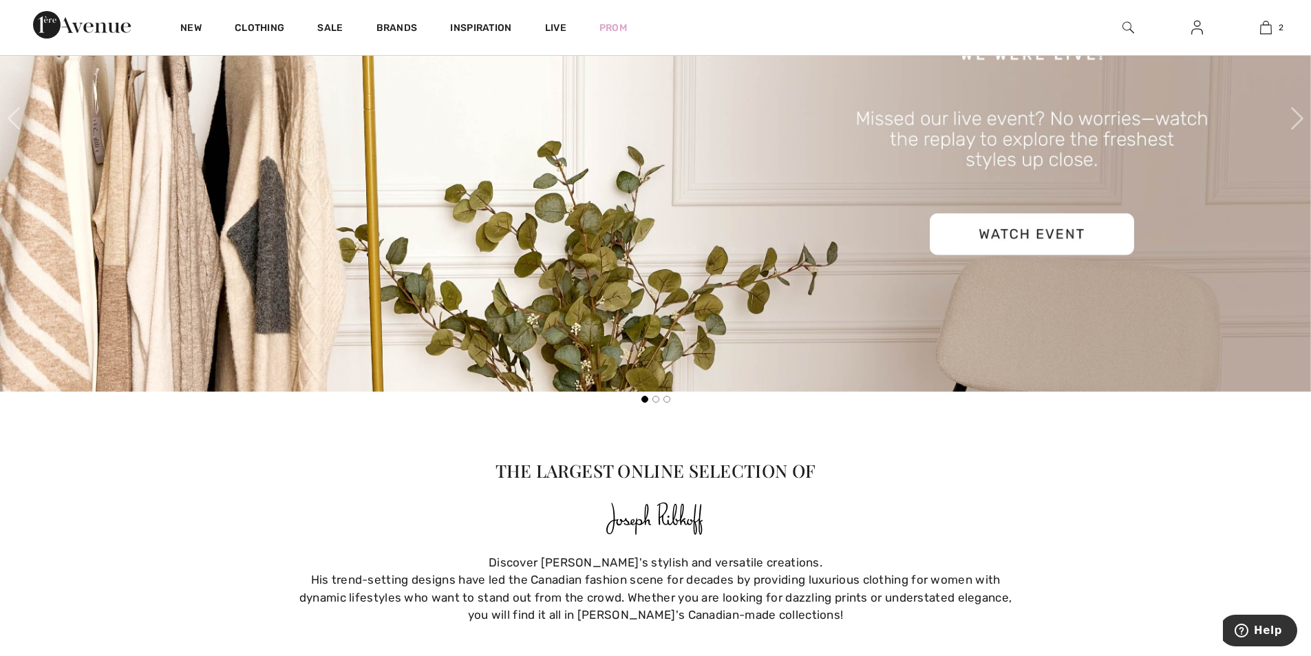
scroll to position [757, 0]
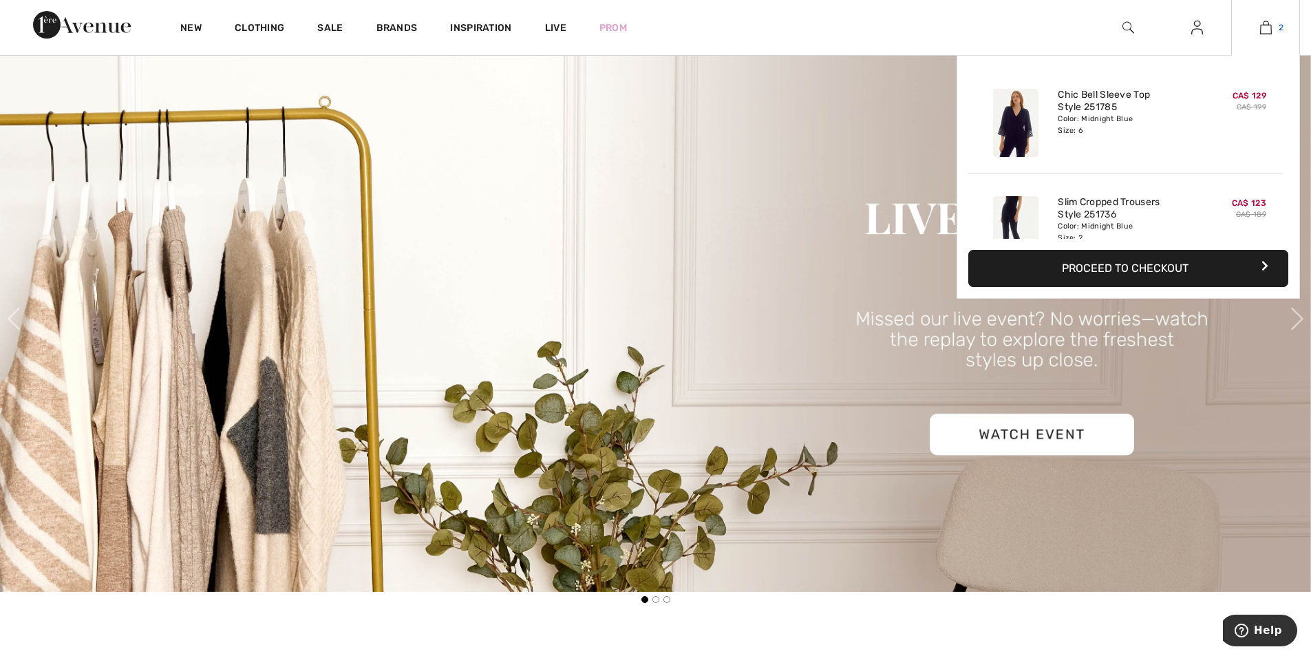
click at [1259, 24] on link "2" at bounding box center [1265, 27] width 67 height 17
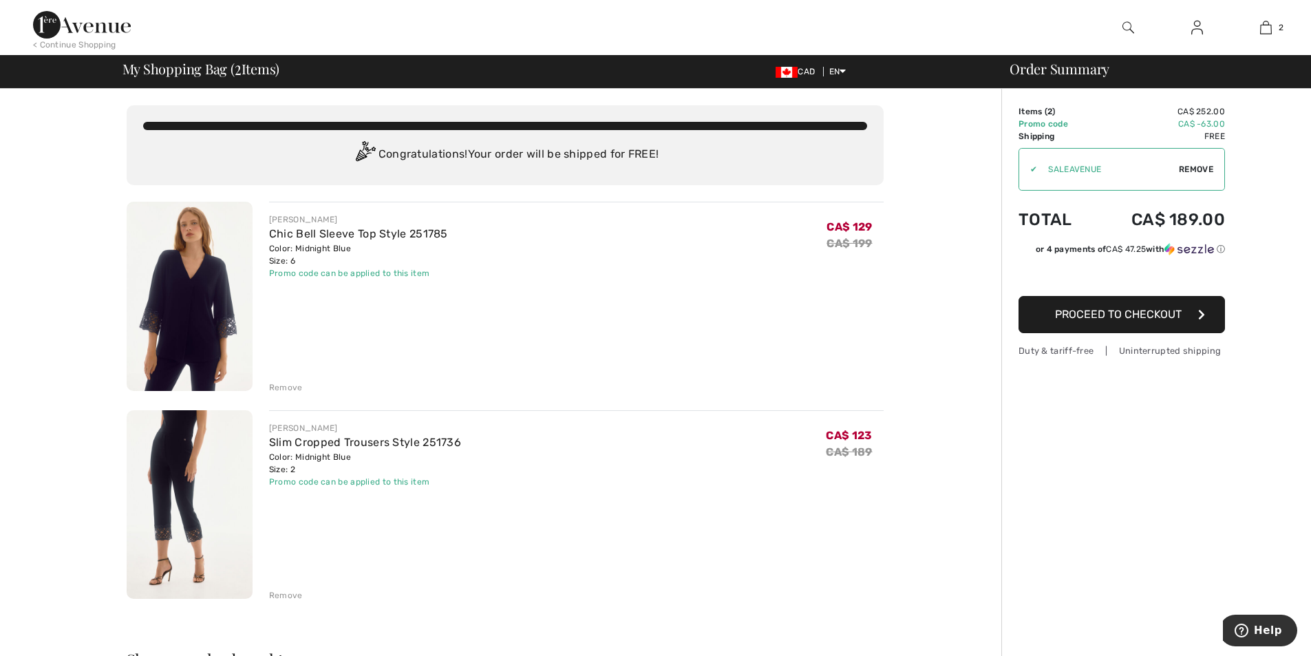
click at [173, 298] on img at bounding box center [190, 296] width 126 height 189
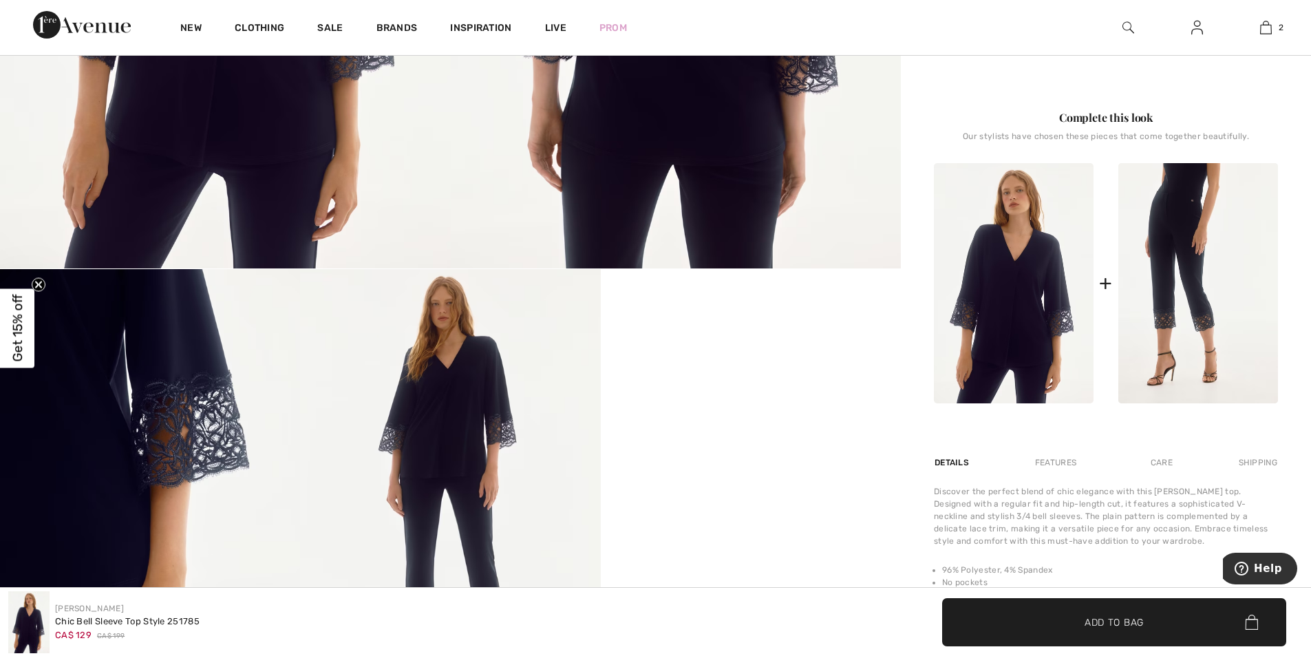
scroll to position [688, 0]
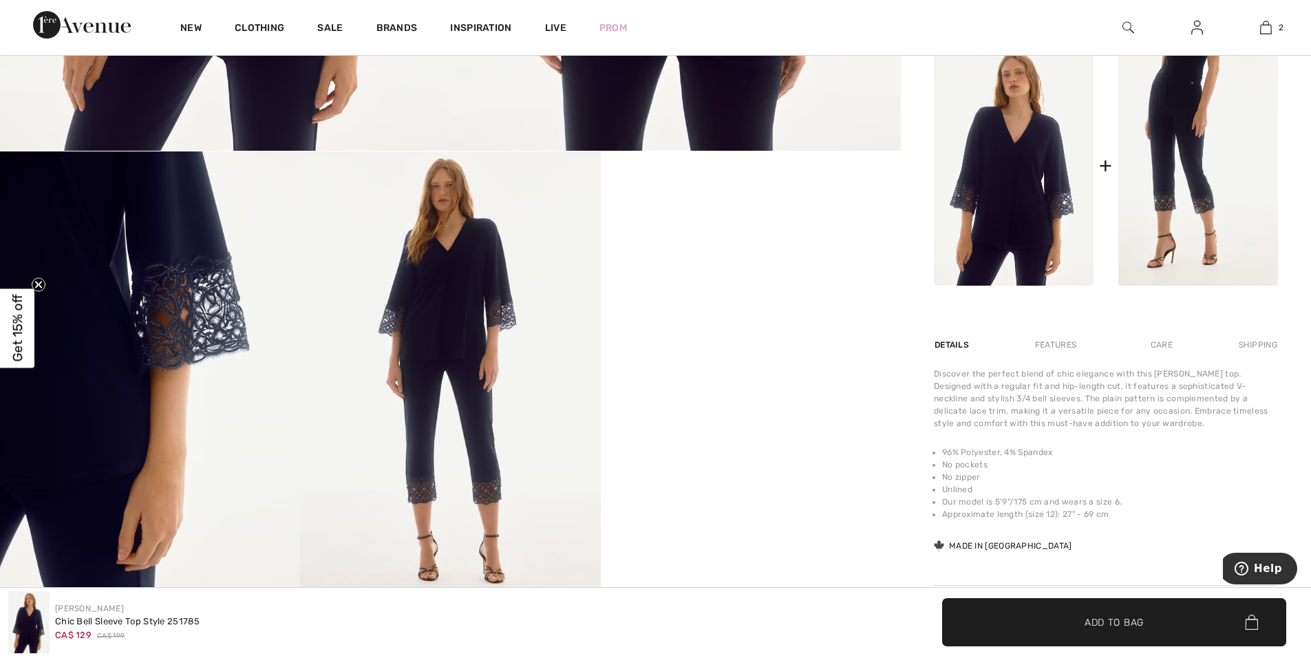
click at [765, 301] on video "Your browser does not support the video tag." at bounding box center [751, 226] width 300 height 150
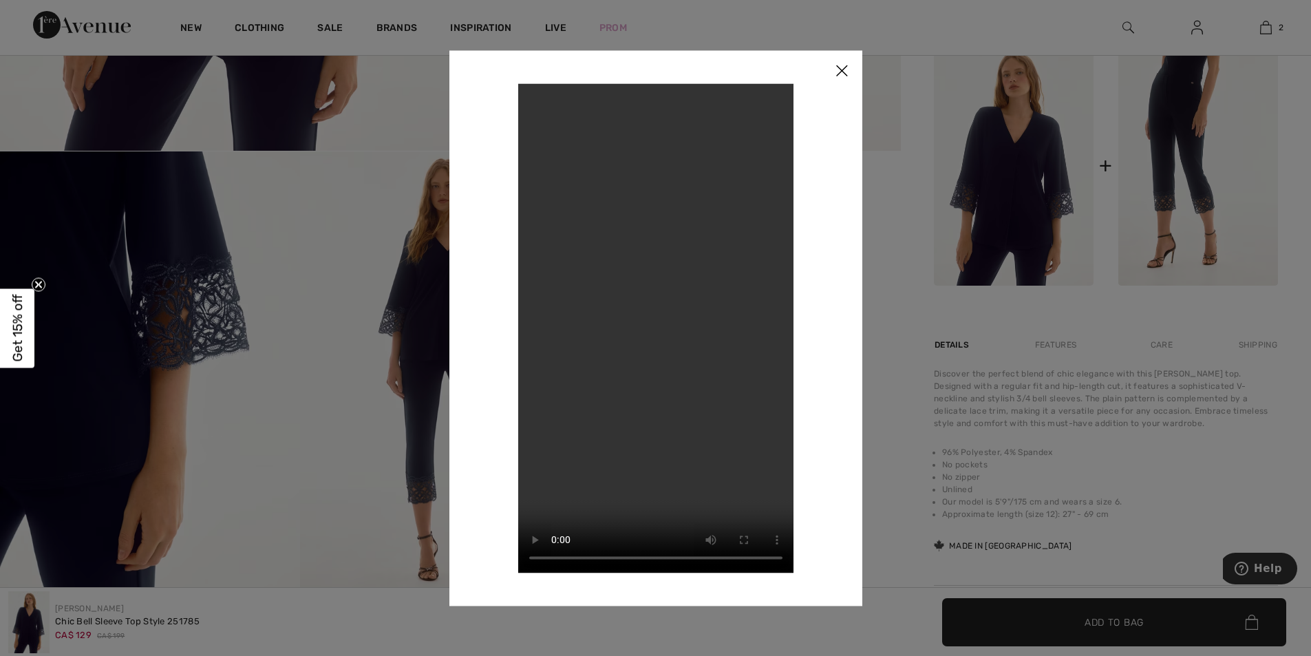
click at [629, 283] on video "Your browser does not support the video tag." at bounding box center [655, 327] width 275 height 489
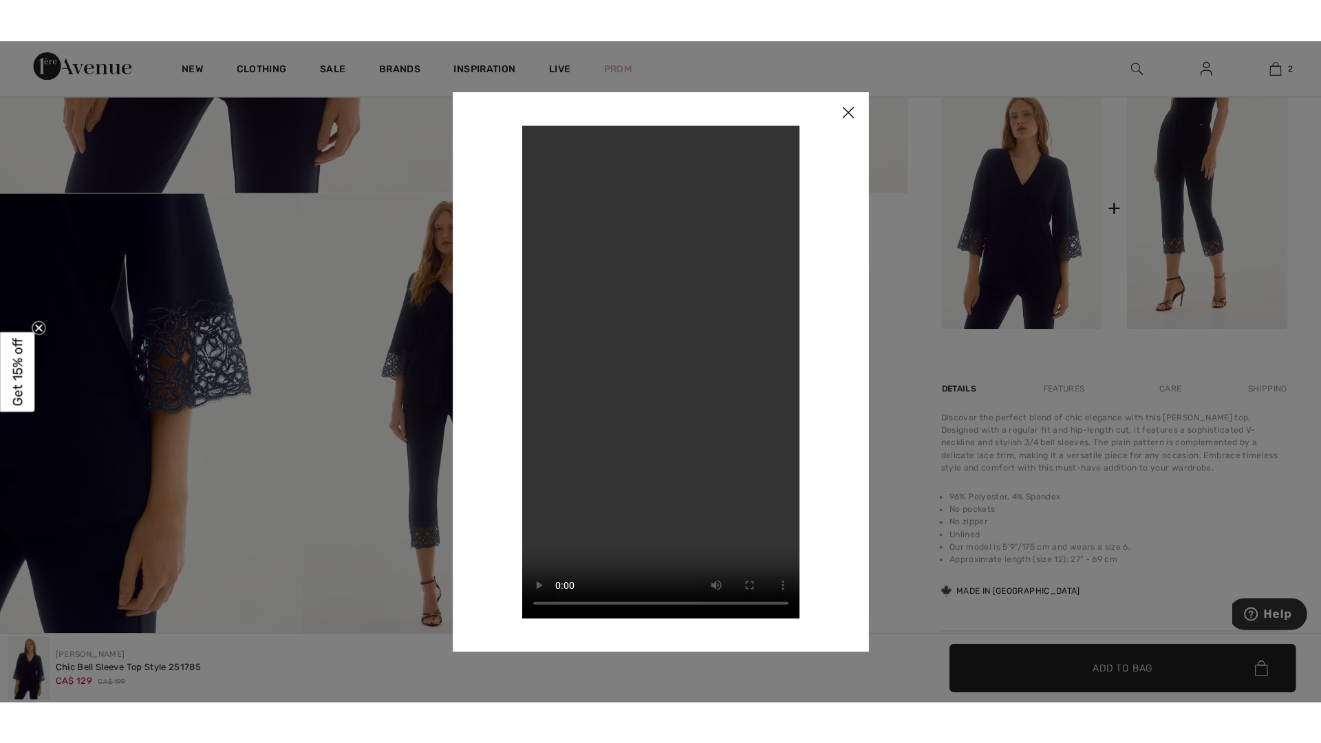
scroll to position [689, 0]
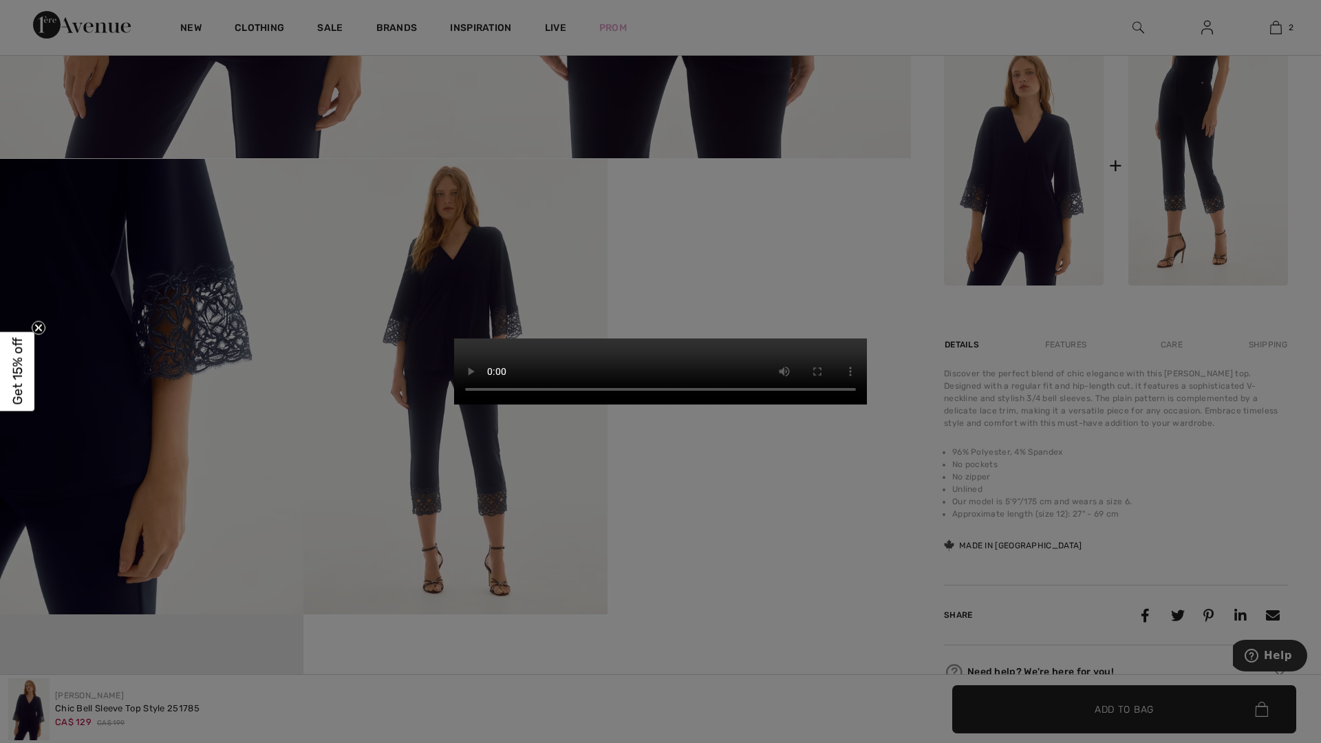
click at [692, 339] on video "Your browser does not support the video tag." at bounding box center [660, 372] width 413 height 66
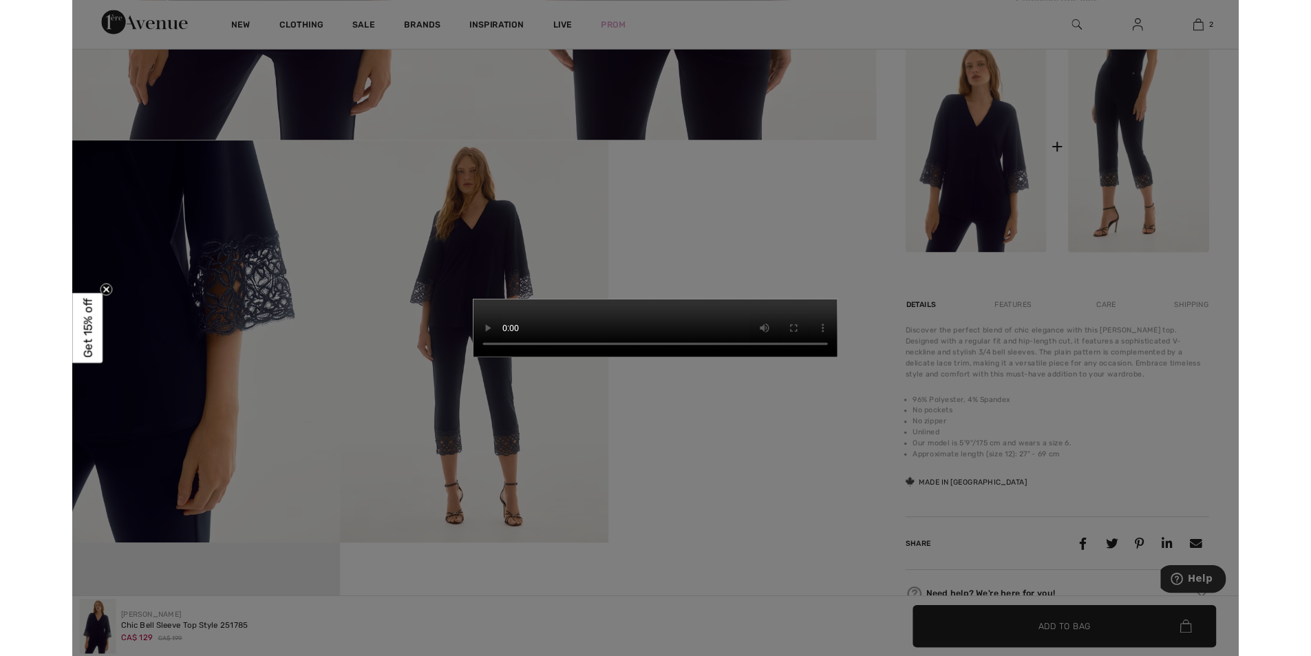
scroll to position [688, 0]
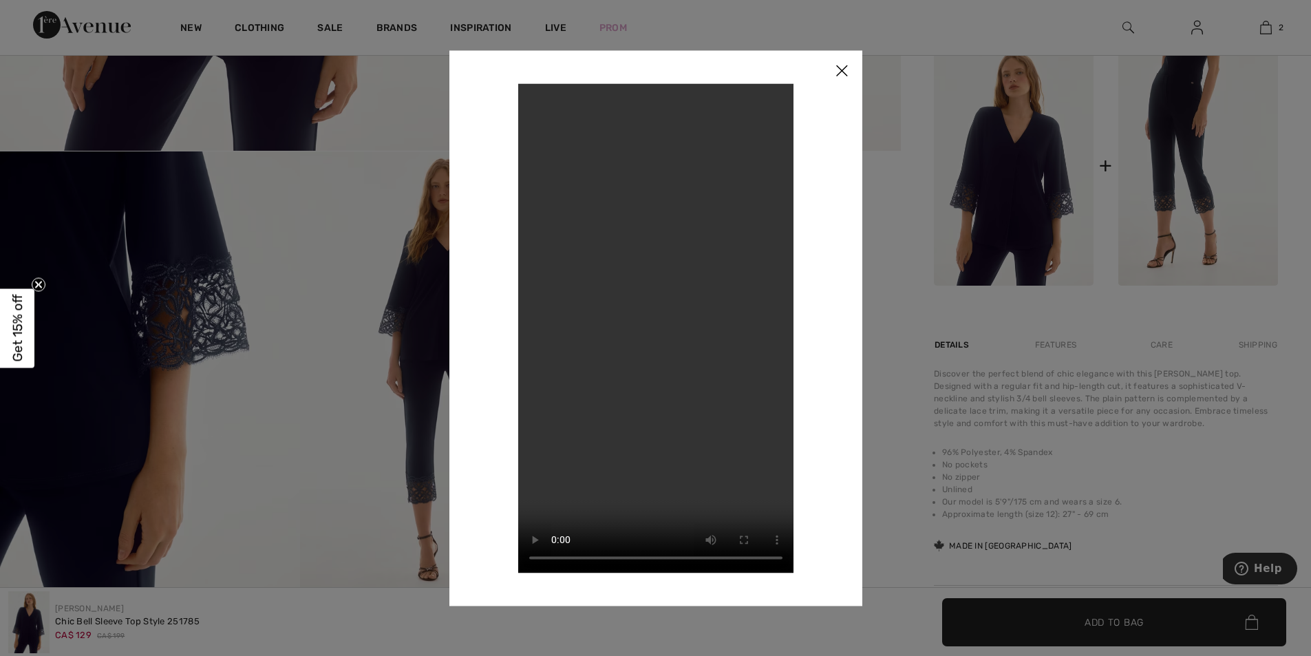
click at [844, 65] on img at bounding box center [841, 71] width 41 height 43
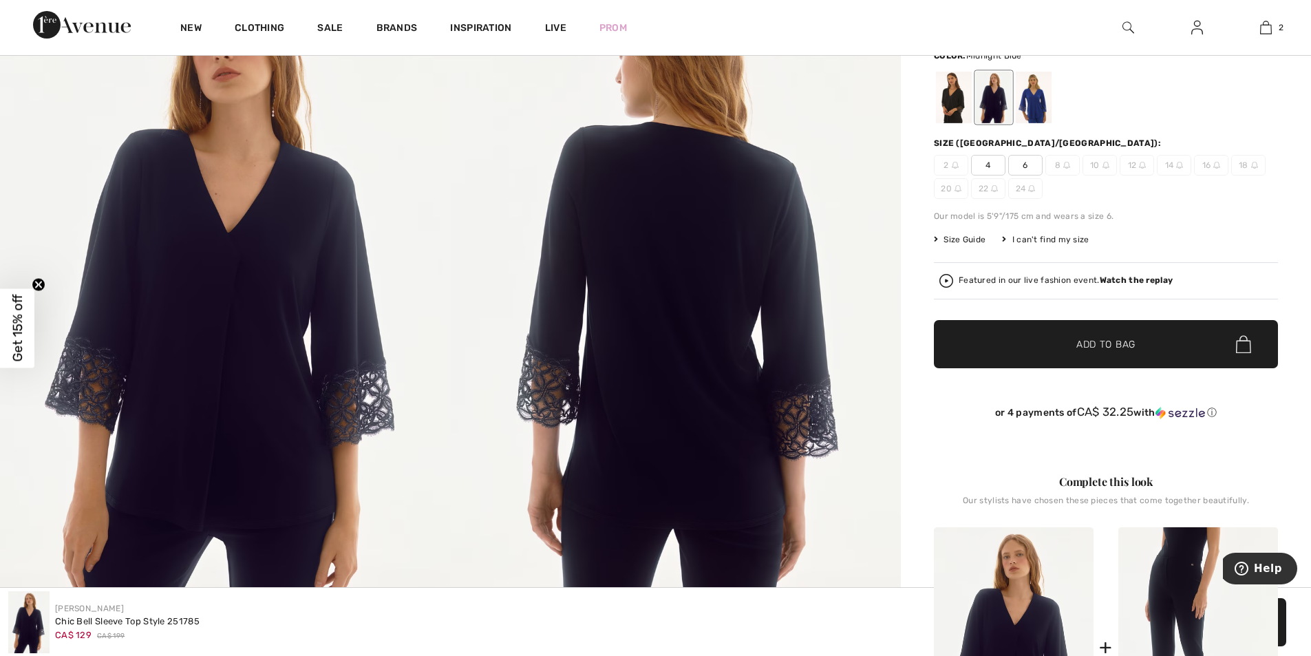
scroll to position [0, 0]
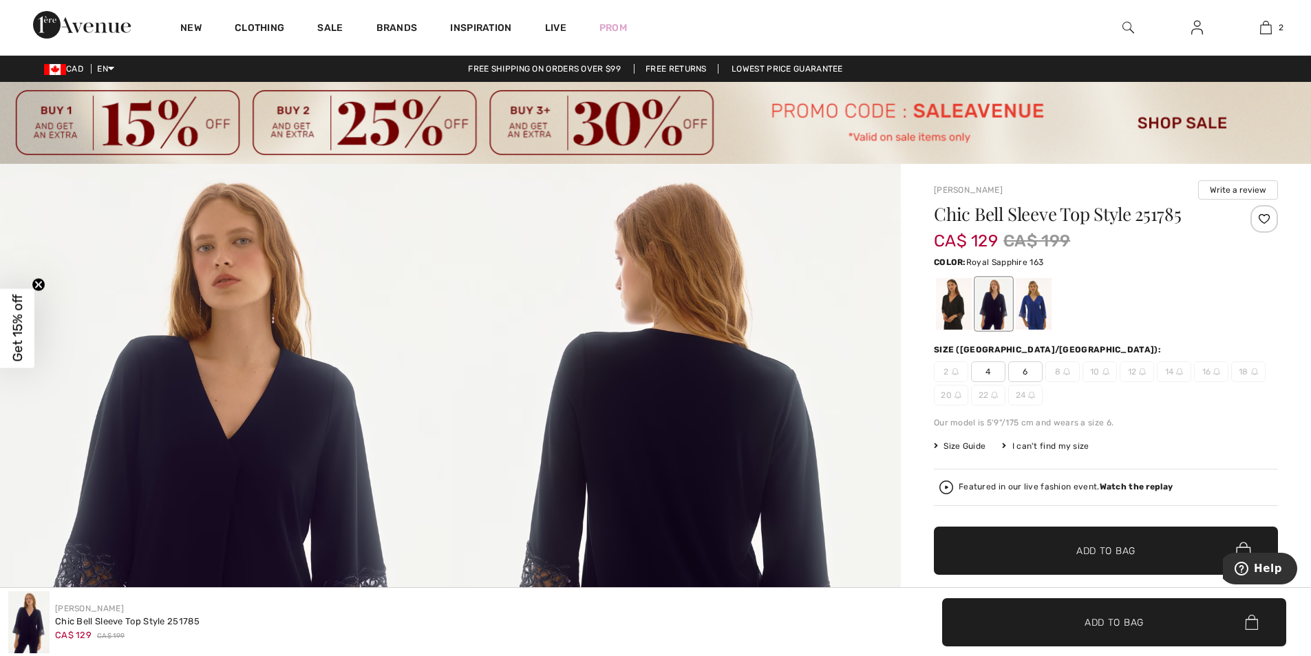
click at [1043, 310] on div at bounding box center [1034, 304] width 36 height 52
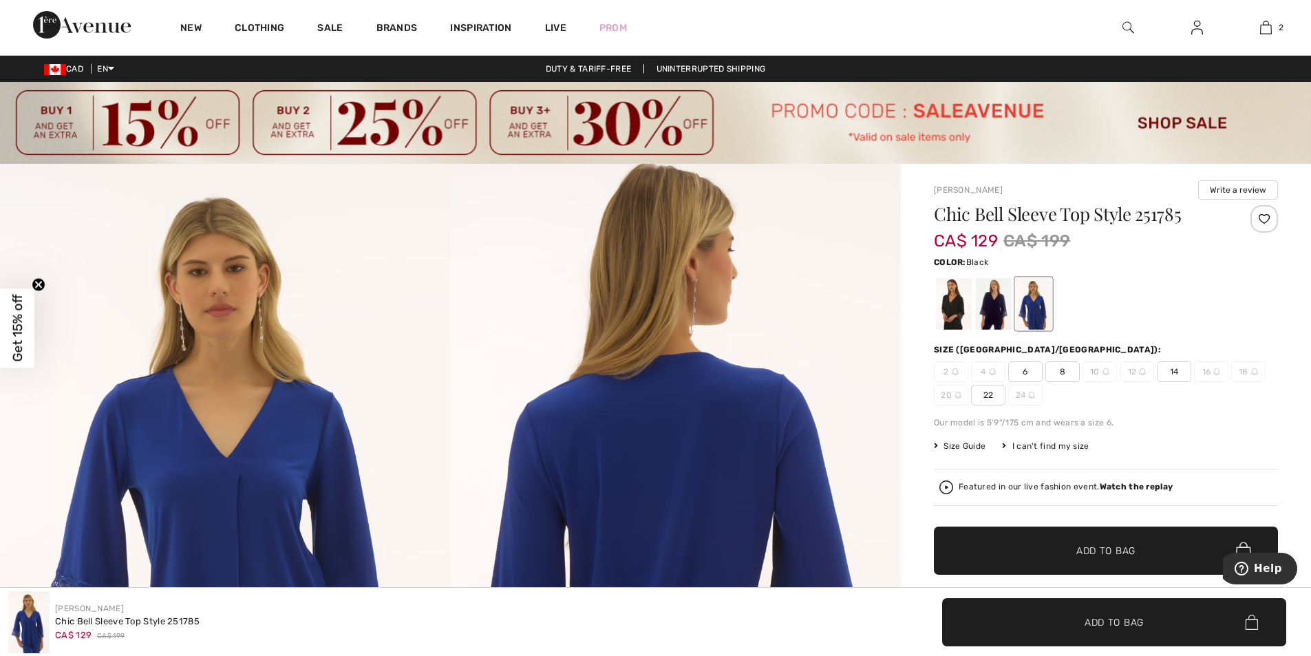
click at [947, 310] on div at bounding box center [954, 304] width 36 height 52
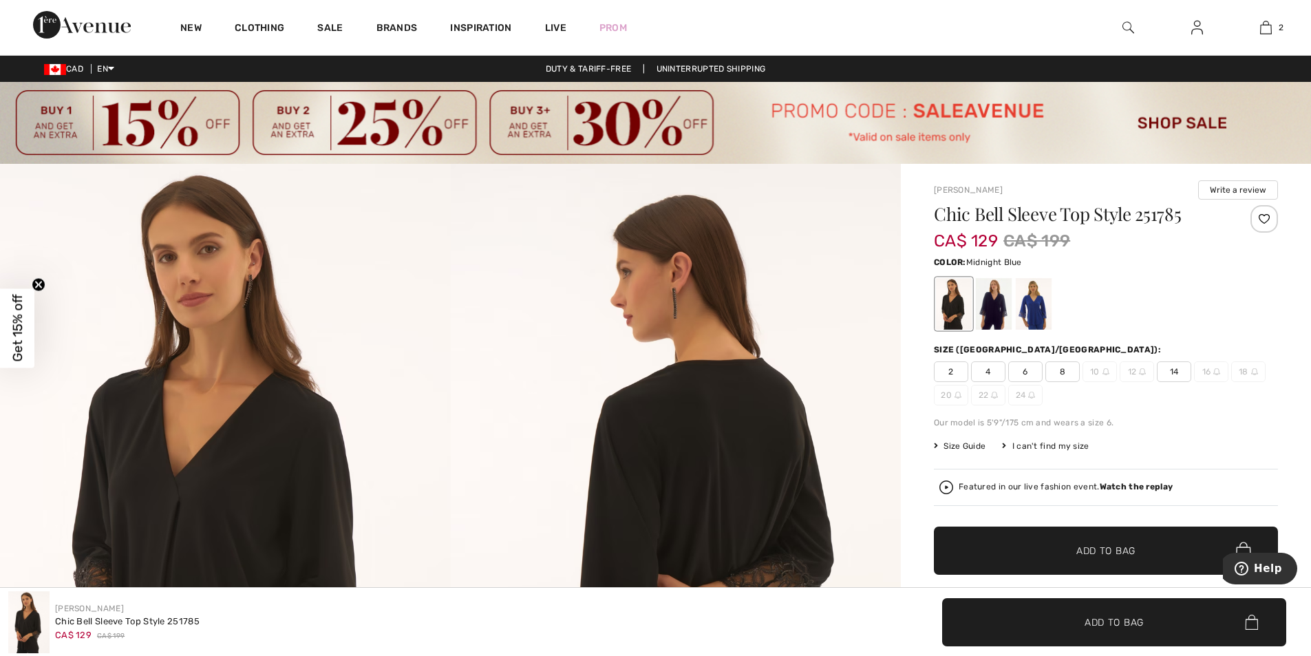
click at [991, 304] on div at bounding box center [994, 304] width 36 height 52
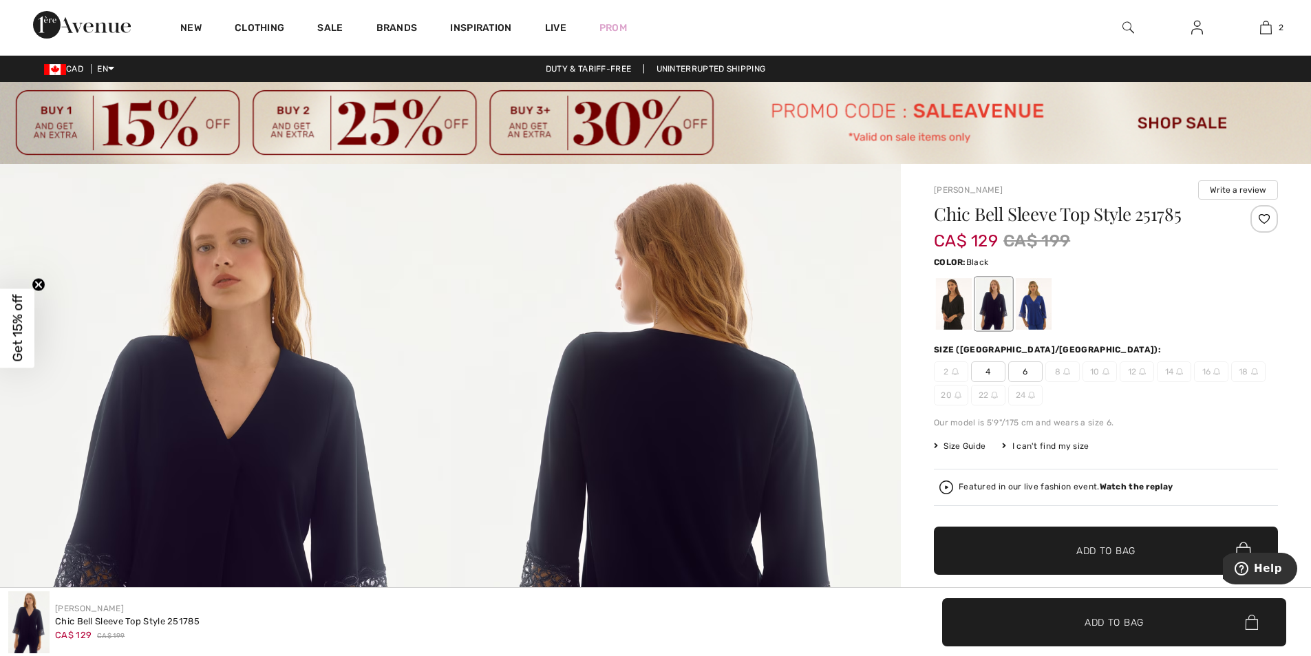
click at [963, 310] on div at bounding box center [954, 304] width 36 height 52
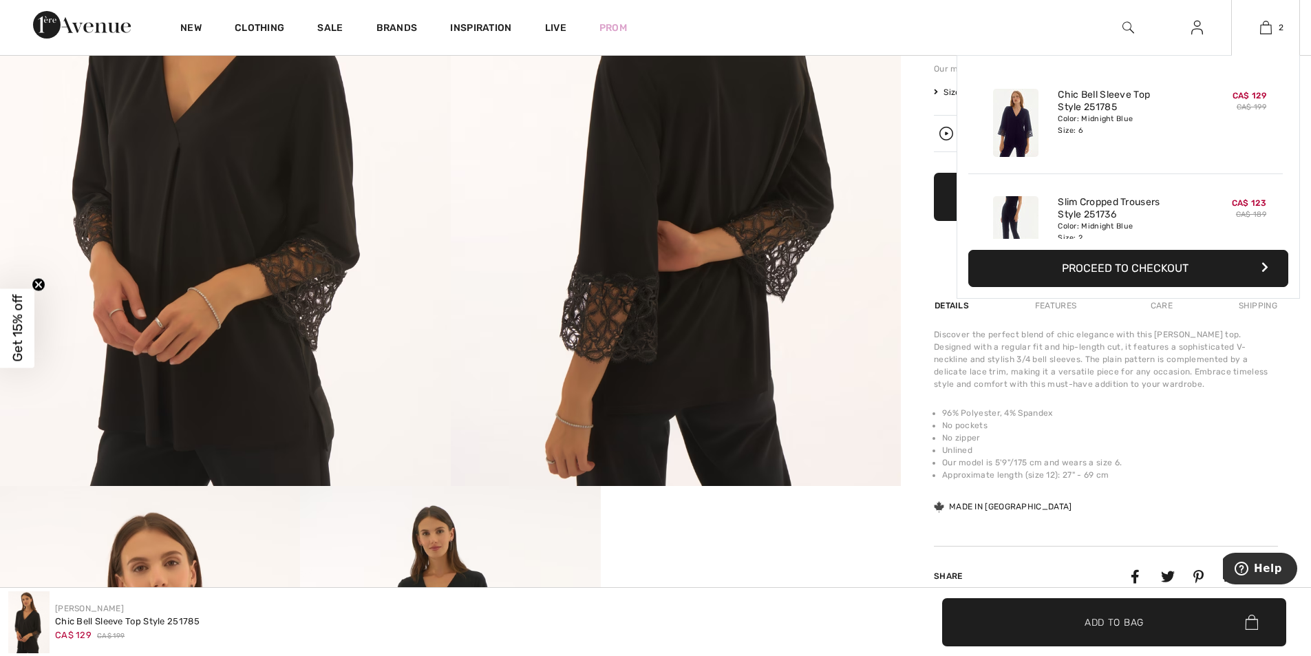
scroll to position [206, 0]
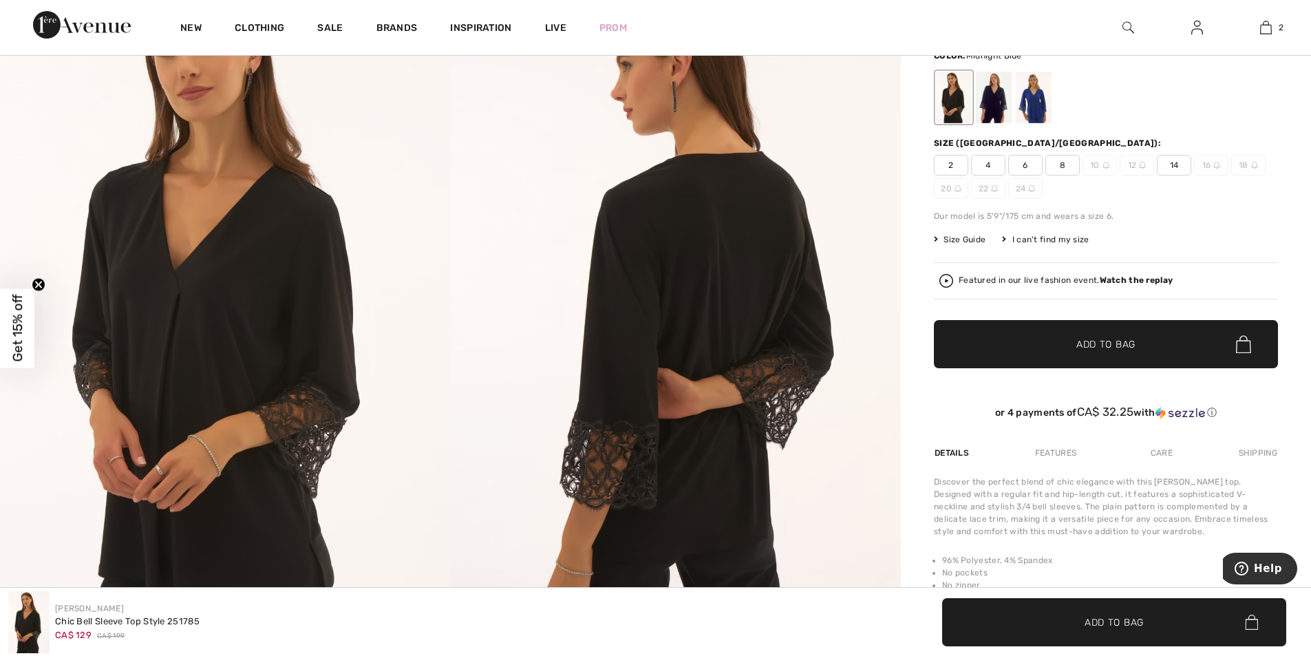
click at [993, 96] on div at bounding box center [994, 98] width 36 height 52
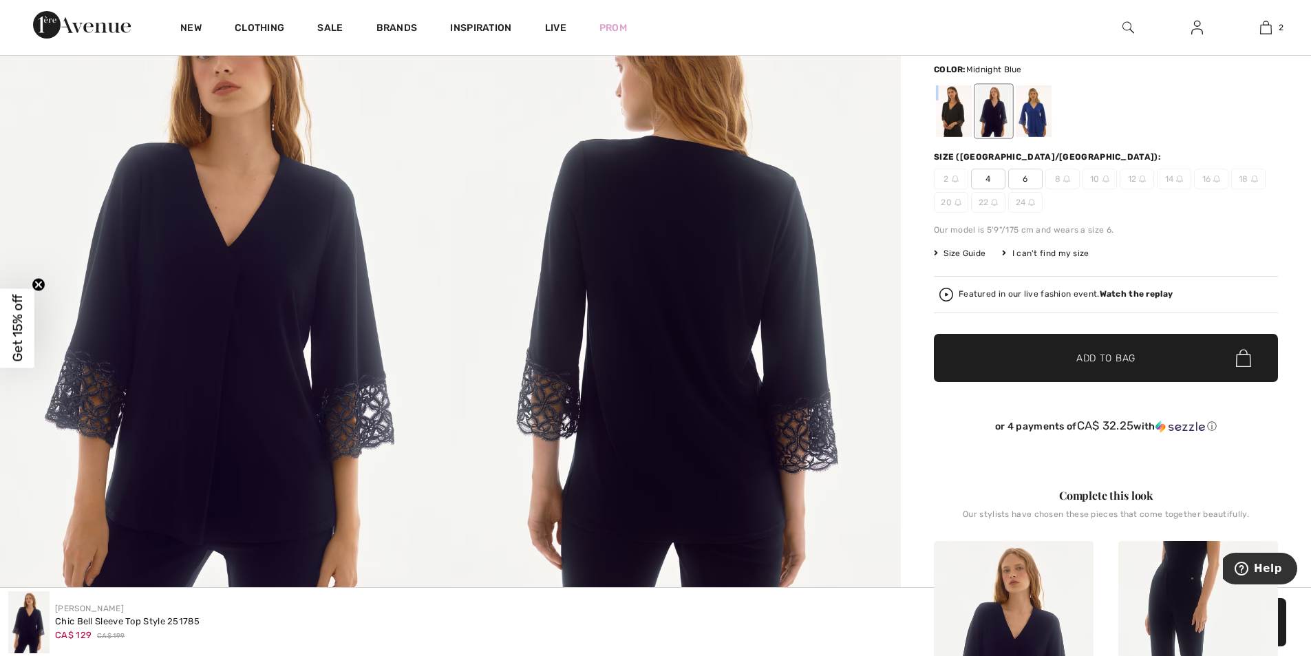
scroll to position [69, 0]
